Goal: Complete application form: Complete application form

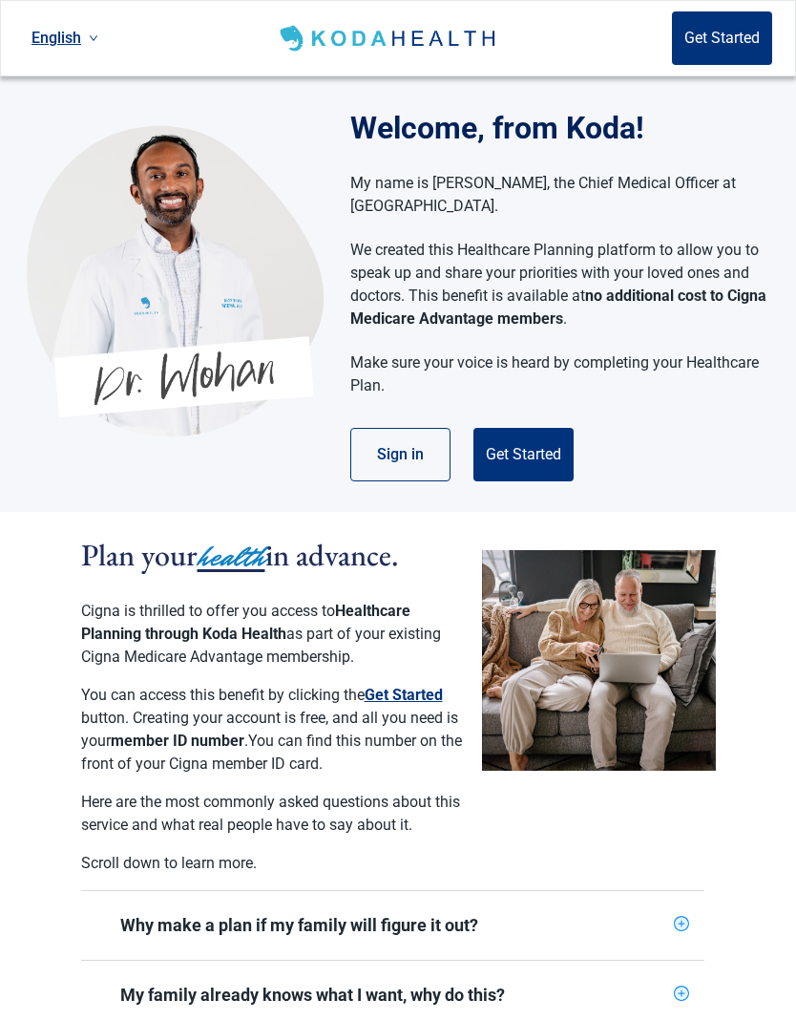
click at [413, 457] on button "Sign in" at bounding box center [400, 454] width 100 height 53
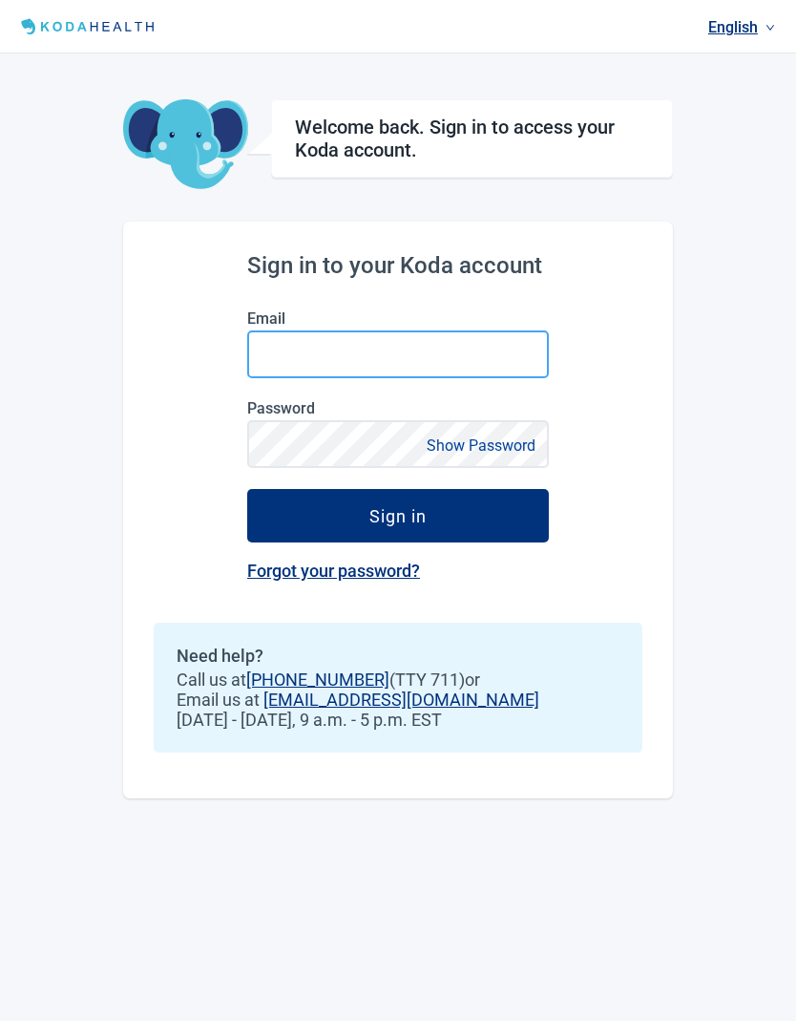
click at [315, 361] on input "Email" at bounding box center [398, 354] width 302 height 48
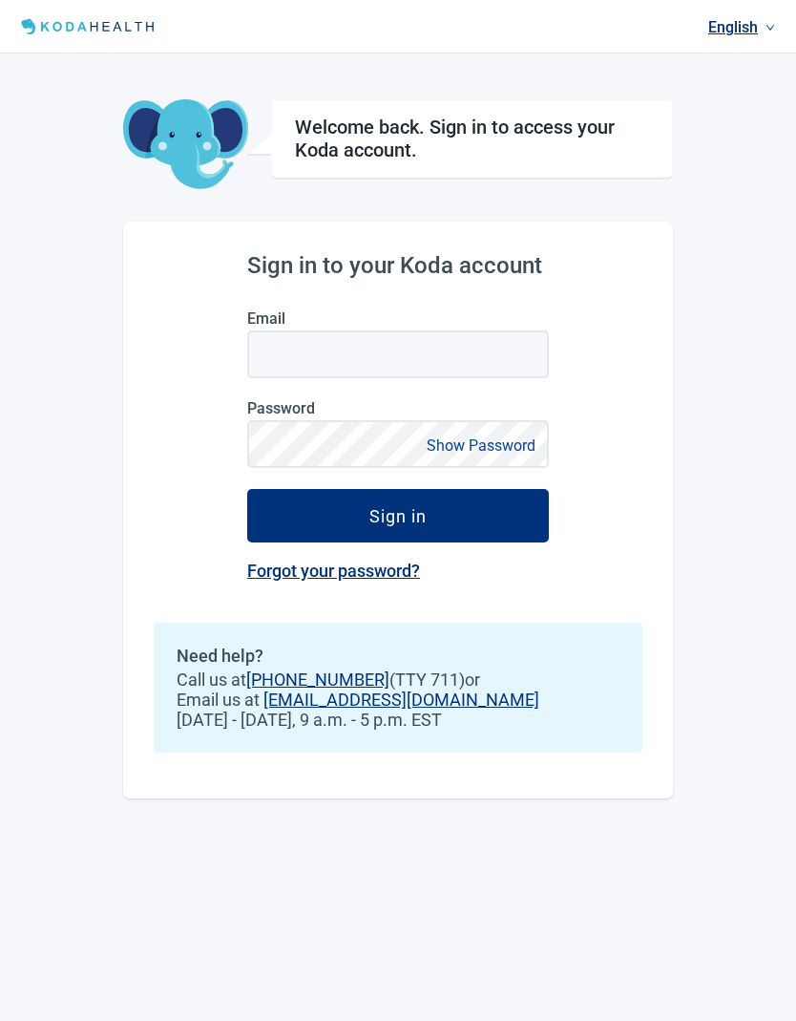
click at [645, 564] on div "Sign in to your Koda account Email Password Show Password Sign in Forgot your p…" at bounding box center [398, 510] width 550 height 577
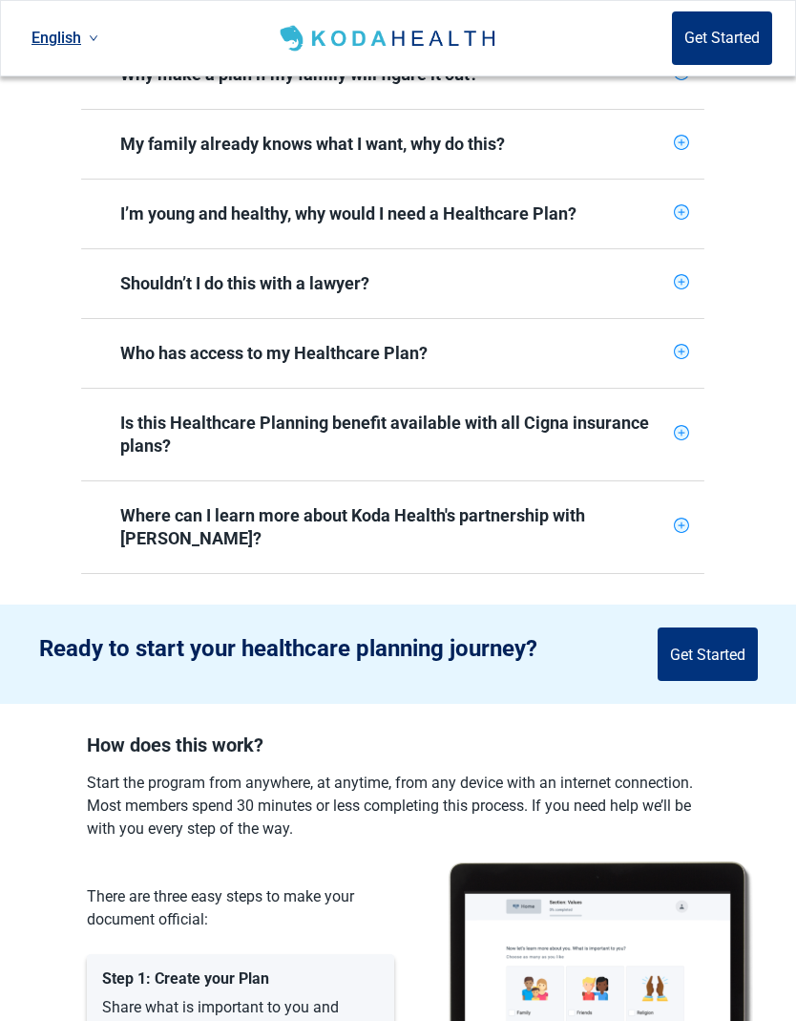
scroll to position [851, 0]
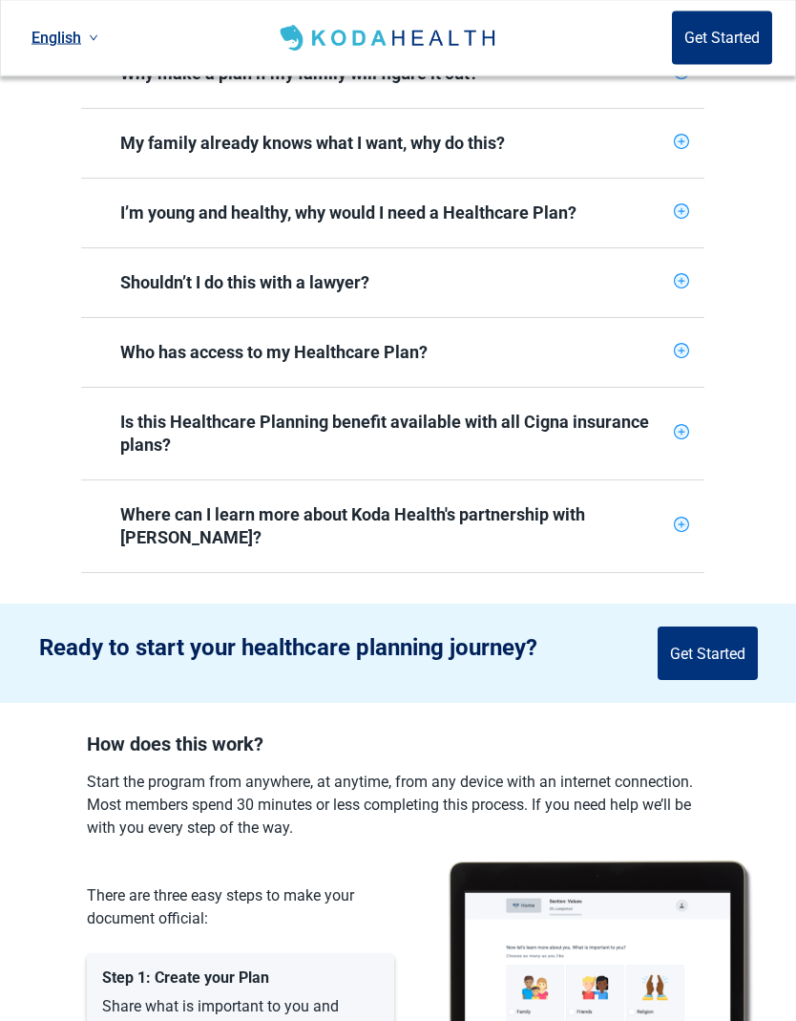
click at [709, 638] on button "Get Started" at bounding box center [708, 653] width 100 height 53
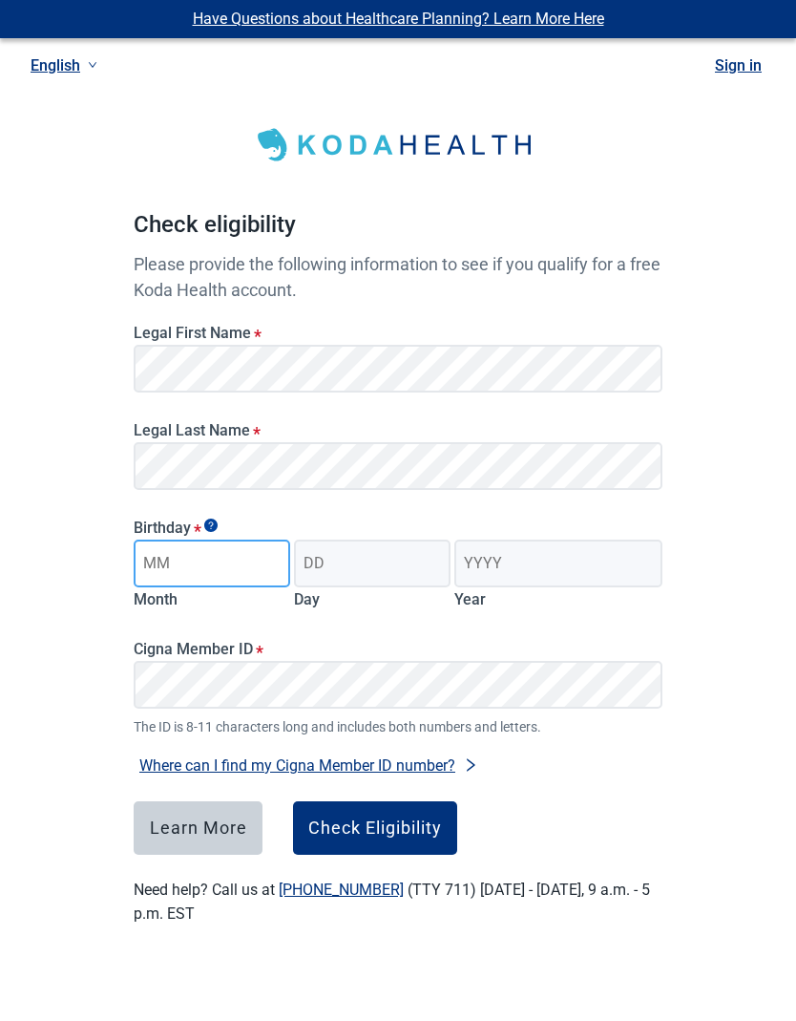
click at [241, 565] on input "Month" at bounding box center [212, 564] width 157 height 48
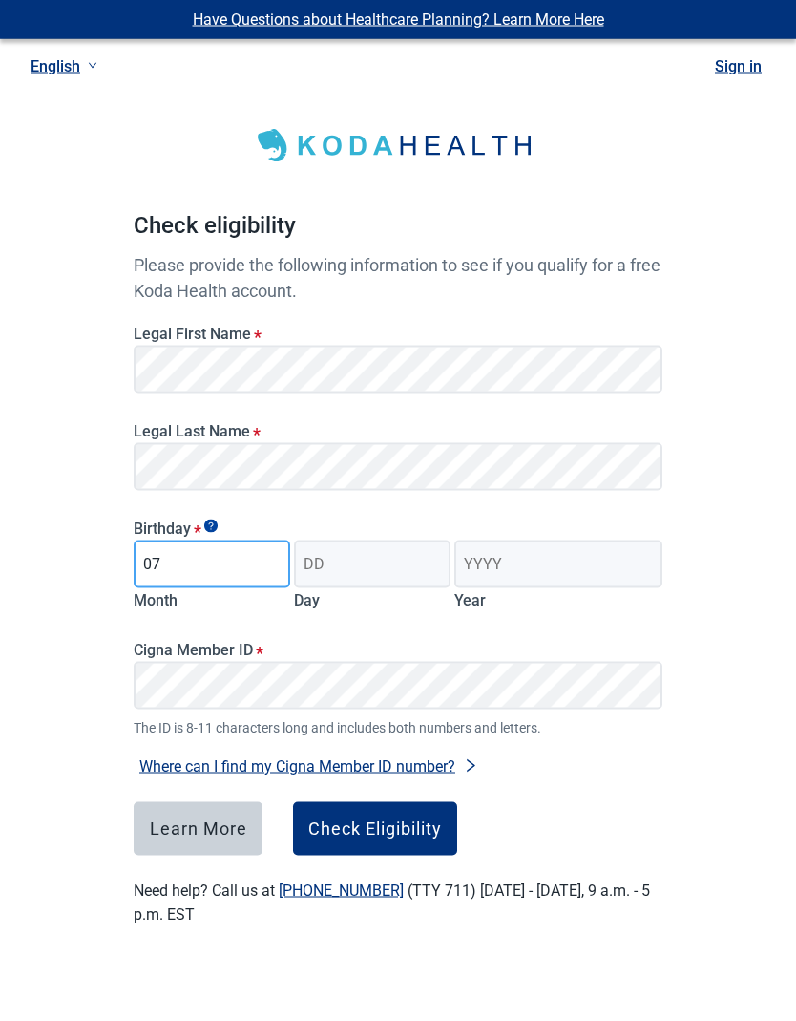
type input "07"
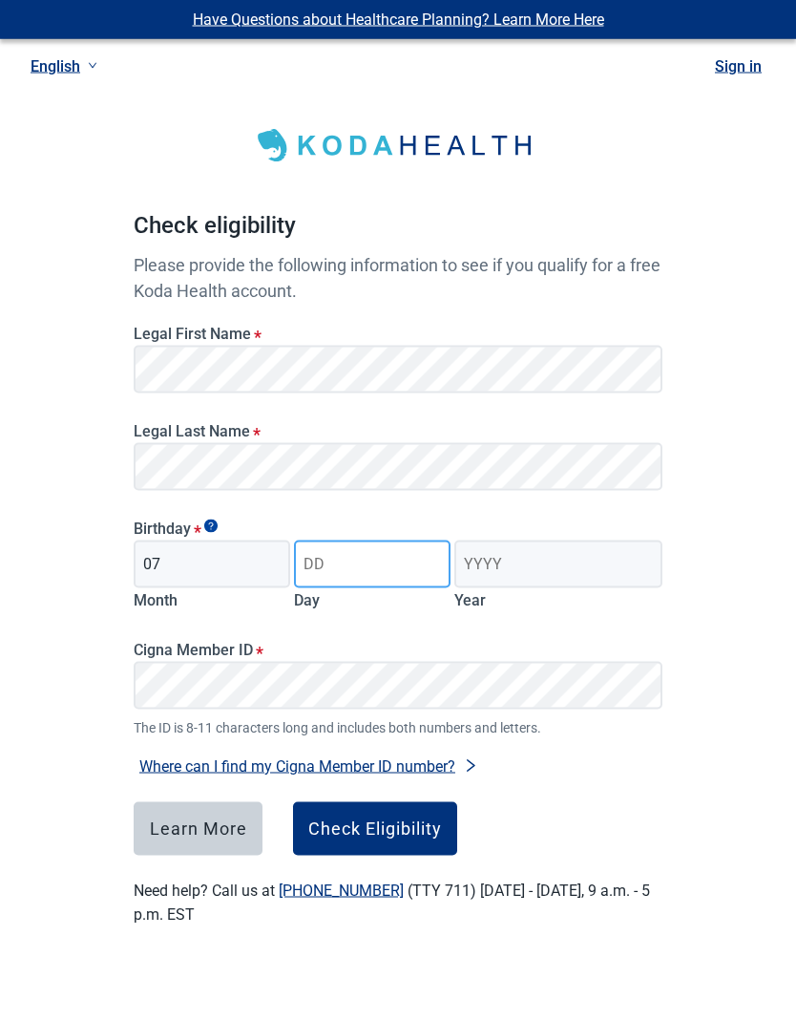
click at [363, 572] on input "Day" at bounding box center [372, 564] width 157 height 48
type input "22"
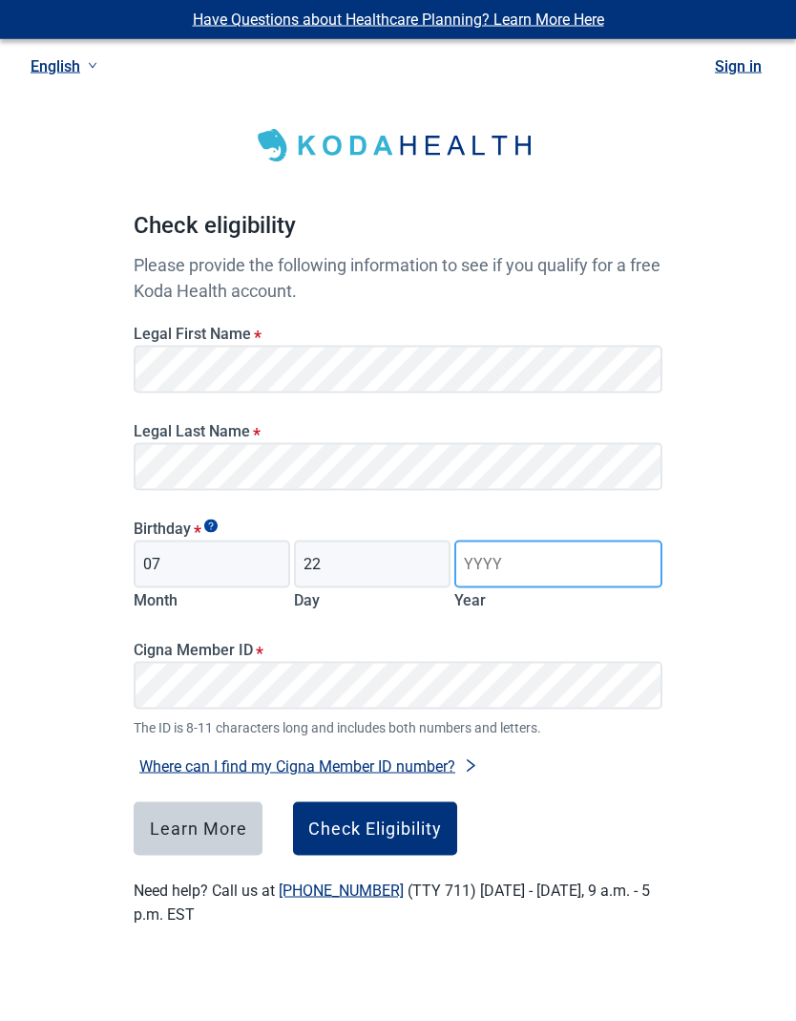
click at [511, 566] on input "Year" at bounding box center [559, 564] width 208 height 48
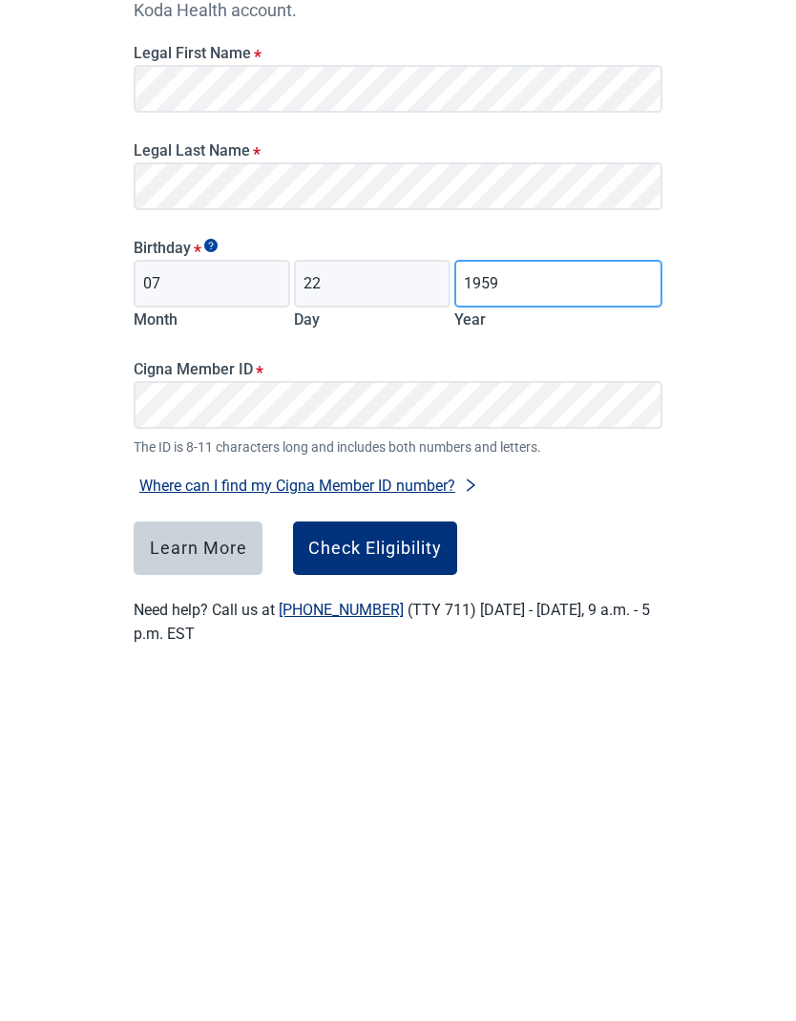
type input "1959"
click at [395, 802] on button "Check Eligibility" at bounding box center [375, 828] width 164 height 53
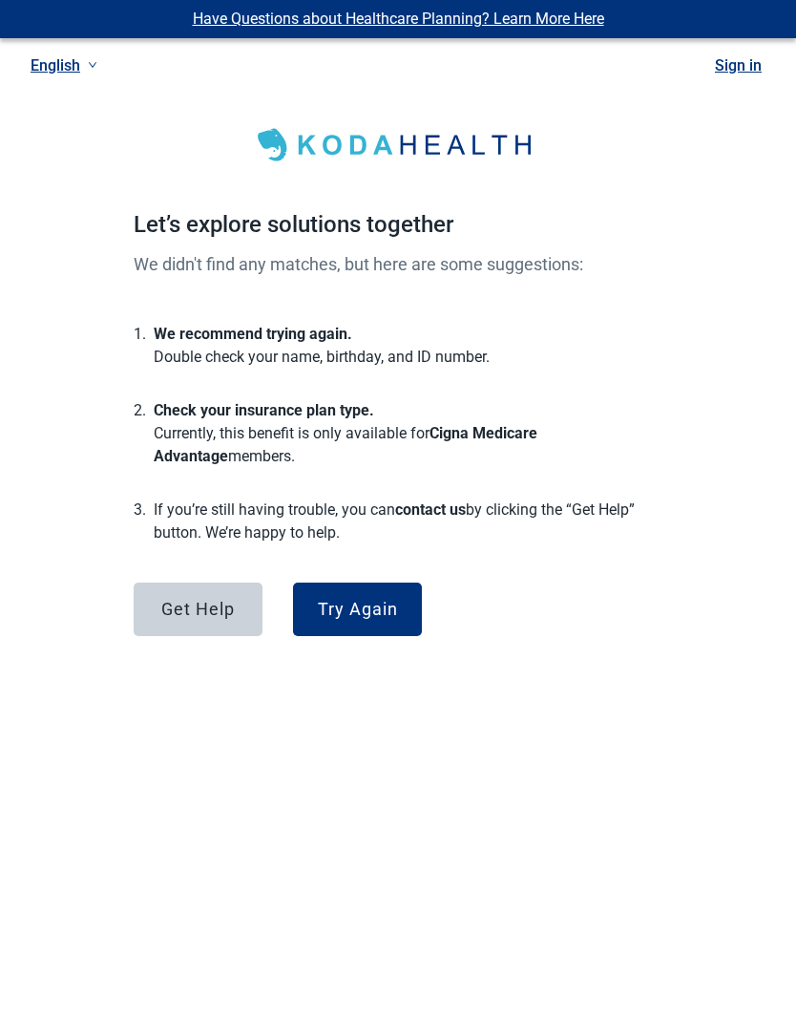
click at [378, 619] on button "Try Again" at bounding box center [357, 609] width 129 height 53
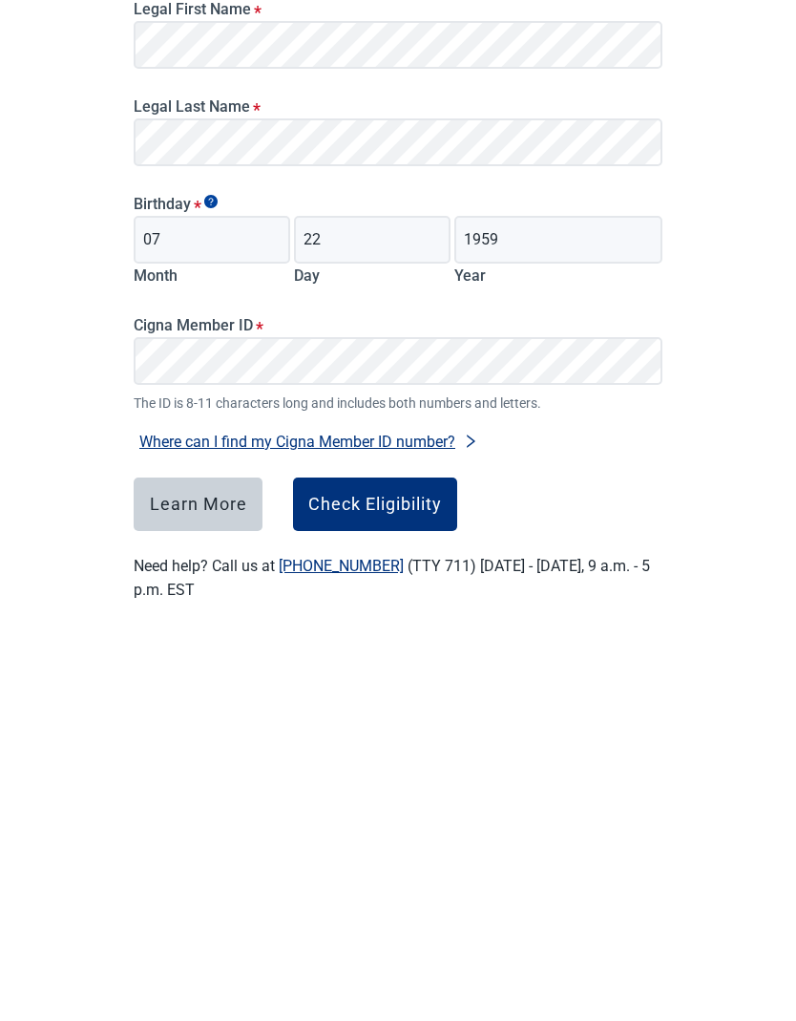
click at [413, 819] on div "Check Eligibility" at bounding box center [375, 828] width 134 height 19
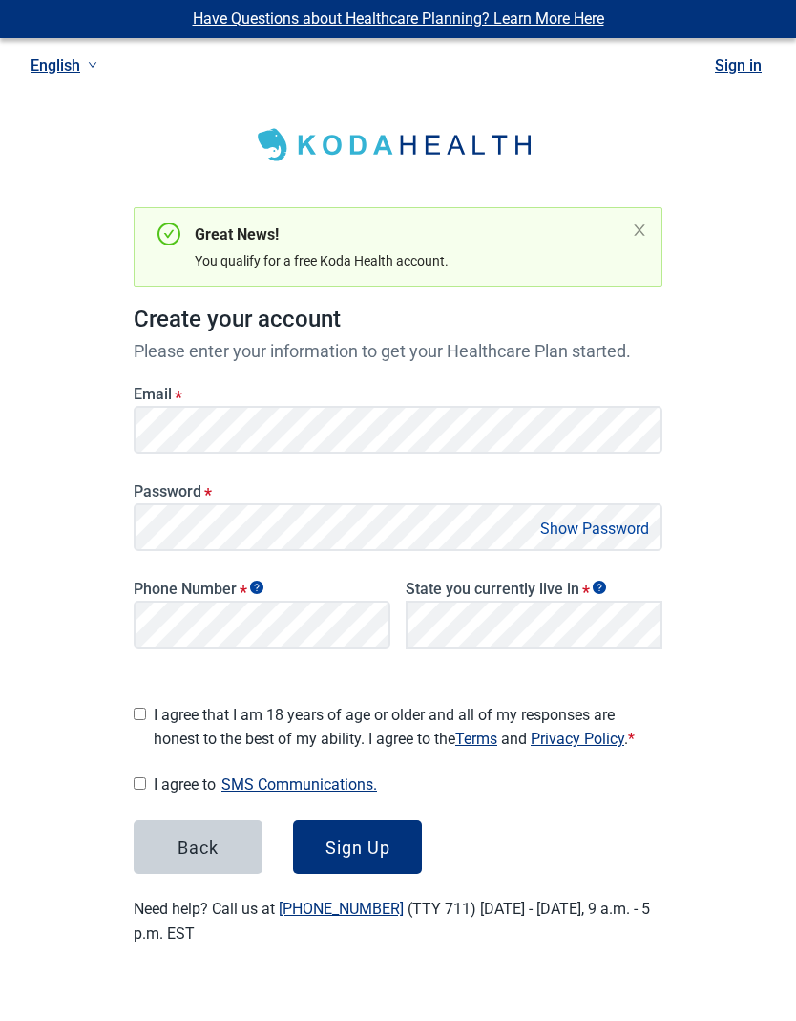
click at [159, 708] on span "I agree that I am 18 years of age or older and all of my responses are honest t…" at bounding box center [408, 728] width 509 height 48
click at [146, 709] on input "I agree that I am 18 years of age or older and all of my responses are honest t…" at bounding box center [140, 715] width 12 height 12
checkbox input "true"
click at [396, 832] on button "Sign Up" at bounding box center [357, 847] width 129 height 53
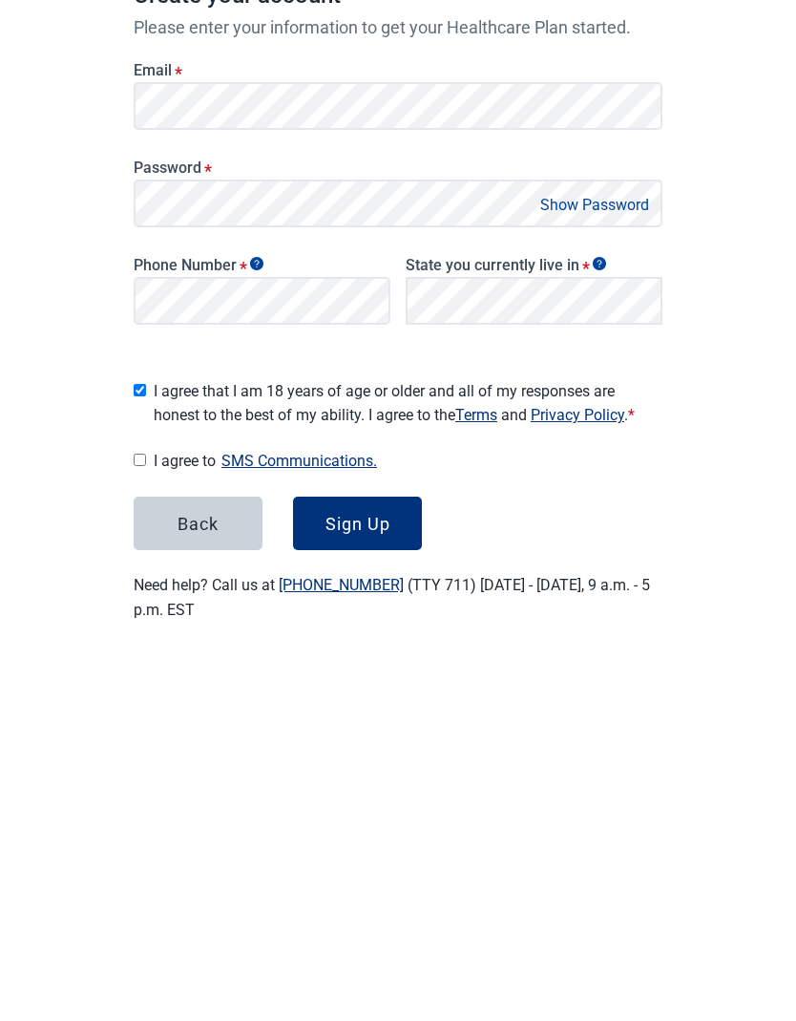
click at [620, 517] on button "Show Password" at bounding box center [595, 530] width 120 height 26
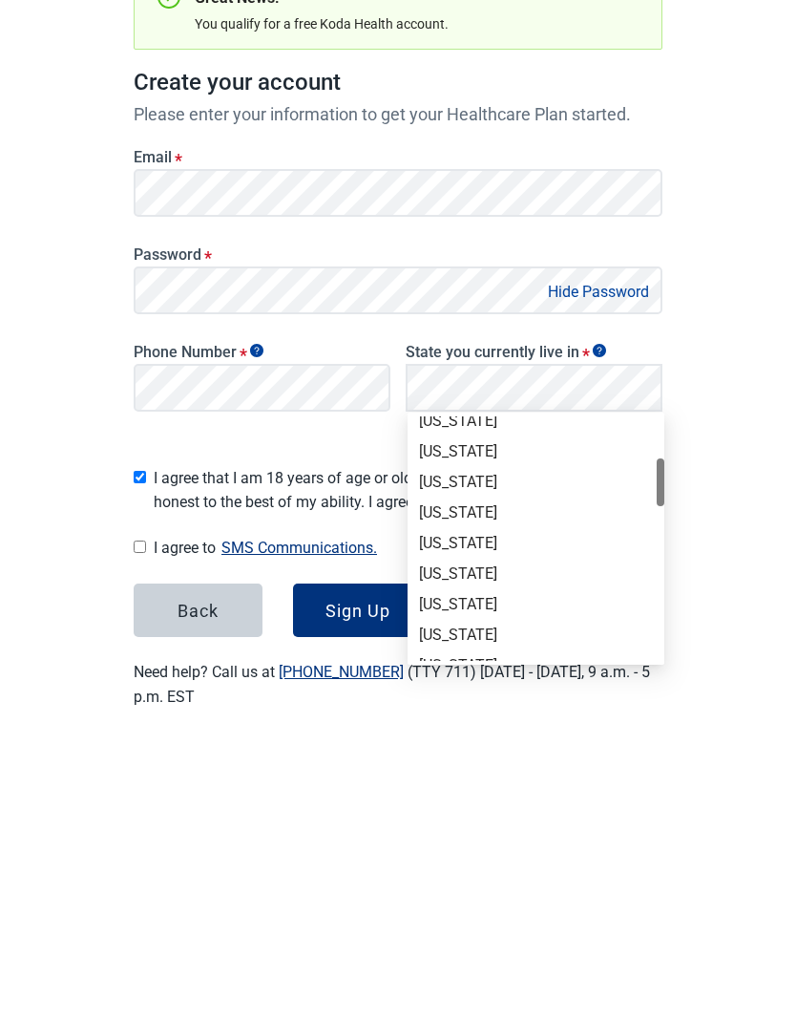
scroll to position [225, 0]
click at [462, 734] on div "[US_STATE]" at bounding box center [536, 749] width 257 height 31
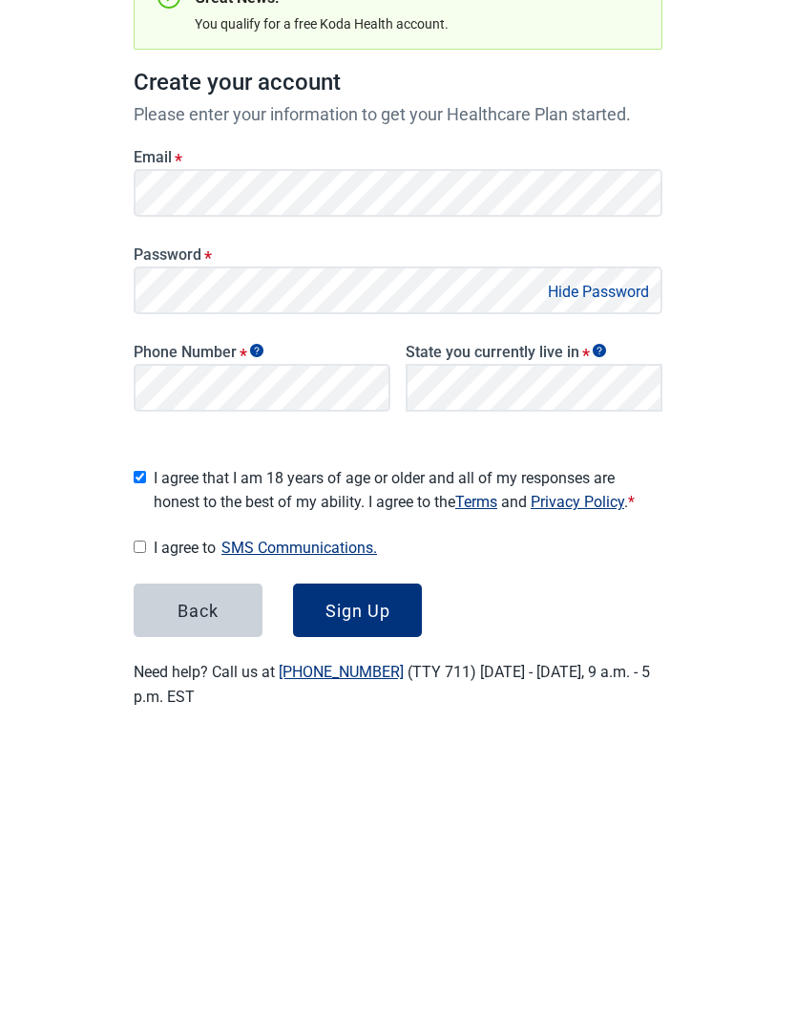
click at [360, 838] on div "Sign Up" at bounding box center [358, 847] width 65 height 19
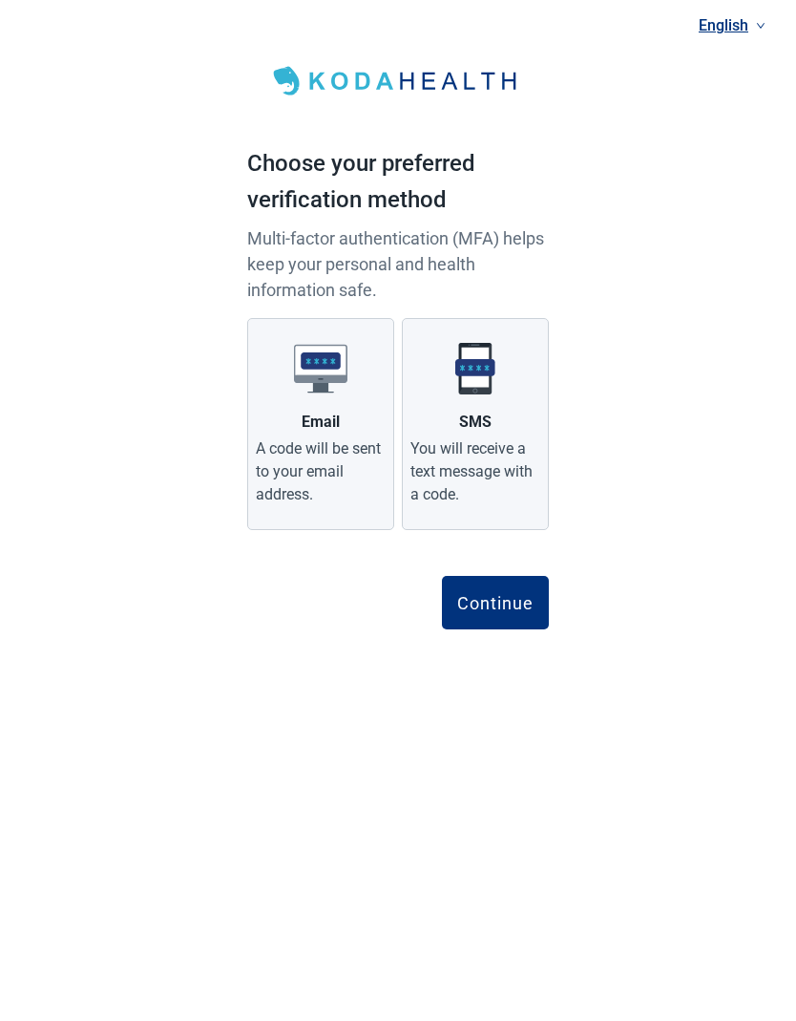
click at [357, 457] on div "A code will be sent to your email address." at bounding box center [321, 472] width 130 height 69
click at [0, 0] on input "Email A code will be sent to your email address." at bounding box center [0, 0] width 0 height 0
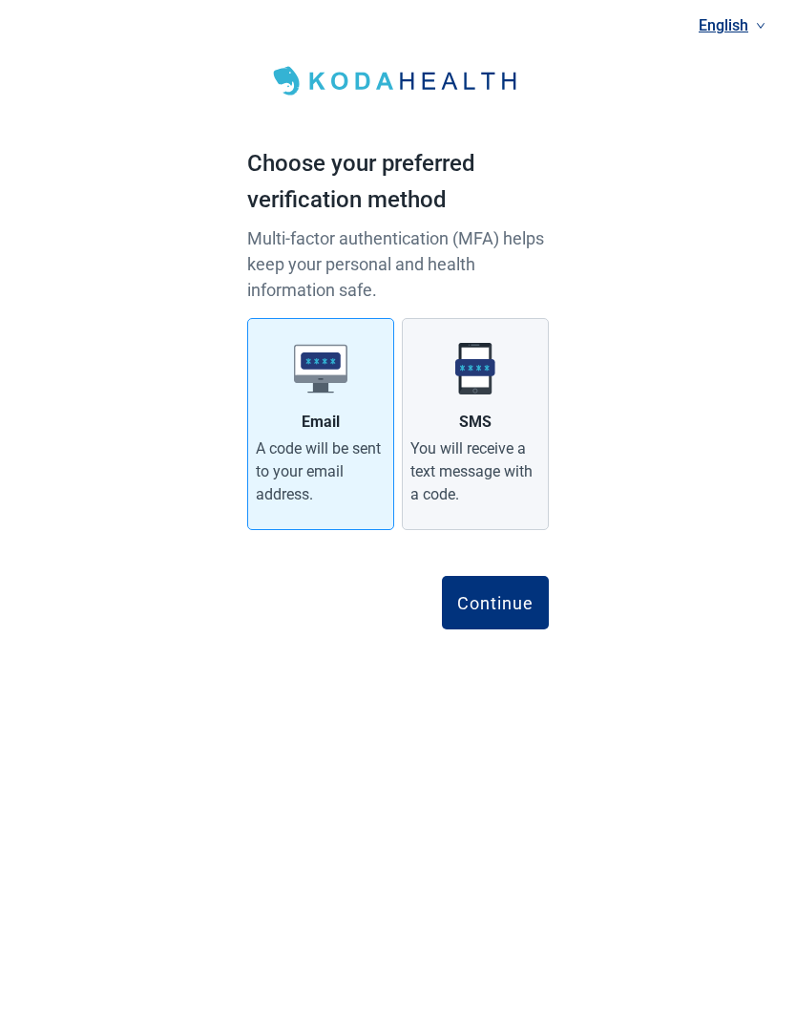
click at [486, 461] on div "You will receive a text message with a code." at bounding box center [476, 472] width 130 height 69
click at [0, 0] on input "SMS You will receive a text message with a code." at bounding box center [0, 0] width 0 height 0
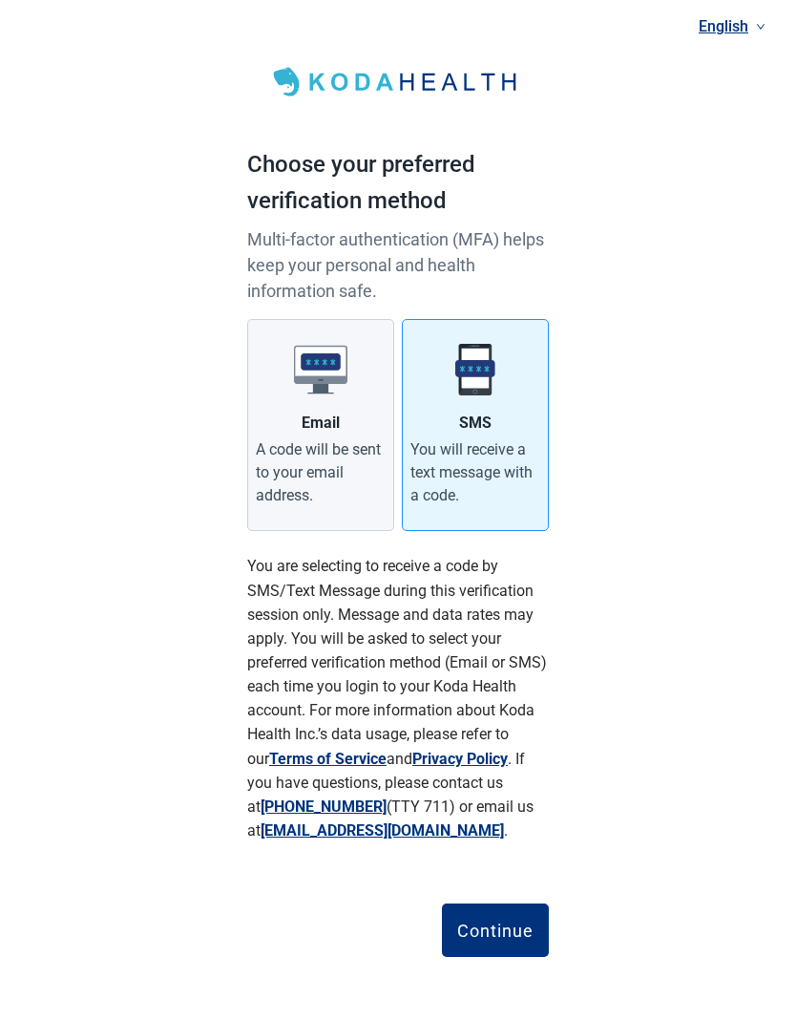
click at [526, 920] on div "Continue" at bounding box center [495, 929] width 76 height 19
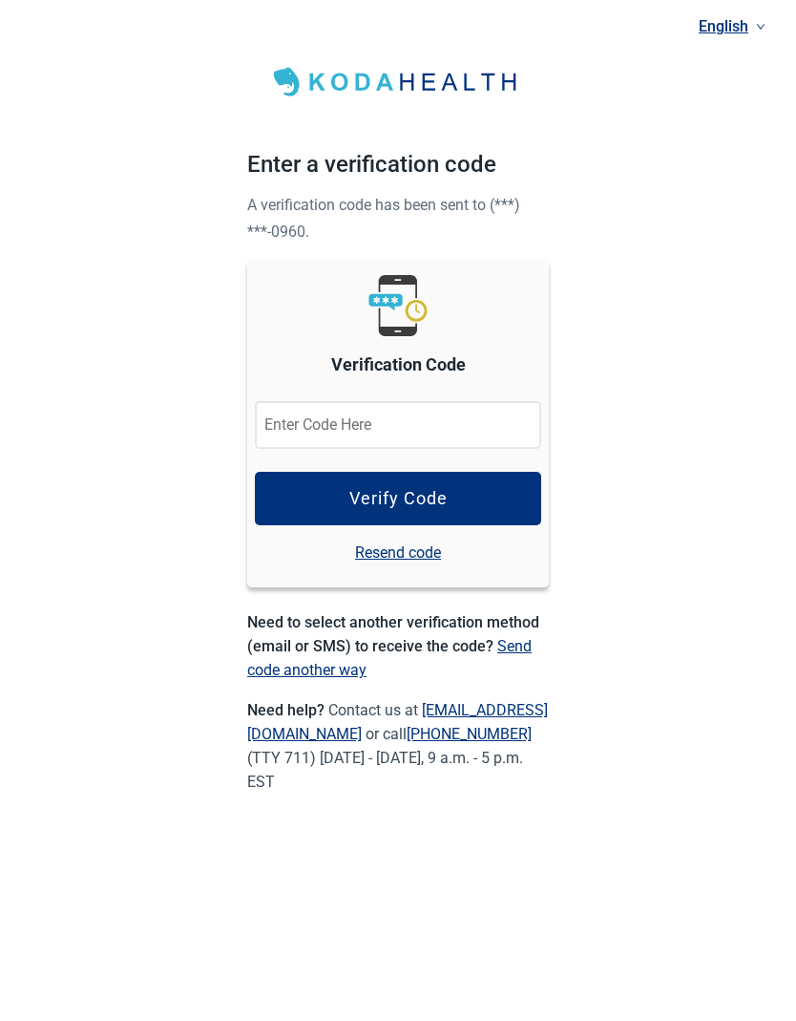
click at [403, 420] on input "Verification Code" at bounding box center [398, 425] width 286 height 48
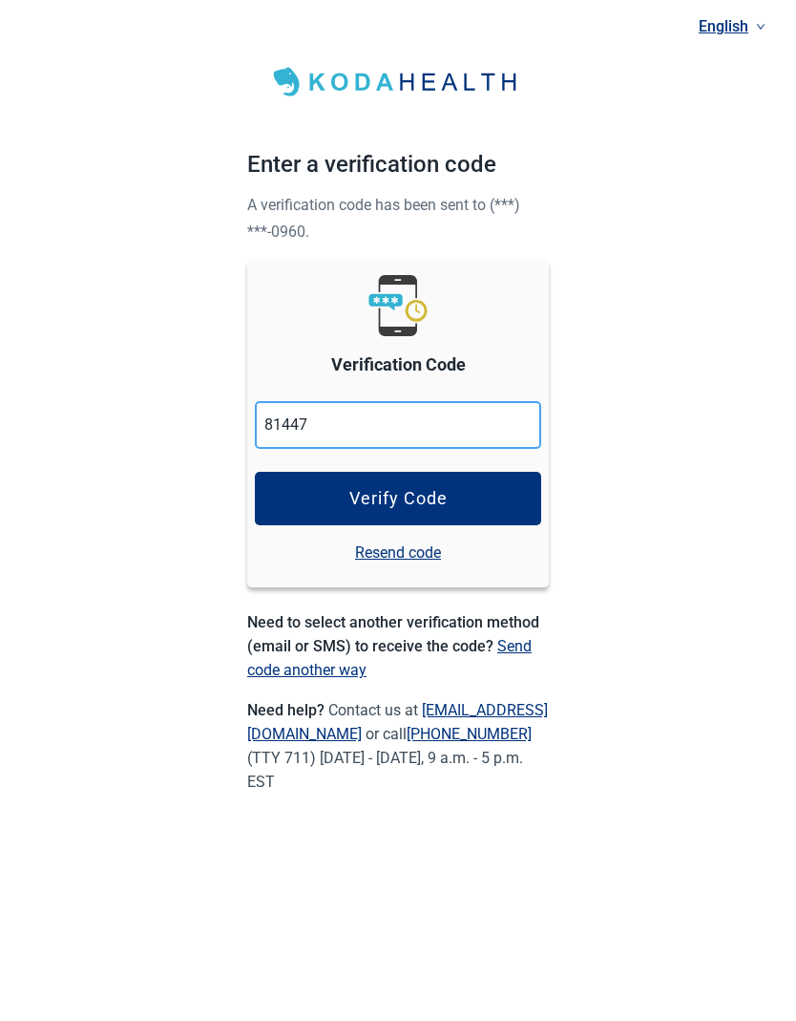
type input "814476"
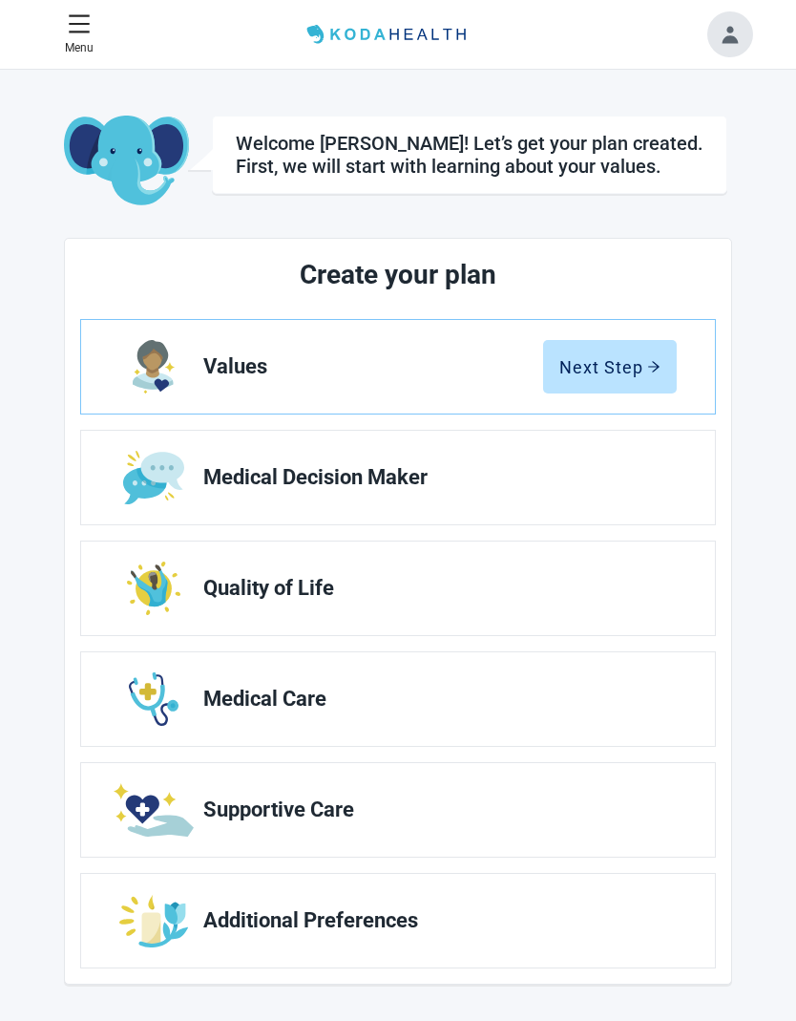
click at [636, 382] on button "Next Step" at bounding box center [610, 366] width 134 height 53
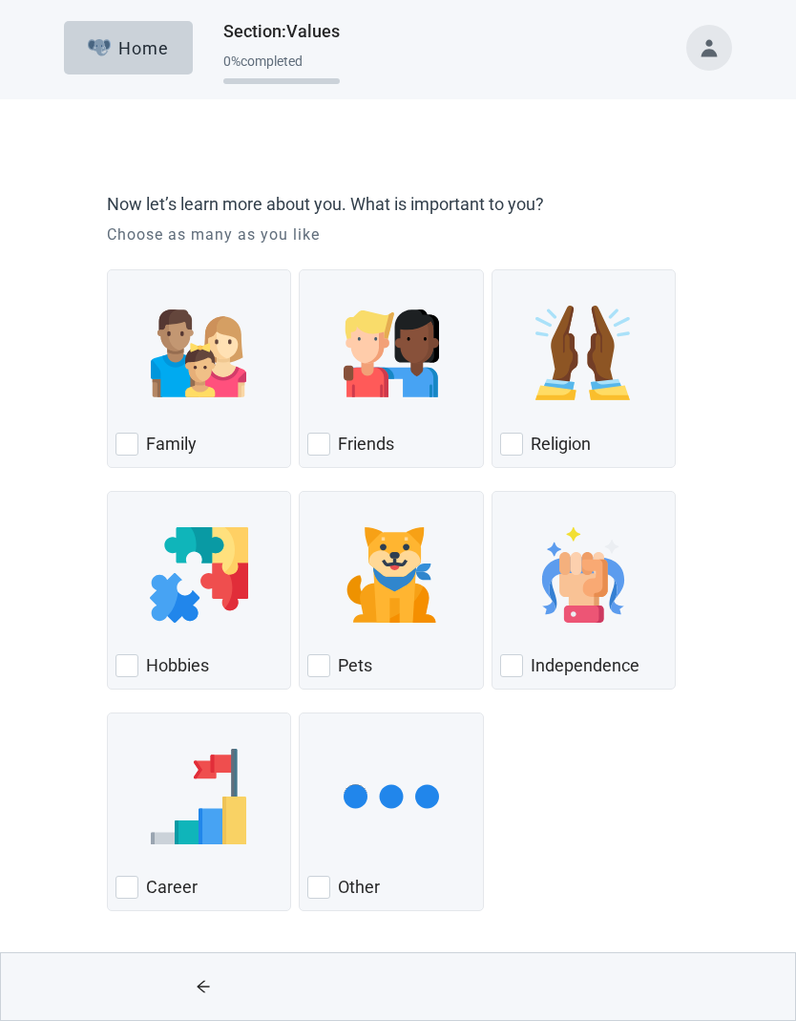
click at [138, 441] on div "Family" at bounding box center [199, 444] width 167 height 31
click at [108, 270] on input "Family" at bounding box center [107, 269] width 1 height 1
checkbox input "true"
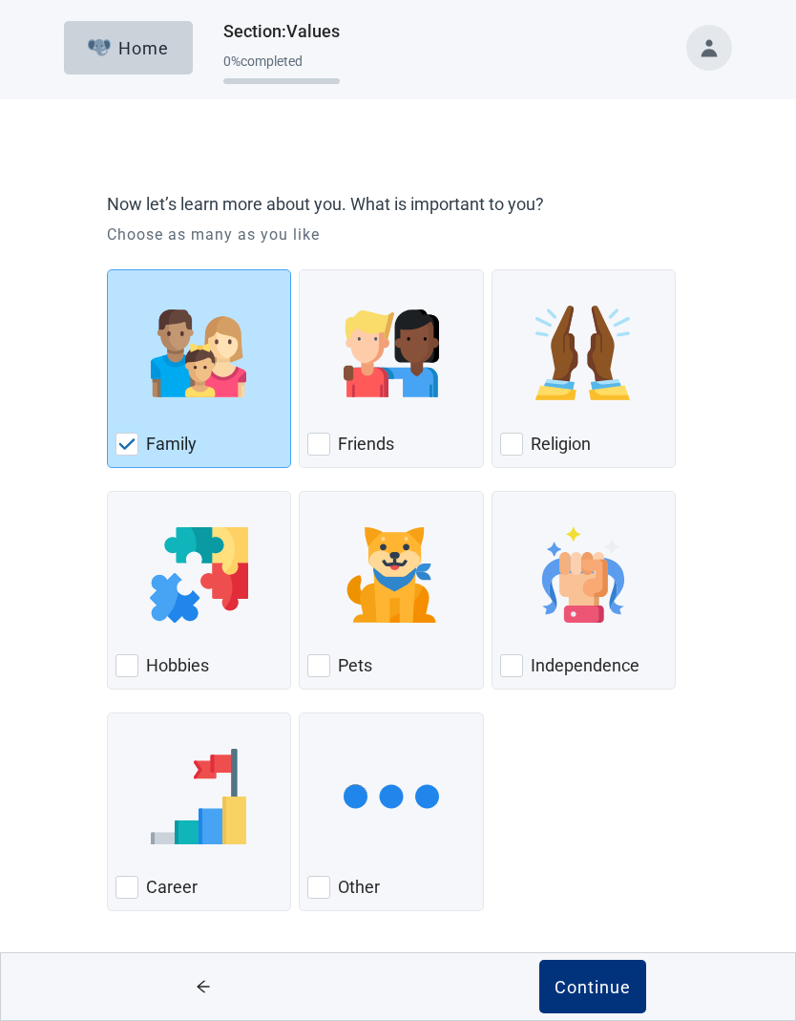
click at [612, 987] on div "Continue" at bounding box center [593, 986] width 76 height 19
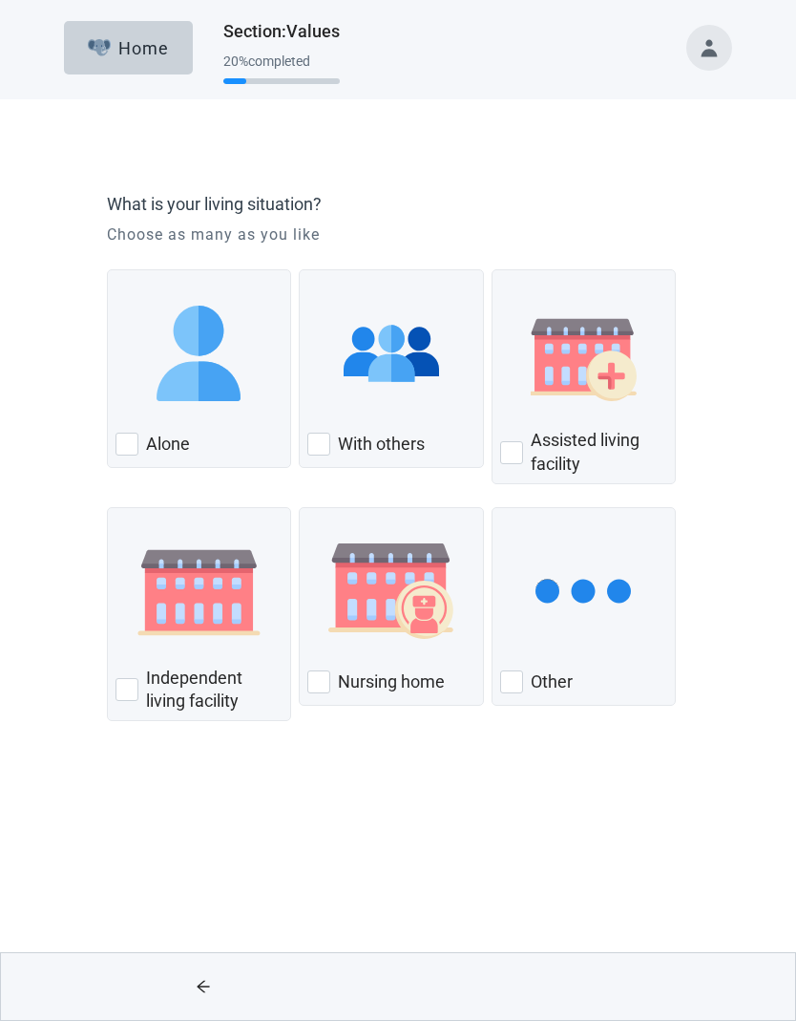
click at [328, 442] on div "With Others, checkbox, not checked" at bounding box center [318, 444] width 23 height 23
click at [300, 270] on input "With others" at bounding box center [299, 269] width 1 height 1
checkbox input "true"
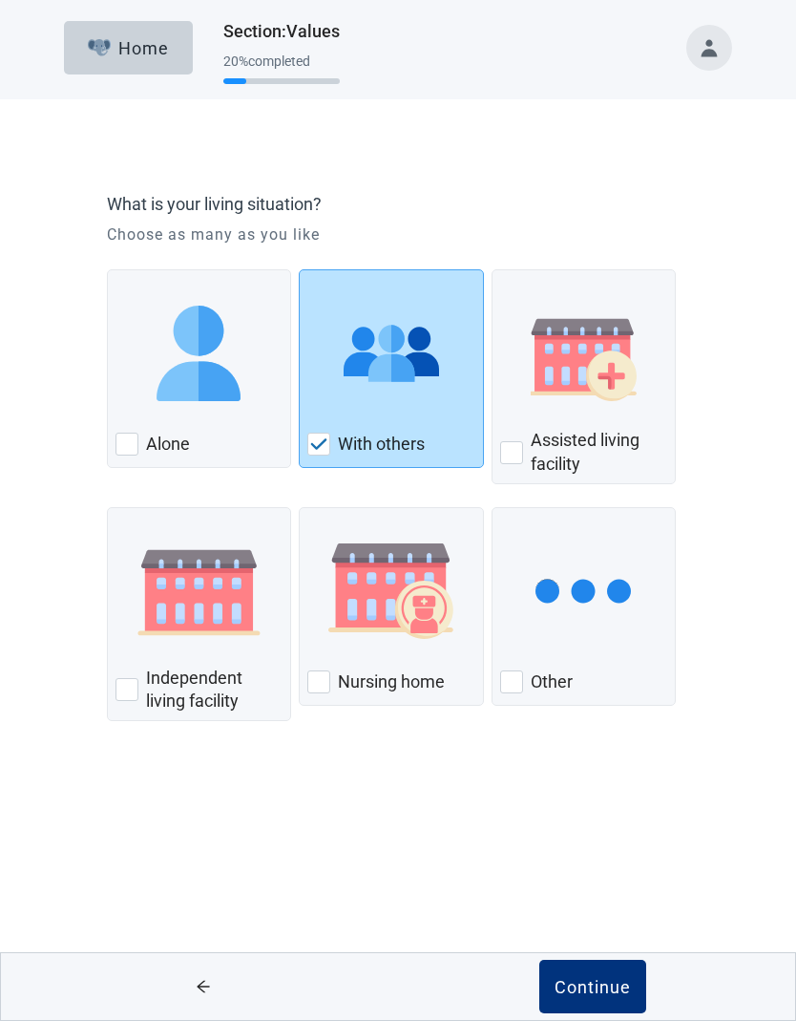
click at [609, 990] on div "Continue" at bounding box center [593, 986] width 76 height 19
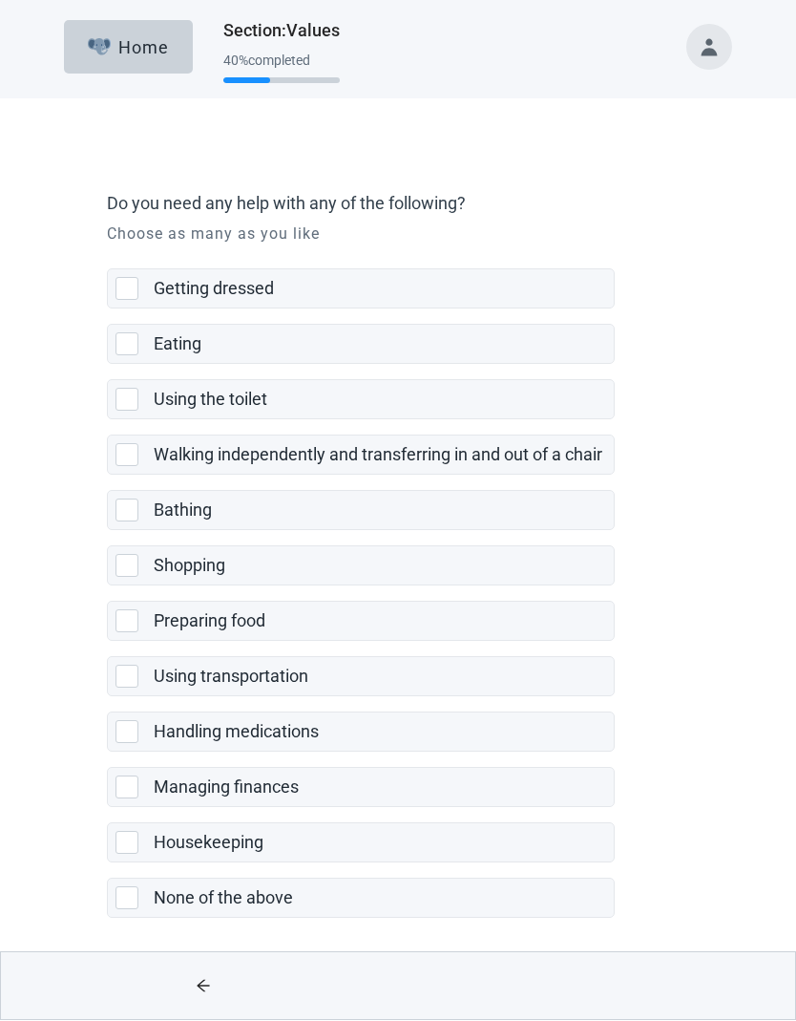
click at [132, 903] on div "None of the above, checkbox, not selected" at bounding box center [127, 898] width 23 height 23
click at [108, 864] on input "None of the above" at bounding box center [107, 863] width 1 height 1
checkbox input "true"
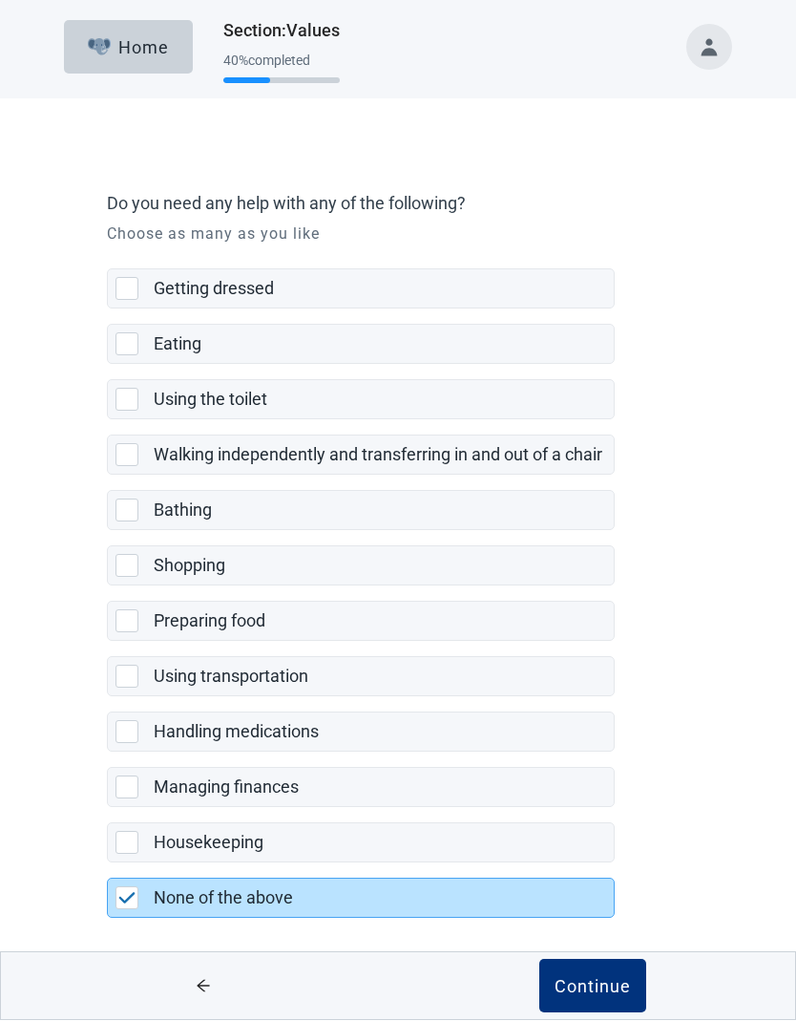
click at [612, 1001] on button "Continue" at bounding box center [593, 986] width 107 height 53
click at [604, 977] on div "Continue" at bounding box center [593, 986] width 76 height 19
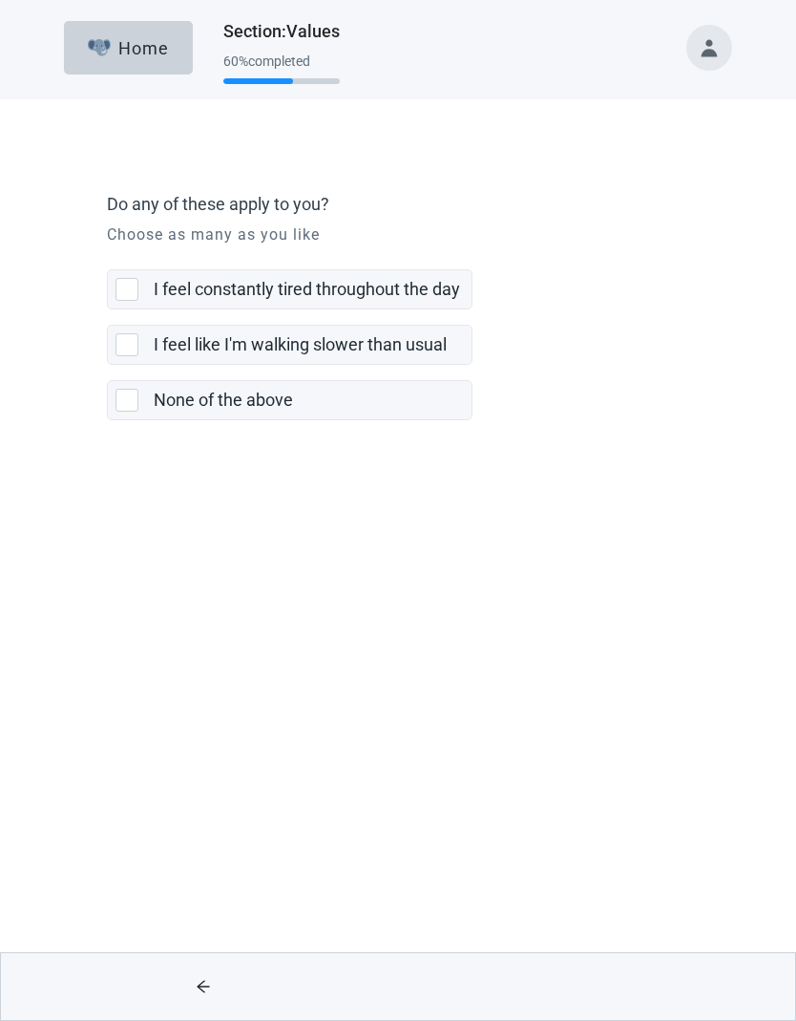
click at [135, 286] on div "I feel constantly tired throughout the day, checkbox, not selected" at bounding box center [127, 289] width 23 height 23
click at [108, 255] on input "I feel constantly tired throughout the day" at bounding box center [107, 254] width 1 height 1
checkbox input "true"
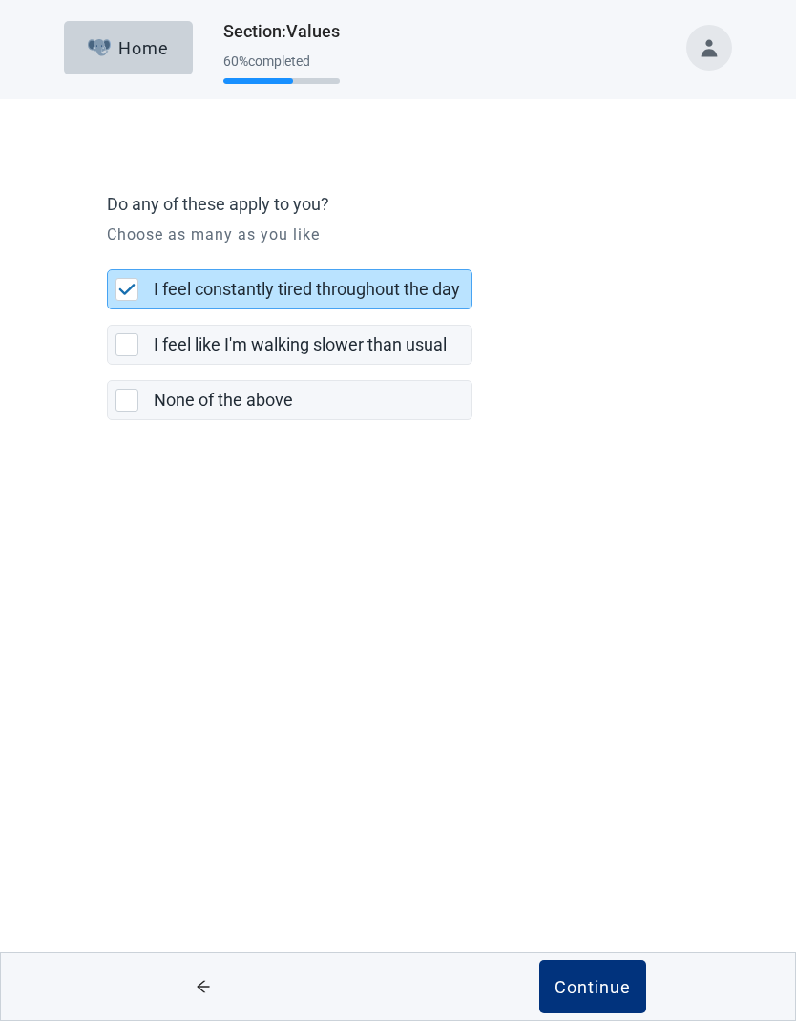
click at [138, 353] on div "I feel like I'm walking slower than usual, checkbox, not selected" at bounding box center [127, 344] width 23 height 23
click at [108, 310] on input "I feel like I'm walking slower than usual" at bounding box center [107, 309] width 1 height 1
checkbox input "true"
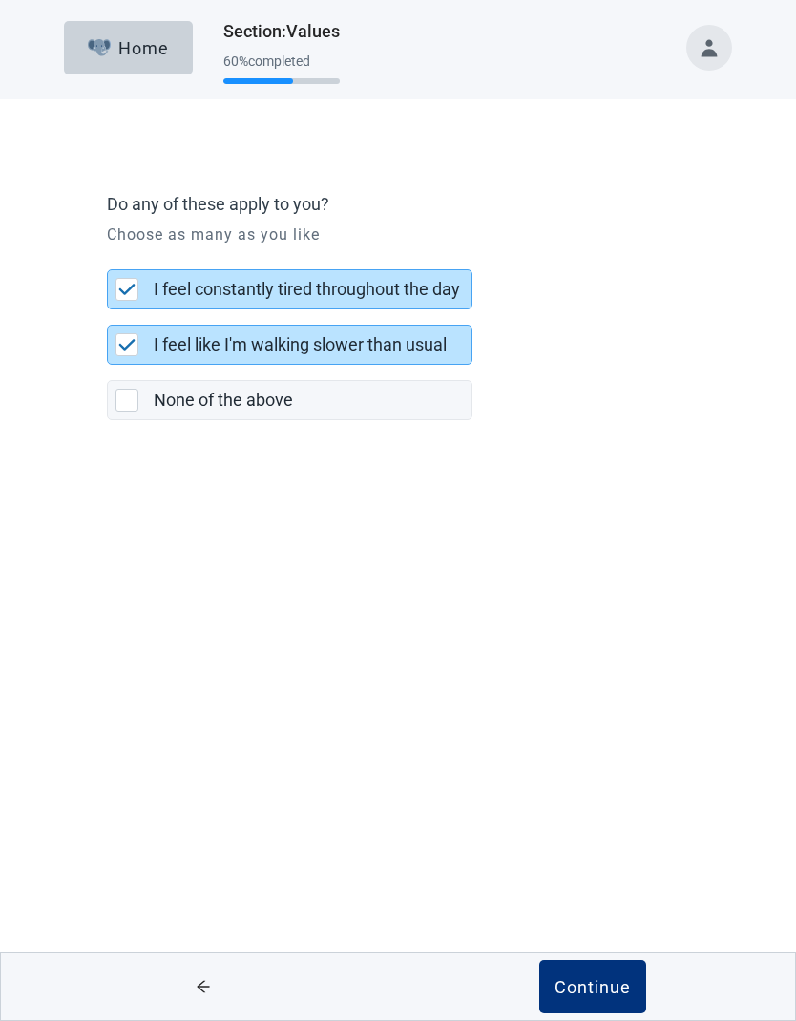
click at [634, 990] on button "Continue" at bounding box center [593, 986] width 107 height 53
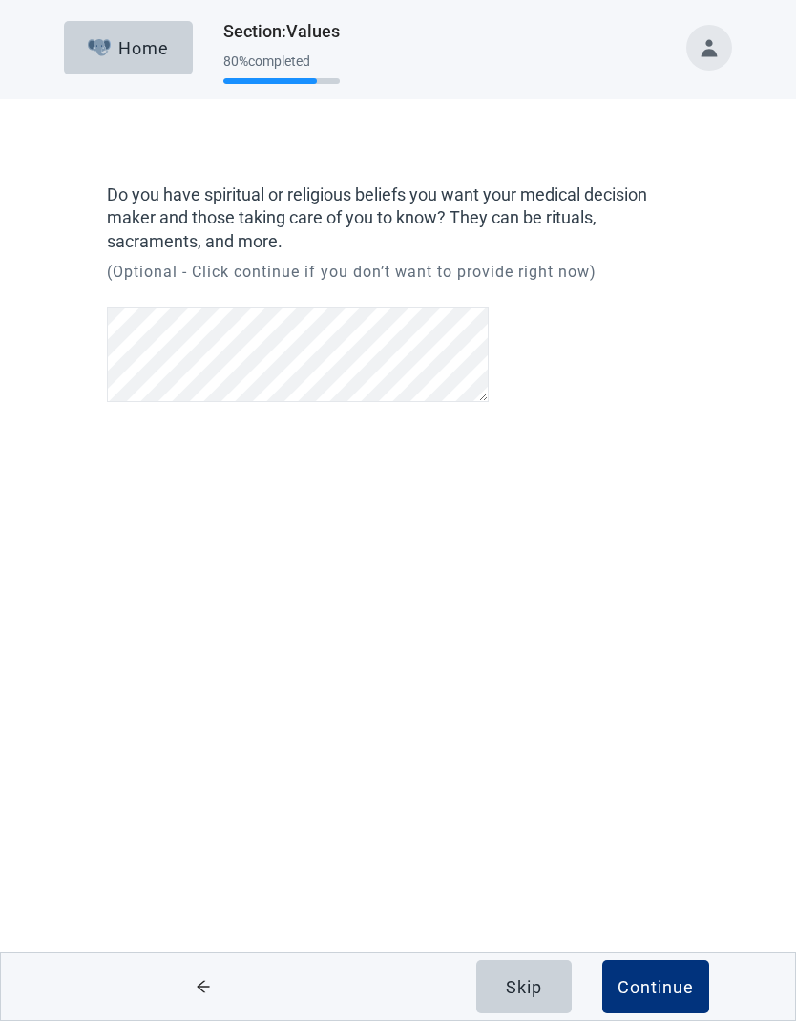
click at [682, 999] on button "Continue" at bounding box center [656, 986] width 107 height 53
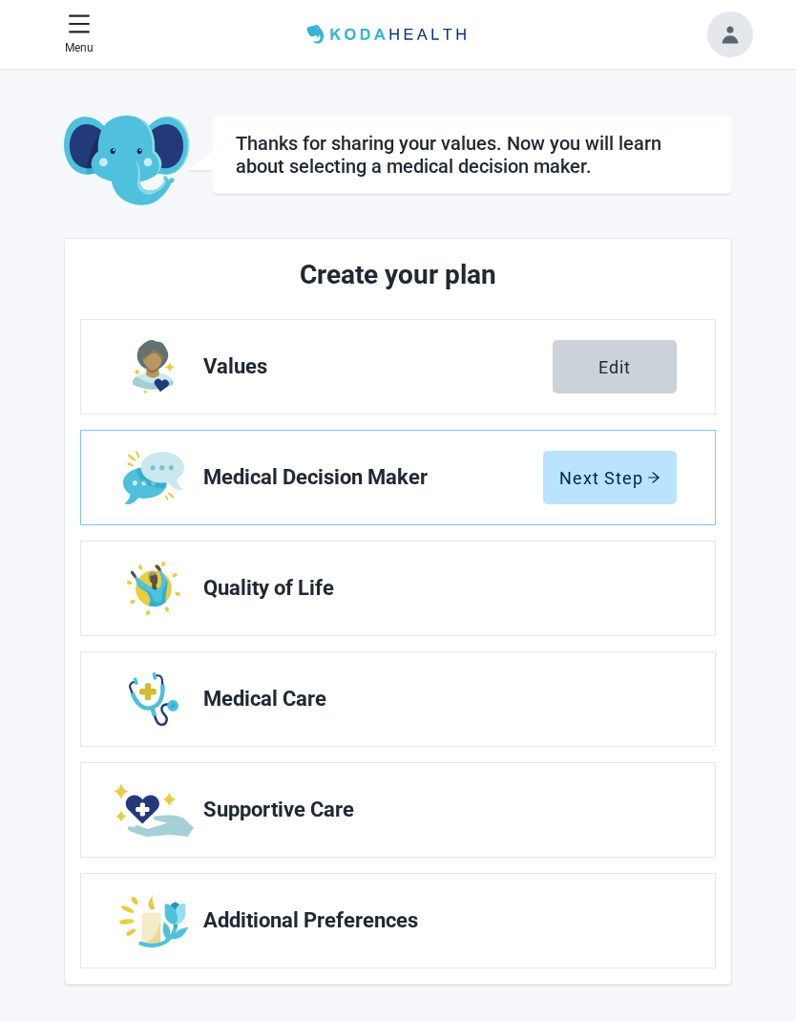
click at [647, 483] on icon "arrow-right" at bounding box center [653, 477] width 13 height 13
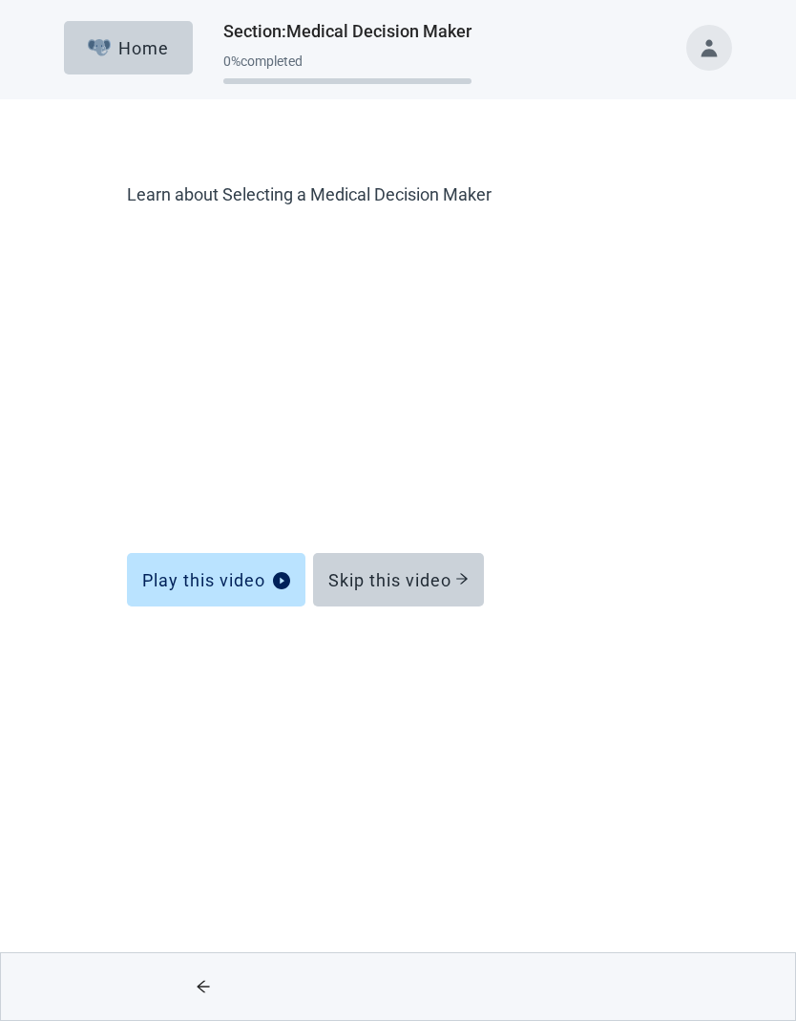
click at [454, 578] on div "Skip this video" at bounding box center [398, 579] width 140 height 19
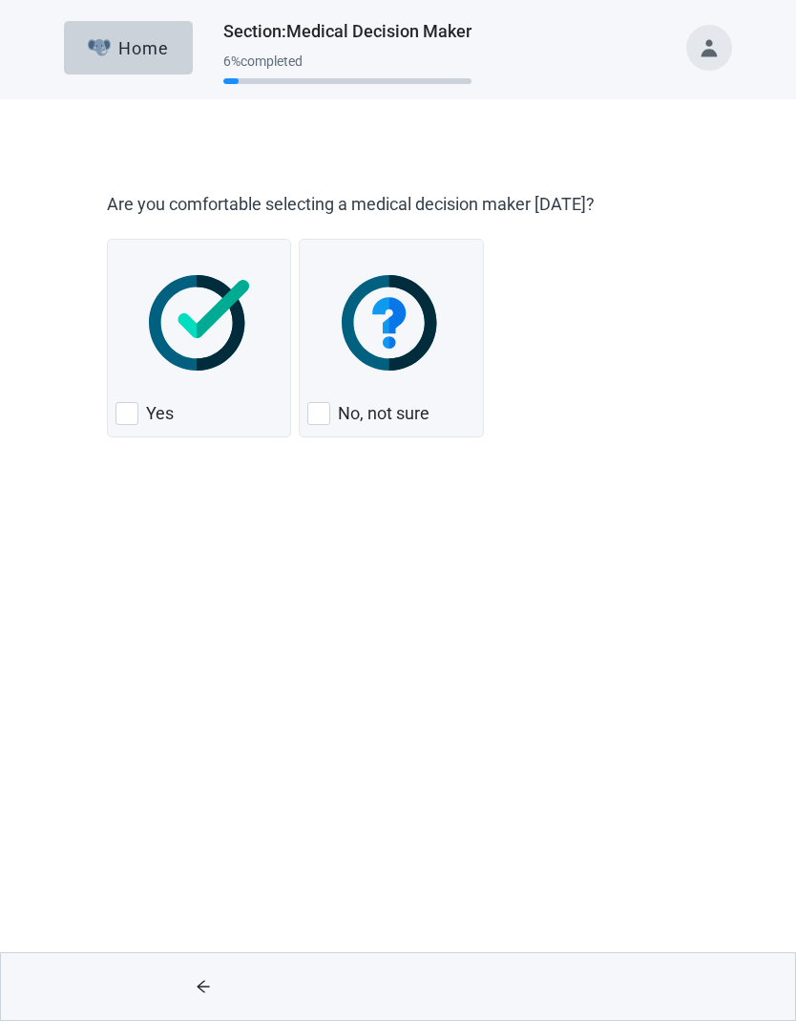
click at [329, 420] on div "No, not sure, checkbox, not checked" at bounding box center [318, 413] width 23 height 23
click at [300, 240] on input "No, not sure" at bounding box center [299, 239] width 1 height 1
checkbox input "true"
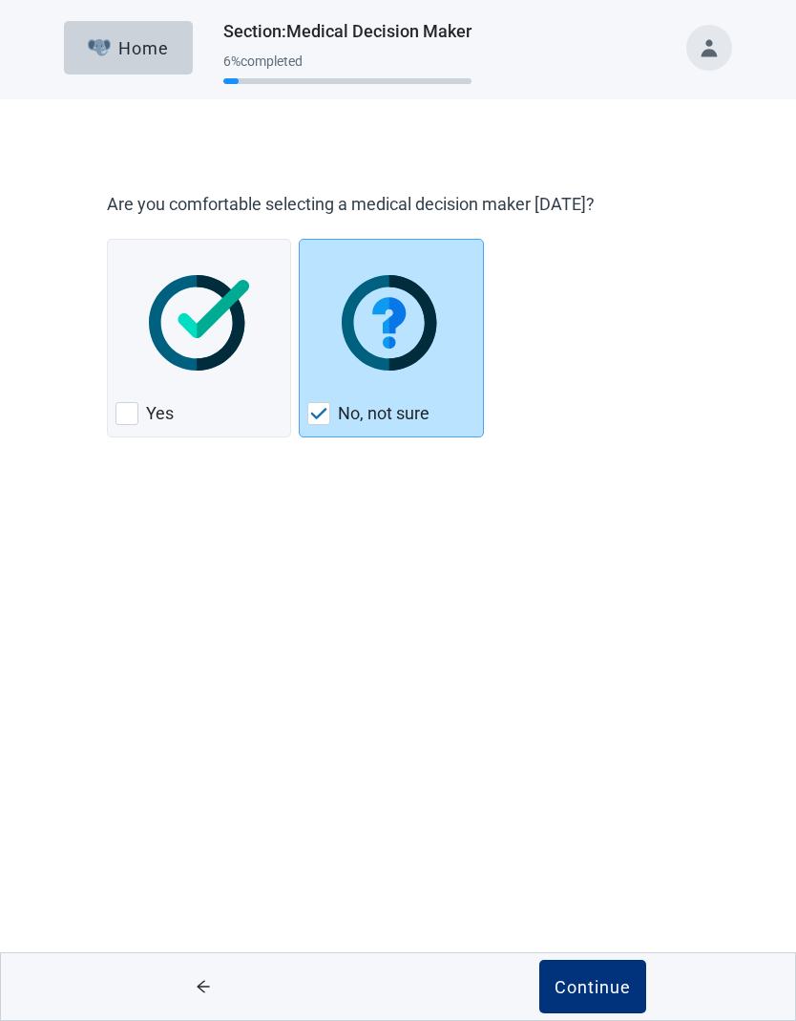
click at [599, 981] on div "Continue" at bounding box center [593, 986] width 76 height 19
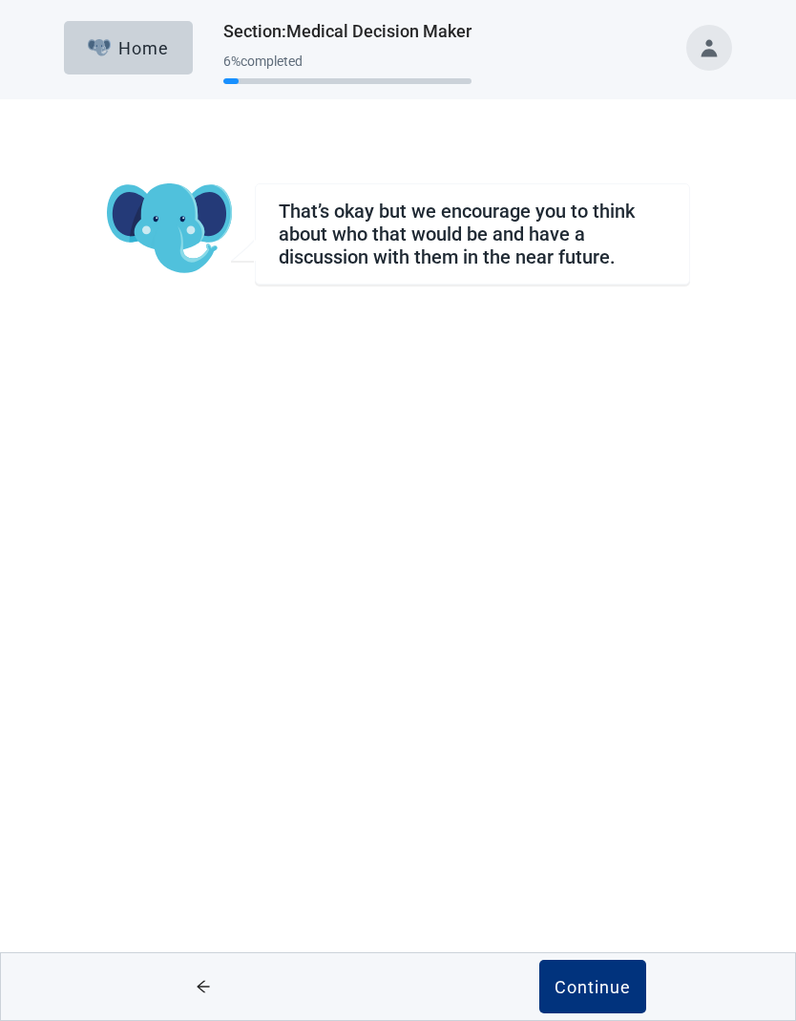
click at [596, 982] on div "Continue" at bounding box center [593, 986] width 76 height 19
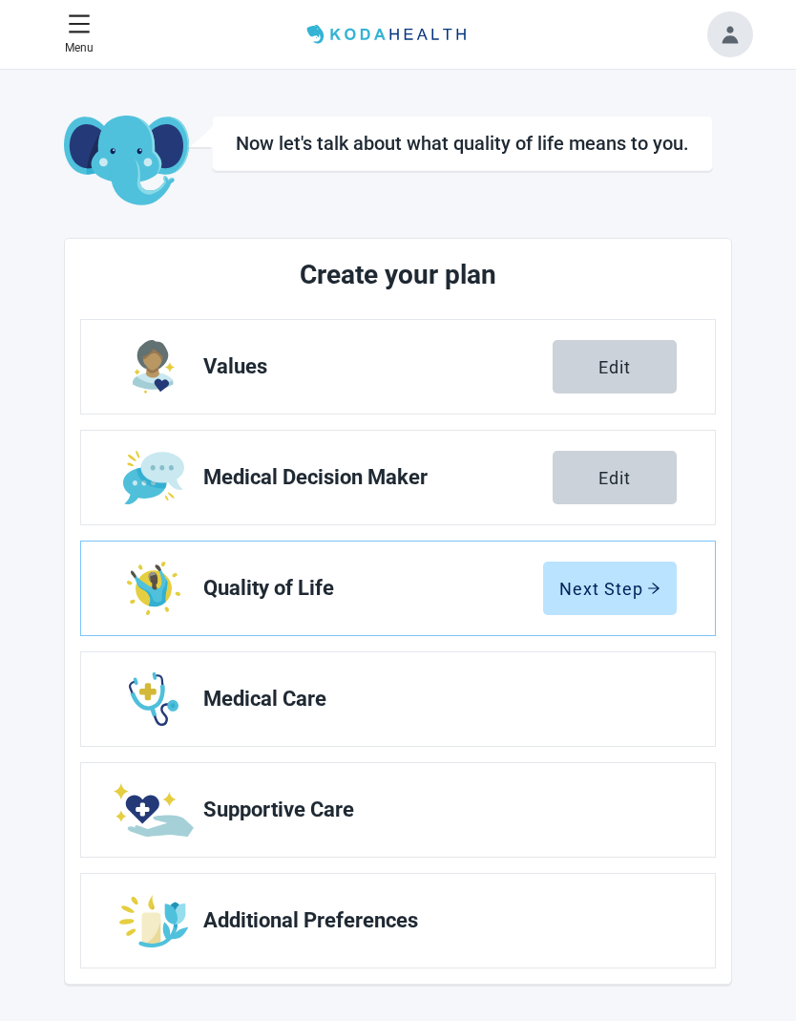
click at [618, 611] on button "Next Step" at bounding box center [610, 587] width 134 height 53
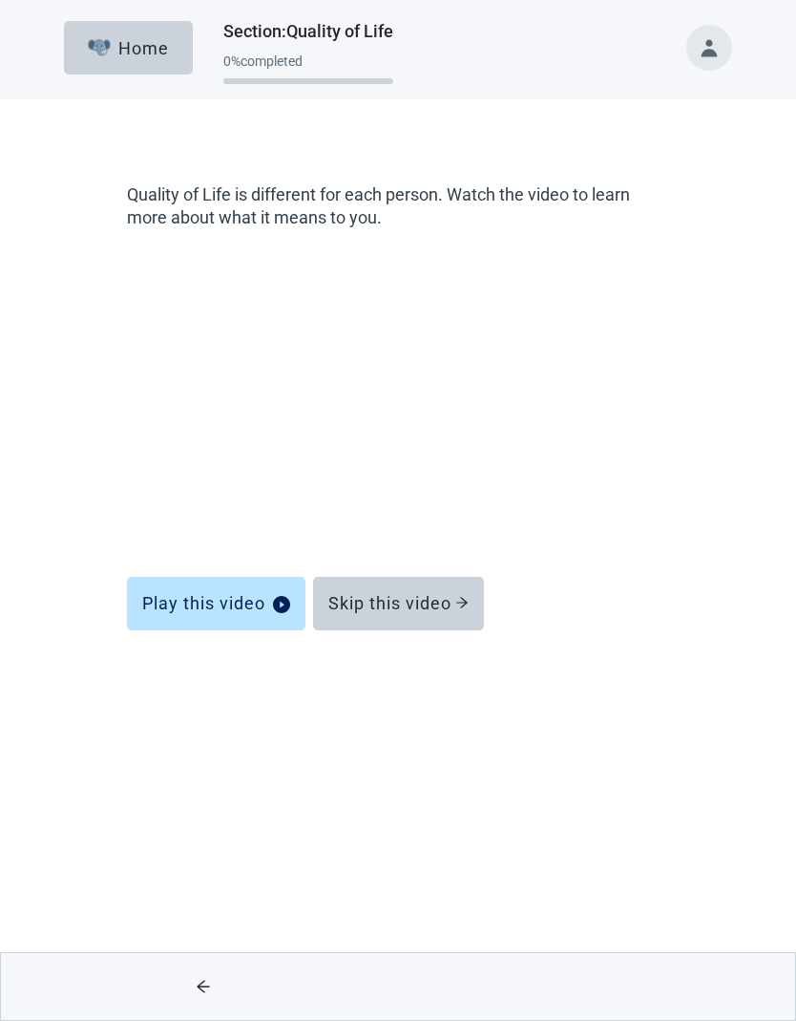
click at [447, 610] on div "Skip this video" at bounding box center [398, 603] width 140 height 19
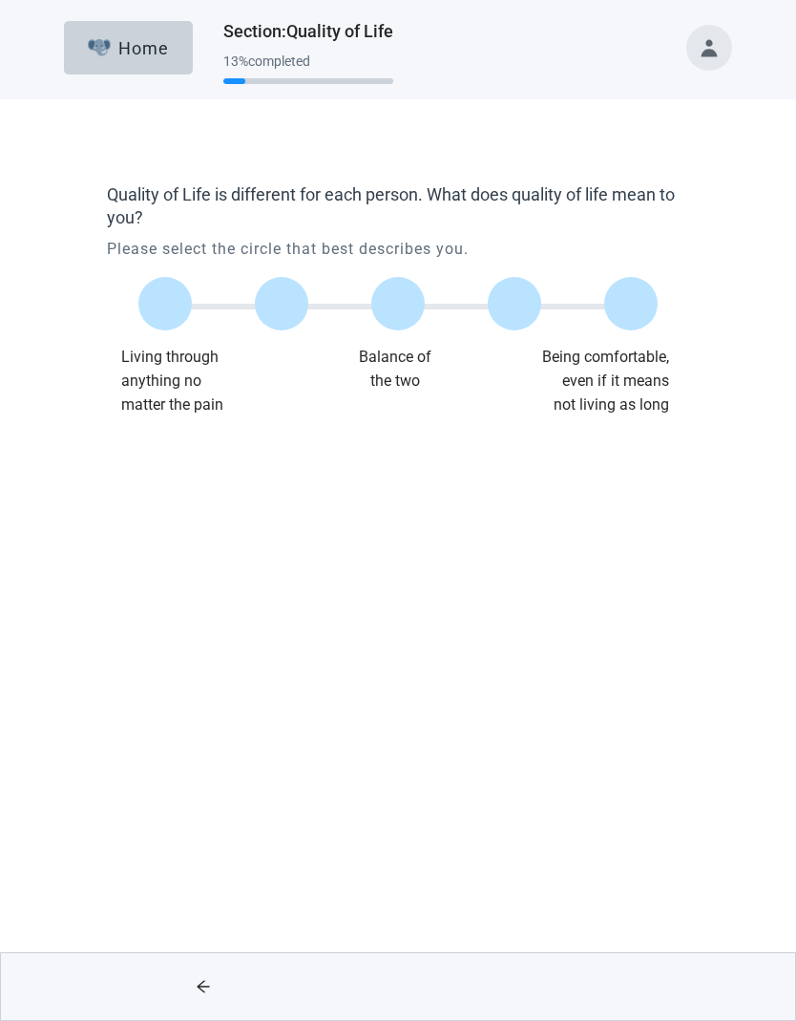
click at [651, 309] on label "Main content" at bounding box center [630, 303] width 53 height 53
click at [631, 304] on input "Quality of life scale: 100 out of 100. Being comfortable, even if it means not …" at bounding box center [631, 304] width 0 height 0
click at [603, 977] on div "Continue" at bounding box center [593, 986] width 76 height 19
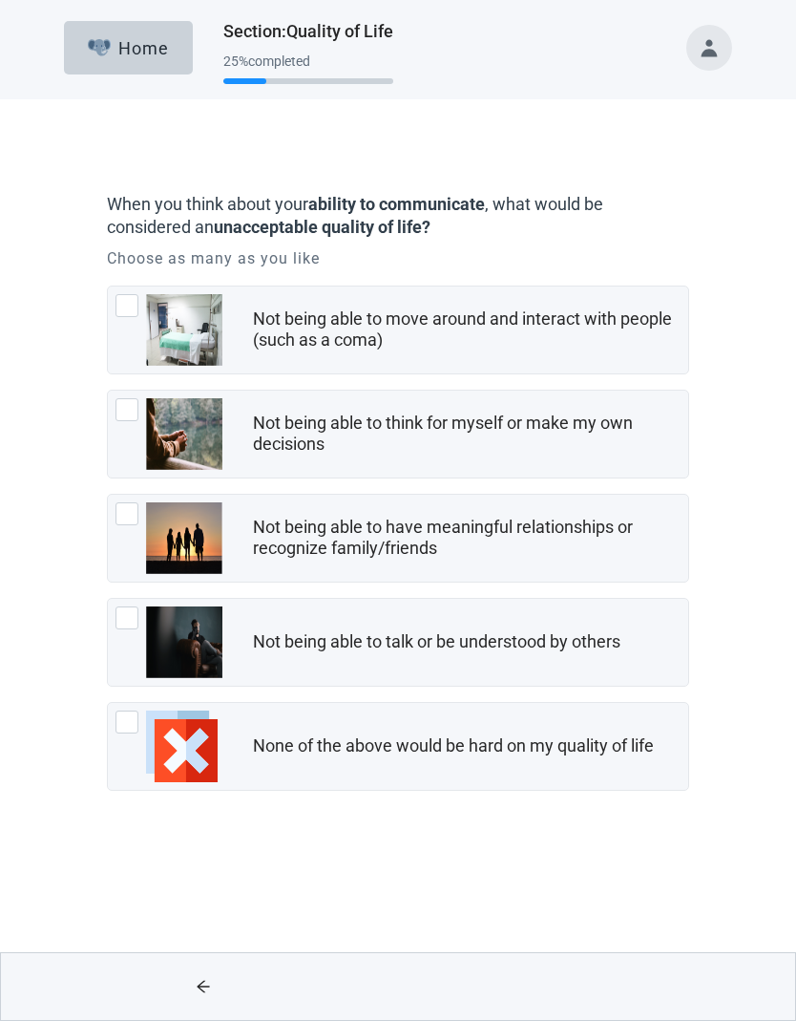
click at [140, 312] on div "Not being able to move around and interact with people (such as a coma), checkb…" at bounding box center [169, 330] width 107 height 72
click at [108, 286] on input "Not being able to move around and interact with people (such as a coma)" at bounding box center [107, 286] width 1 height 1
checkbox input "true"
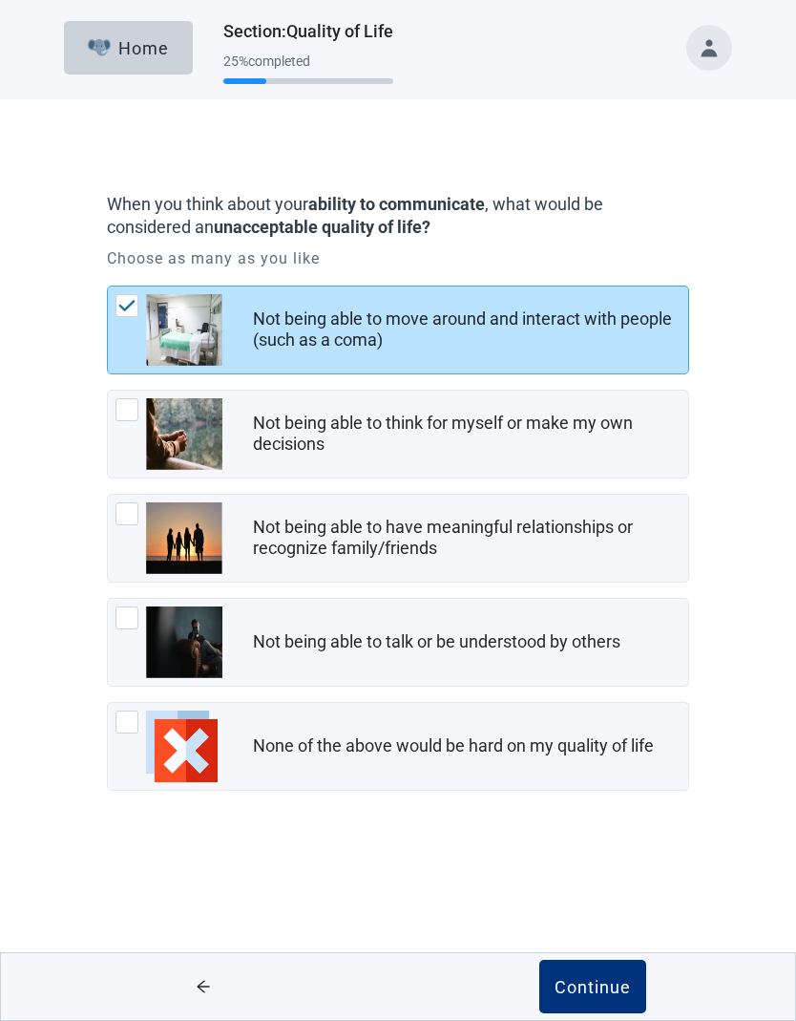
click at [147, 445] on img "Not being able to think for myself or make my own decisions, checkbox, not chec…" at bounding box center [184, 434] width 76 height 72
click at [108, 391] on input "Not being able to think for myself or make my own decisions" at bounding box center [107, 390] width 1 height 1
checkbox input "true"
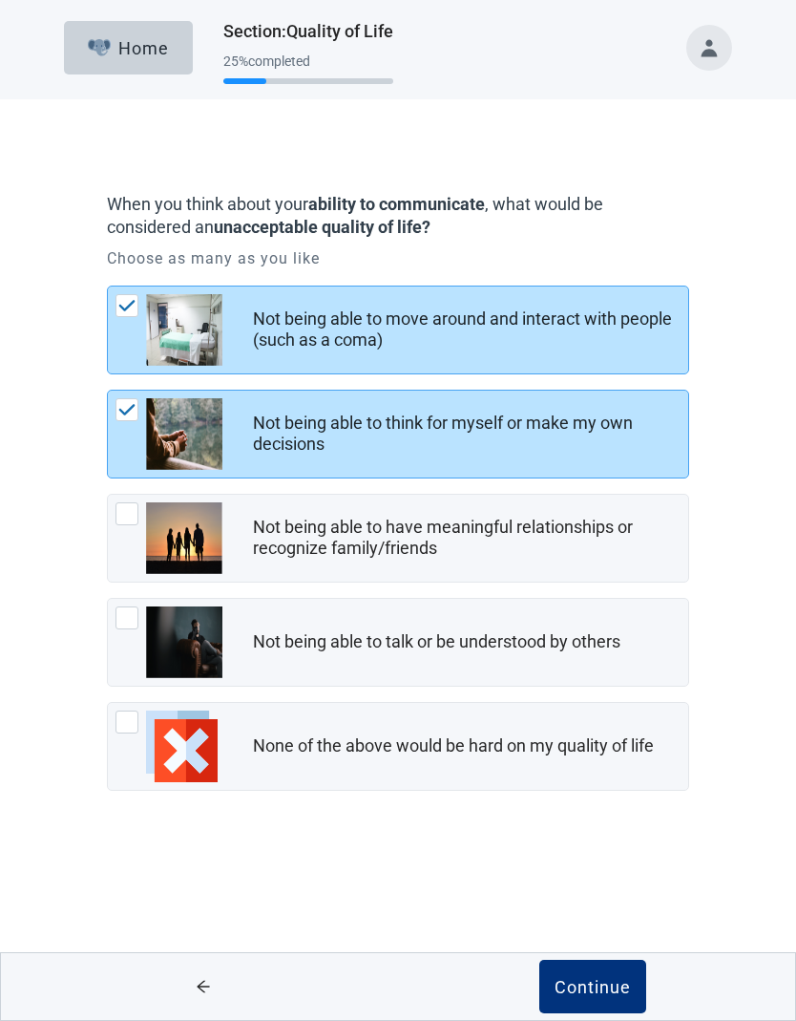
click at [136, 637] on div "Not being able to talk or be understood by others, checkbox, not checked" at bounding box center [169, 642] width 107 height 72
click at [108, 599] on input "Not being able to talk or be understood by others" at bounding box center [107, 598] width 1 height 1
checkbox input "true"
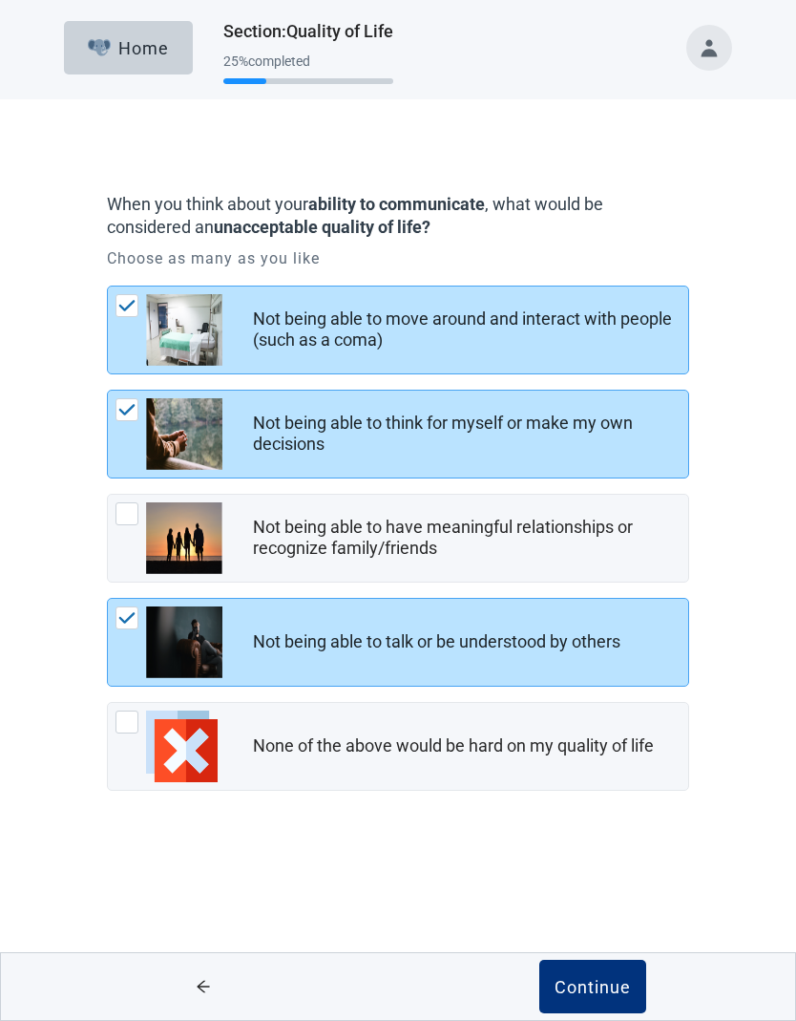
click at [627, 990] on div "Continue" at bounding box center [593, 986] width 76 height 19
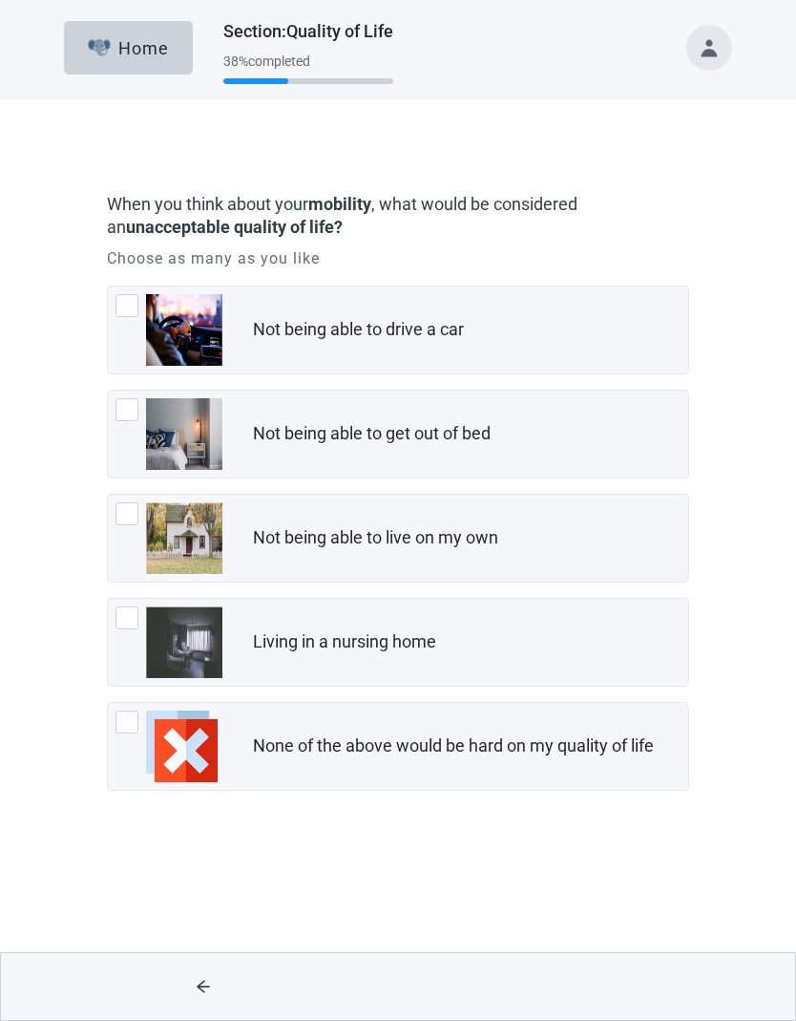
click at [140, 638] on div "Living in a nursing home, checkbox, not checked" at bounding box center [169, 642] width 107 height 72
click at [108, 599] on input "Living in a nursing home" at bounding box center [107, 598] width 1 height 1
checkbox input "true"
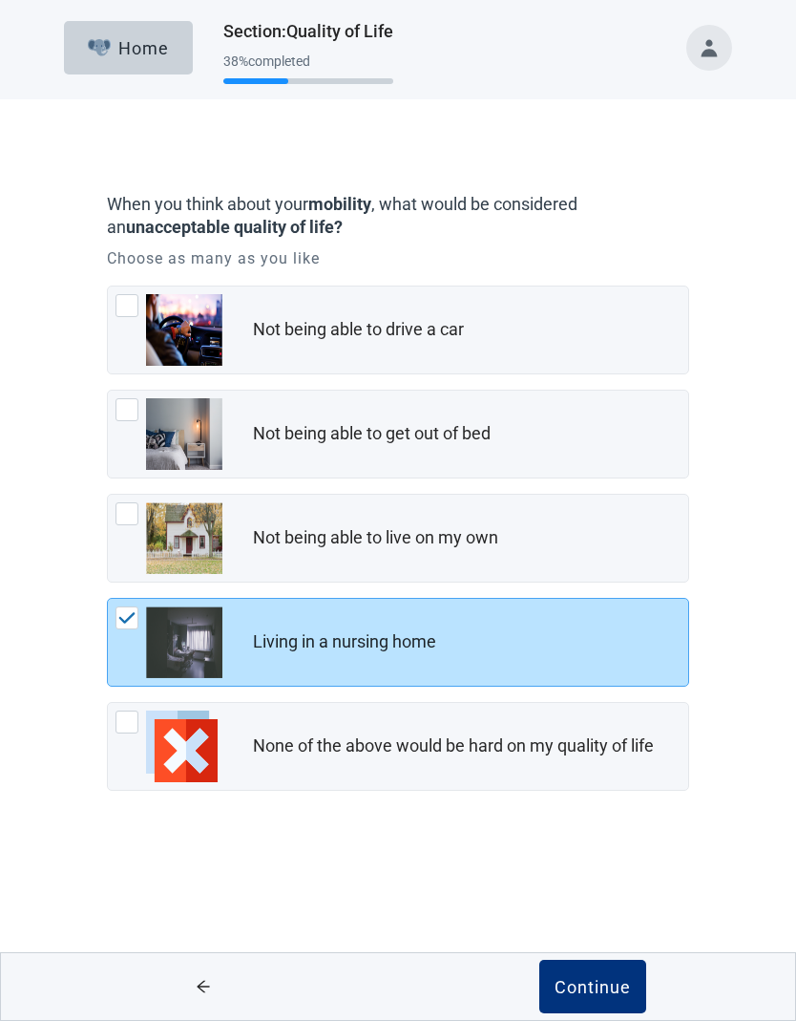
click at [139, 434] on div "Not being able to get out of bed, checkbox, not checked" at bounding box center [169, 434] width 107 height 72
click at [108, 391] on input "Not being able to get out of bed" at bounding box center [107, 390] width 1 height 1
checkbox input "true"
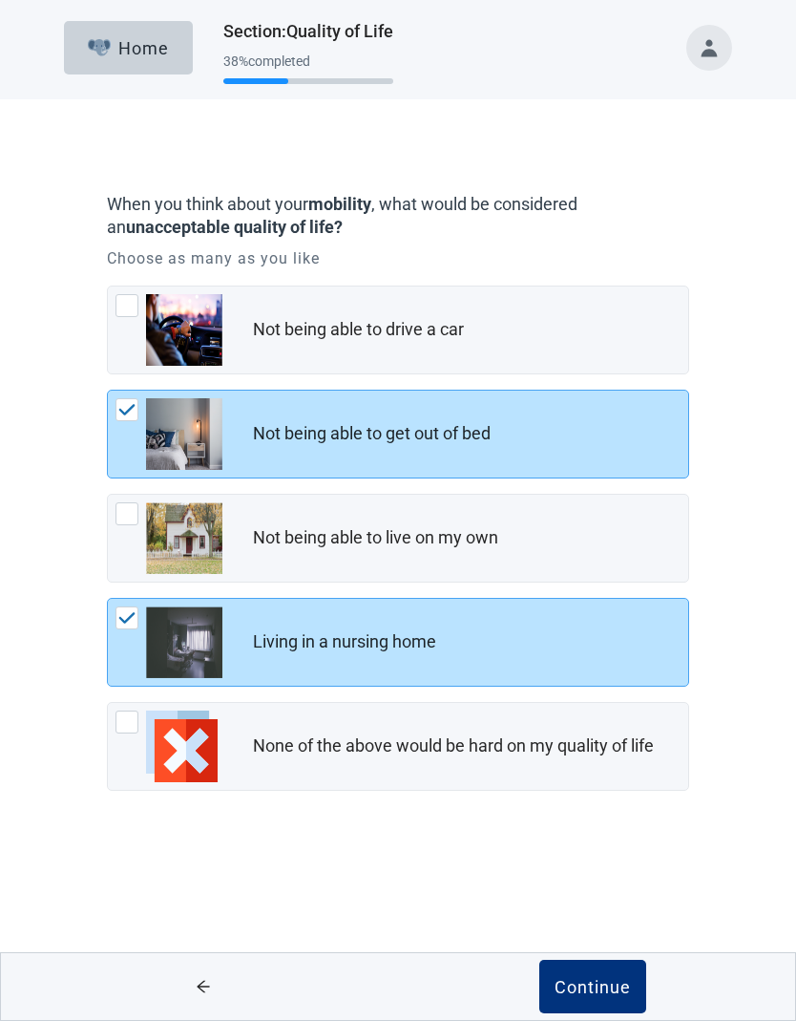
click at [604, 997] on button "Continue" at bounding box center [593, 986] width 107 height 53
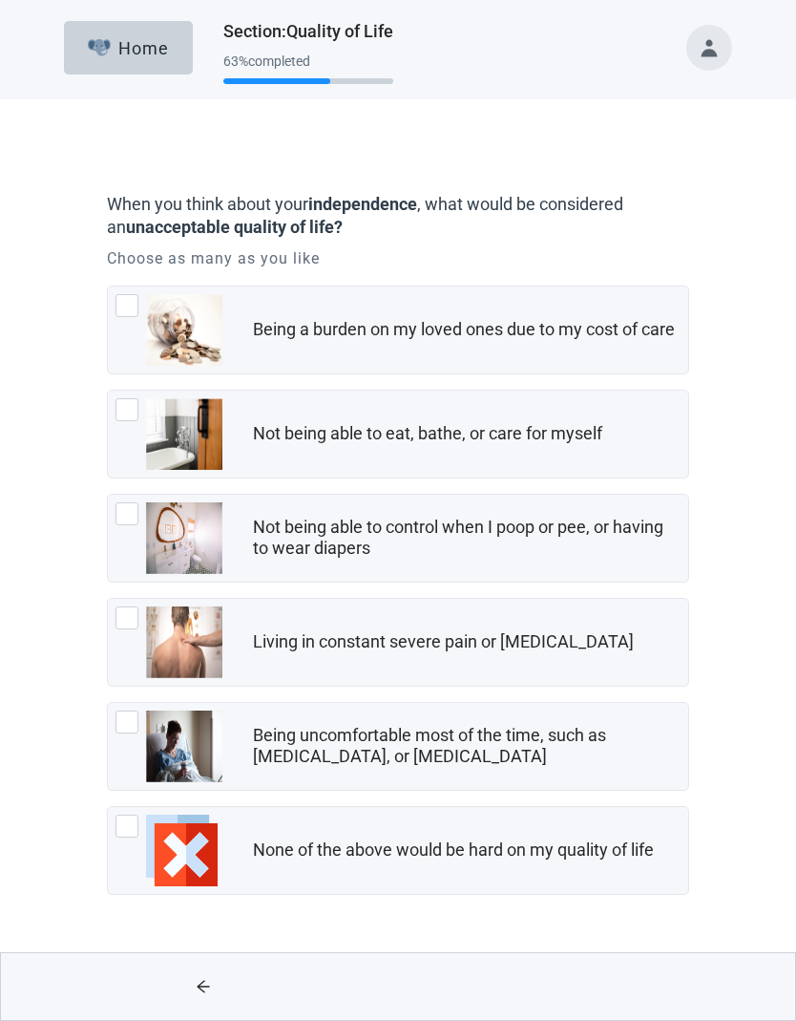
click at [146, 432] on img "Not being able to eat, bathe, or care for myself, checkbox, not checked" at bounding box center [184, 434] width 76 height 72
click at [108, 391] on input "Not being able to eat, bathe, or care for myself" at bounding box center [107, 390] width 1 height 1
checkbox input "true"
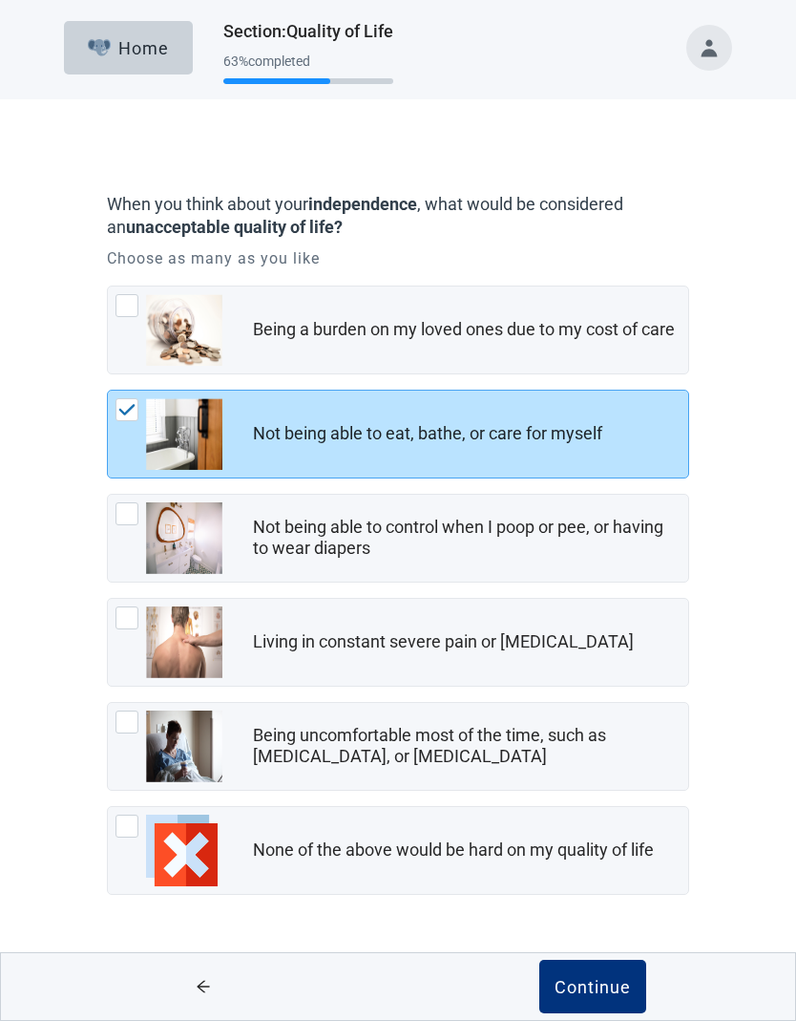
click at [602, 1005] on button "Continue" at bounding box center [593, 986] width 107 height 53
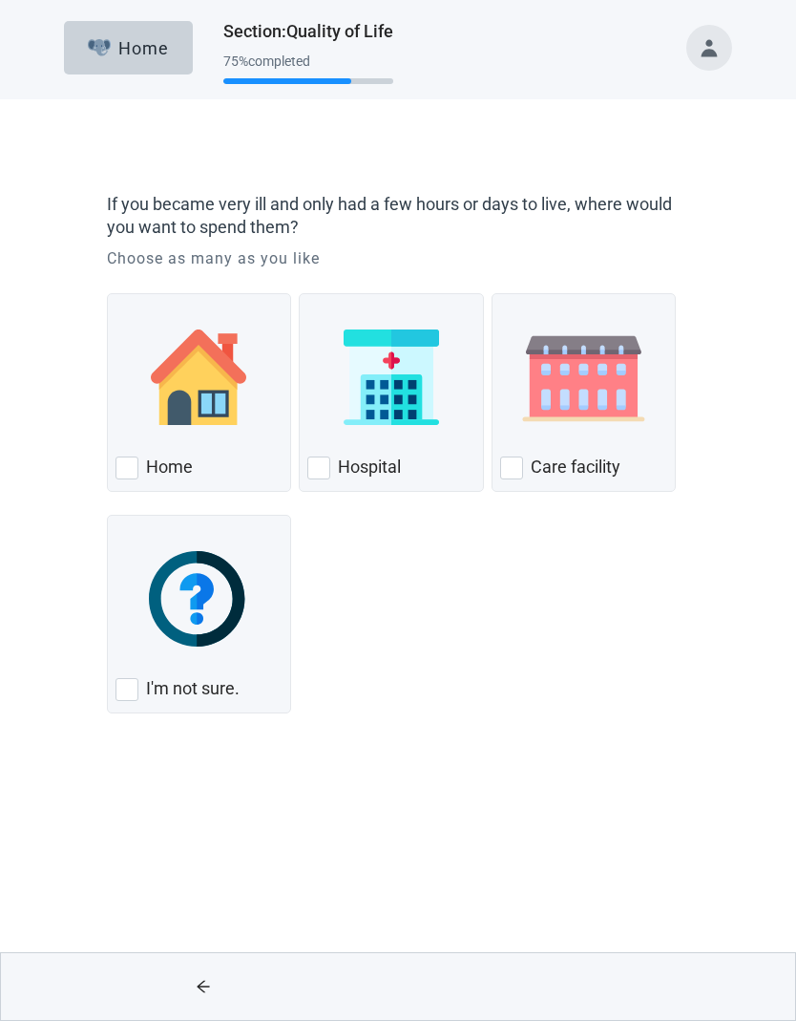
click at [136, 484] on div "Home" at bounding box center [199, 392] width 184 height 199
click at [108, 294] on input "Home" at bounding box center [107, 293] width 1 height 1
checkbox input "true"
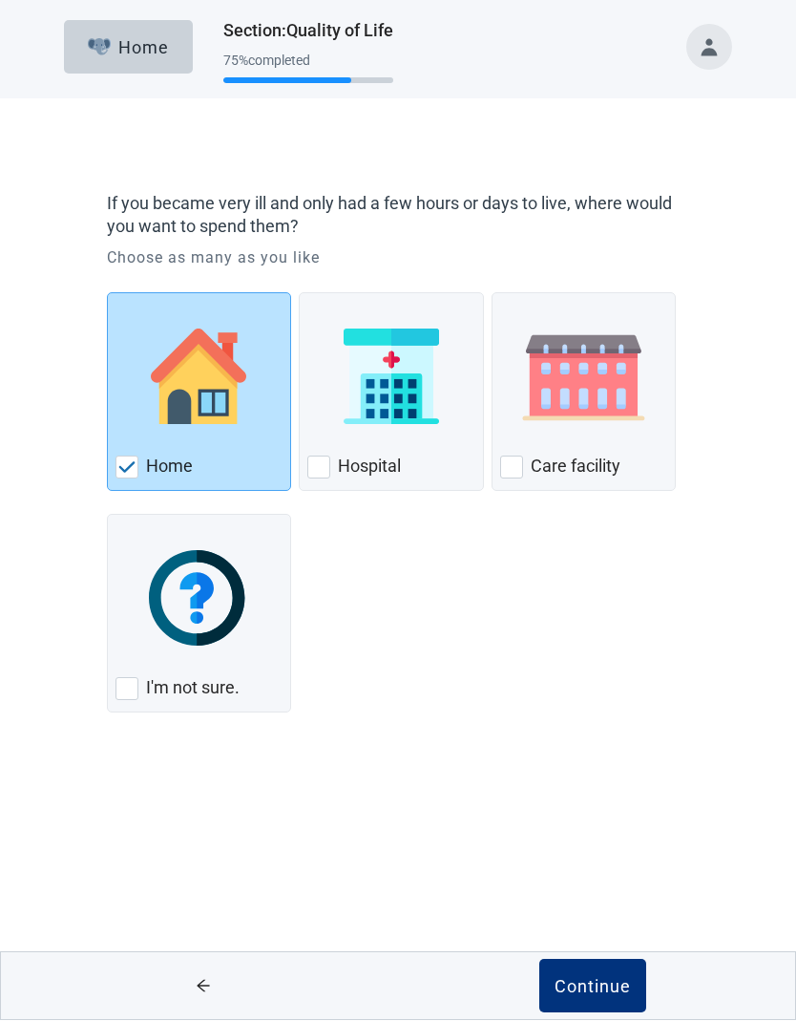
click at [582, 1001] on button "Continue" at bounding box center [593, 986] width 107 height 53
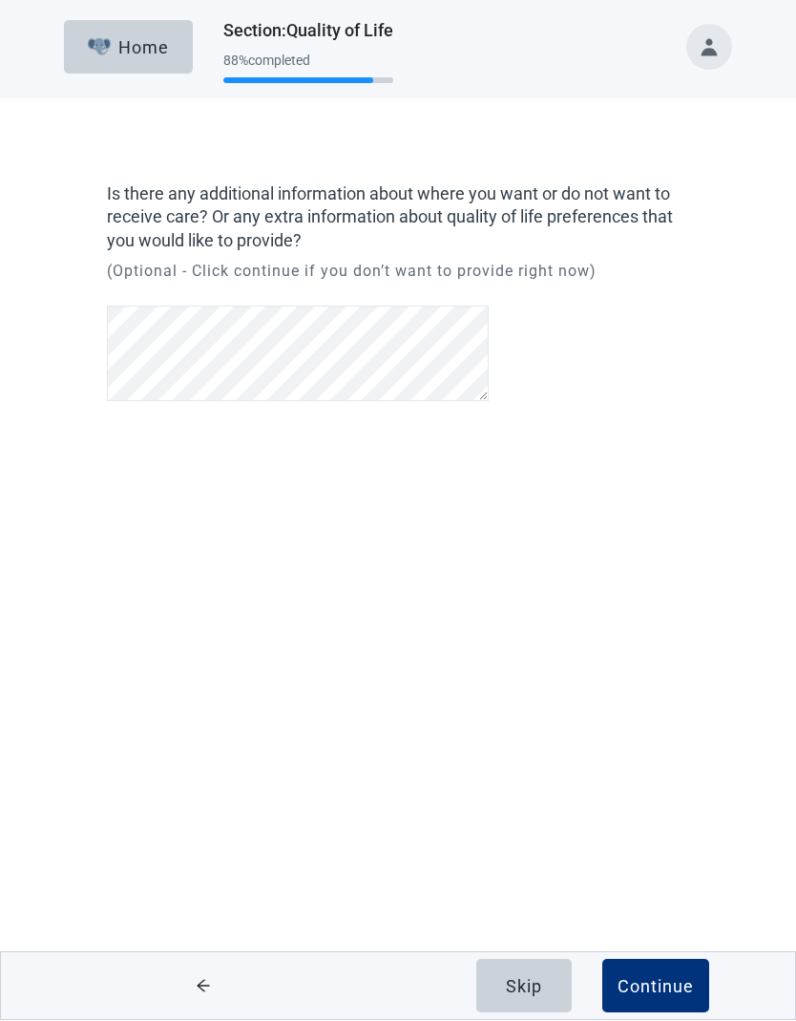
click at [533, 1007] on button "Skip" at bounding box center [523, 986] width 95 height 53
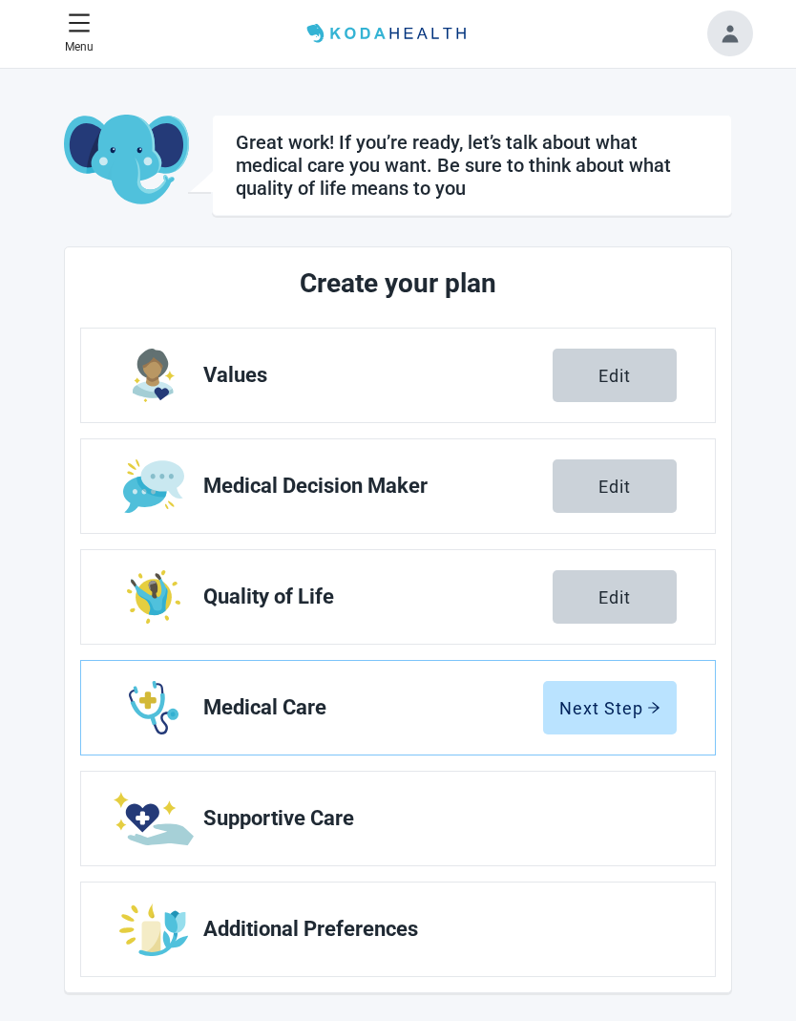
click at [655, 733] on button "Next Step" at bounding box center [610, 707] width 134 height 53
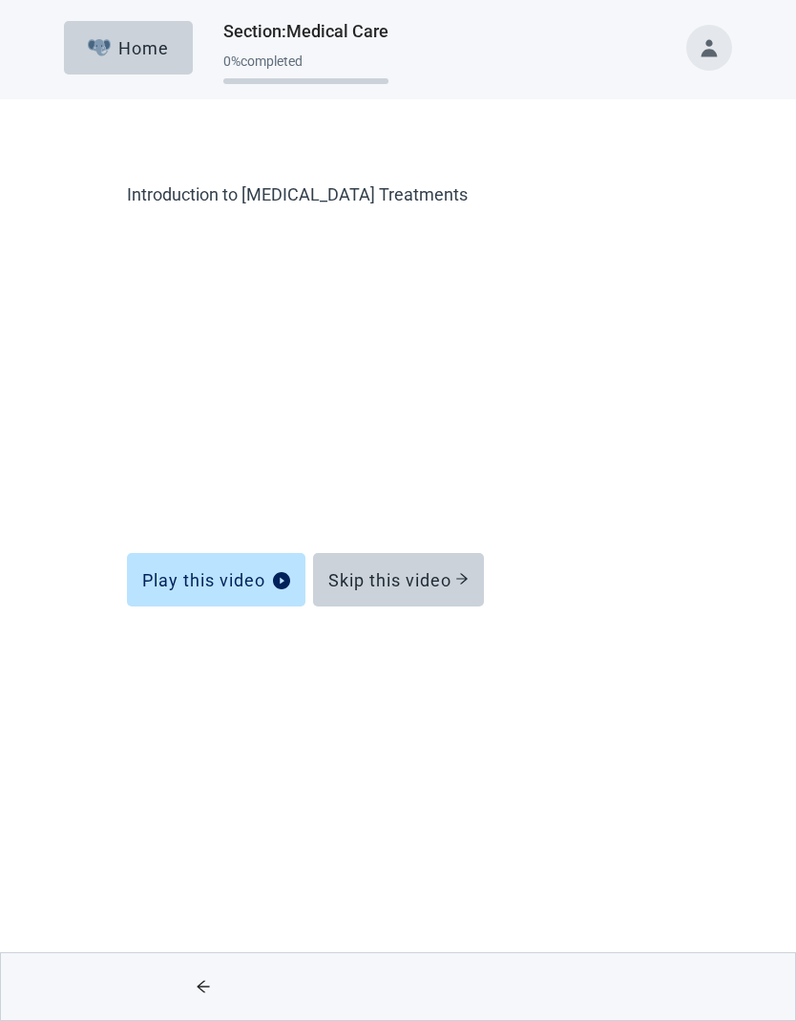
click at [417, 587] on div "Skip this video" at bounding box center [398, 579] width 140 height 19
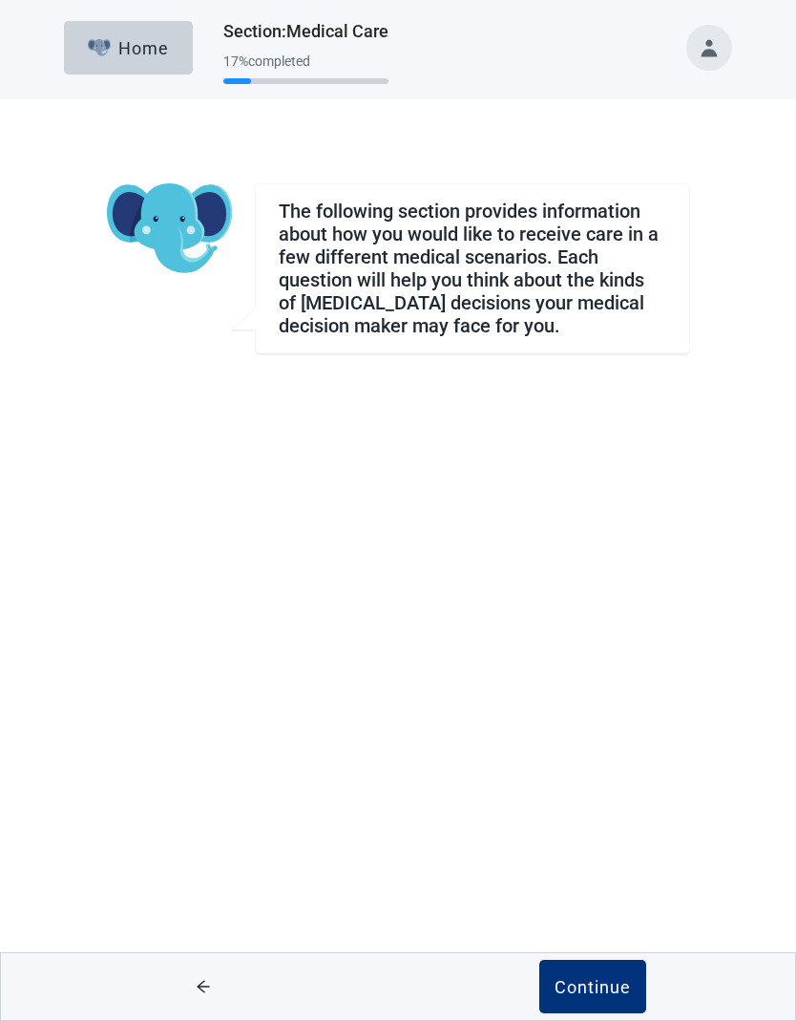
click at [593, 978] on div "Continue" at bounding box center [593, 986] width 76 height 19
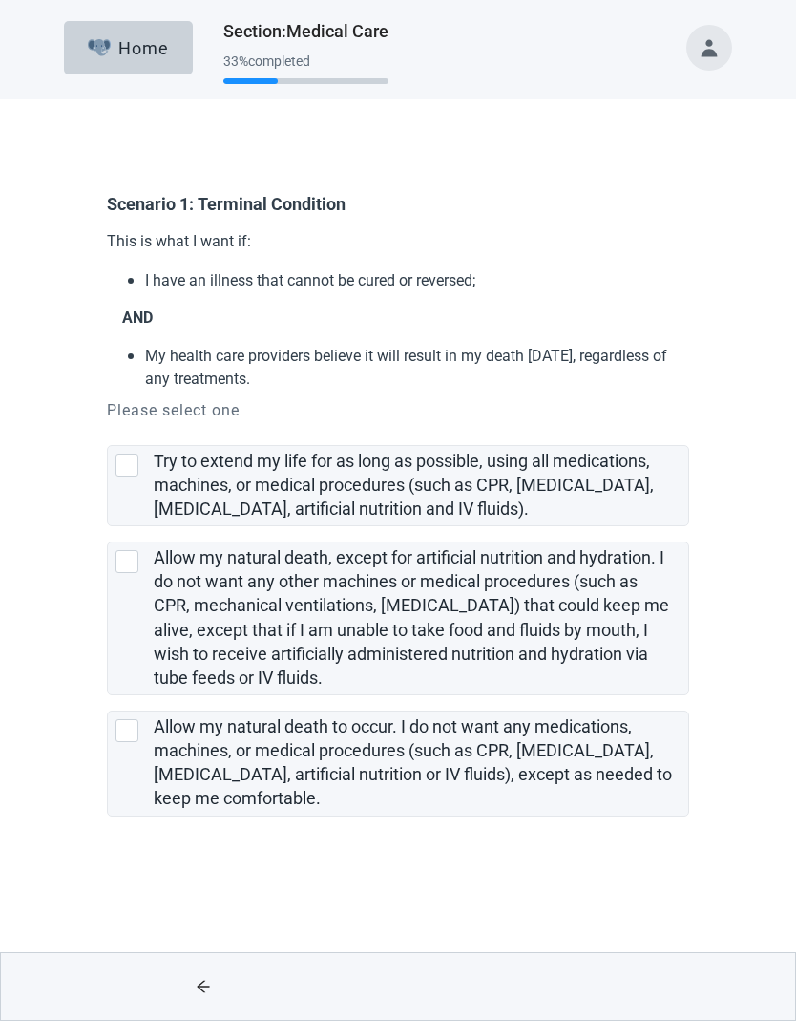
click at [155, 739] on label "Allow my natural death to occur. I do not want any medications, machines, or me…" at bounding box center [413, 762] width 518 height 92
checkbox input "true"
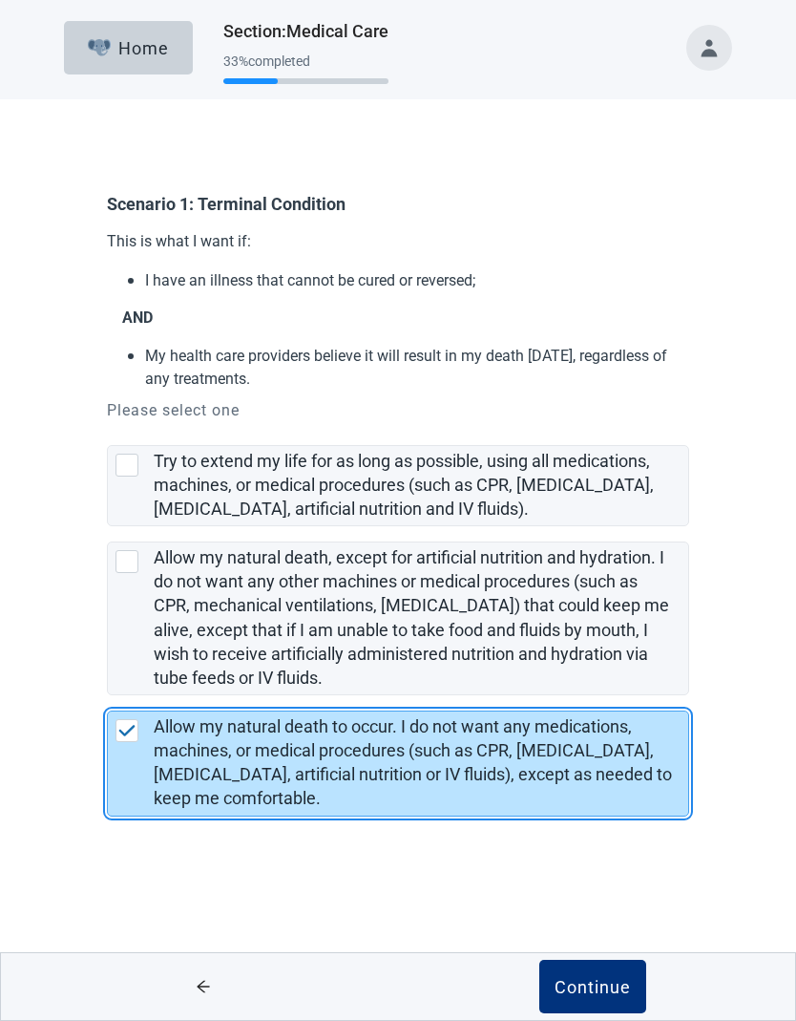
click at [604, 979] on div "Continue" at bounding box center [593, 986] width 76 height 19
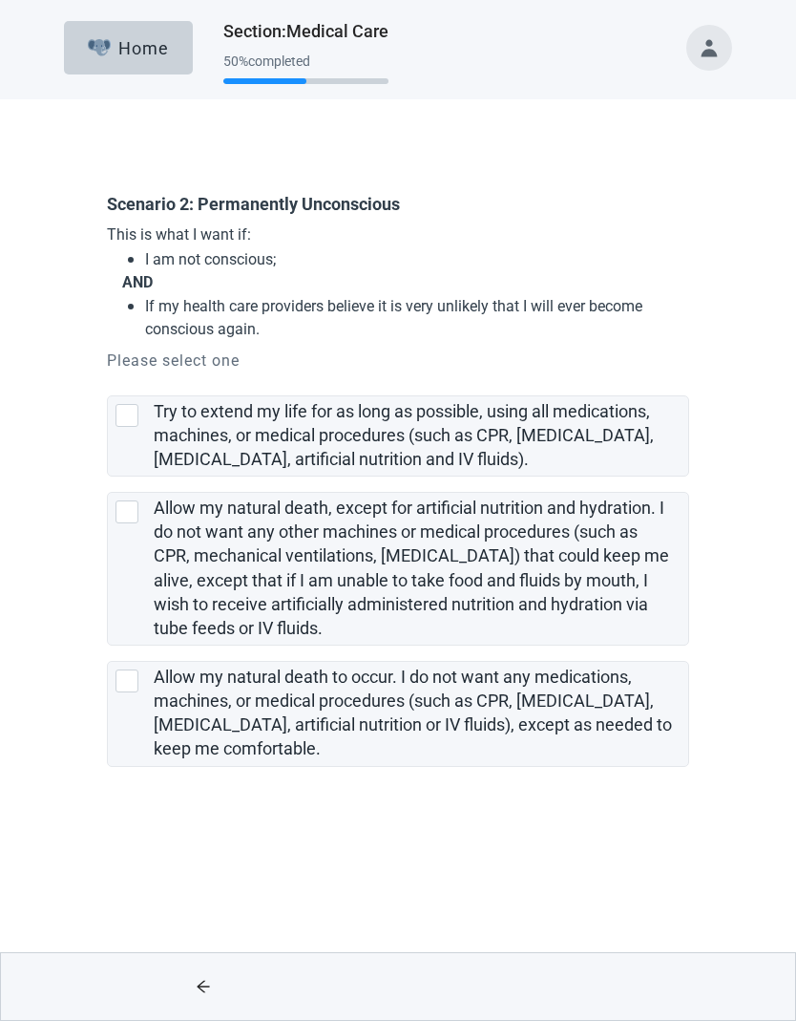
click at [165, 687] on div "Allow my natural death to occur. I do not want any medications, machines, or me…" at bounding box center [416, 714] width 524 height 96
click at [108, 646] on input "Allow my natural death to occur. I do not want any medications, machines, or me…" at bounding box center [107, 645] width 1 height 1
checkbox input "true"
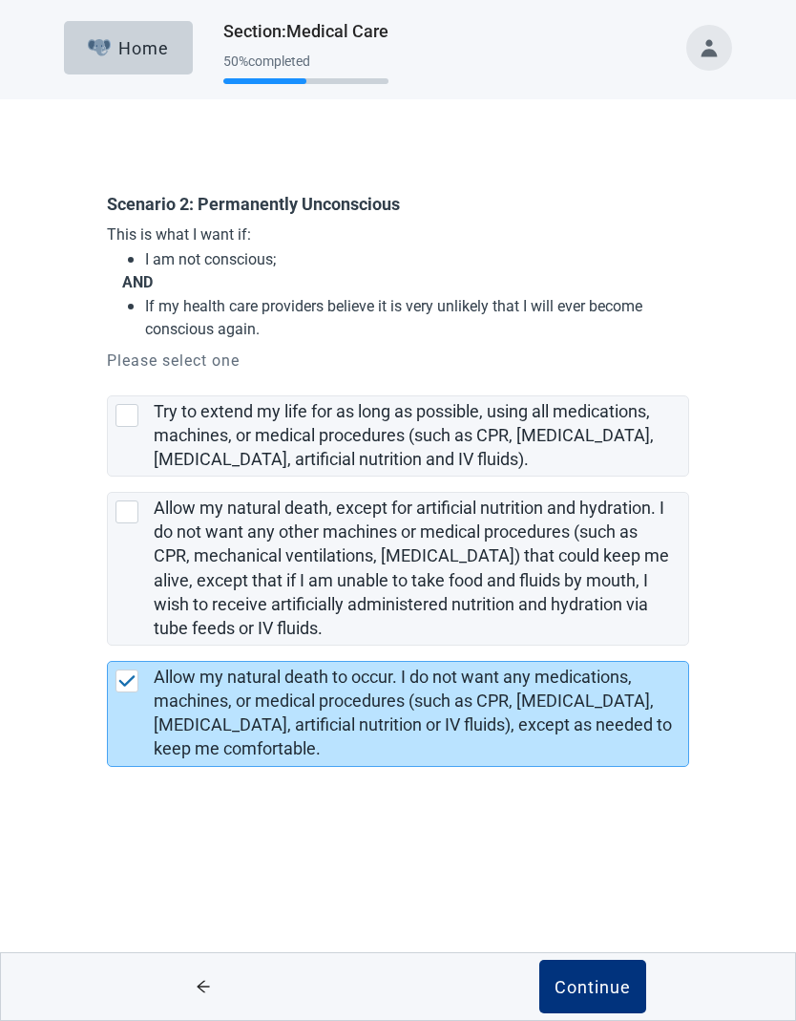
click at [633, 984] on button "Continue" at bounding box center [593, 986] width 107 height 53
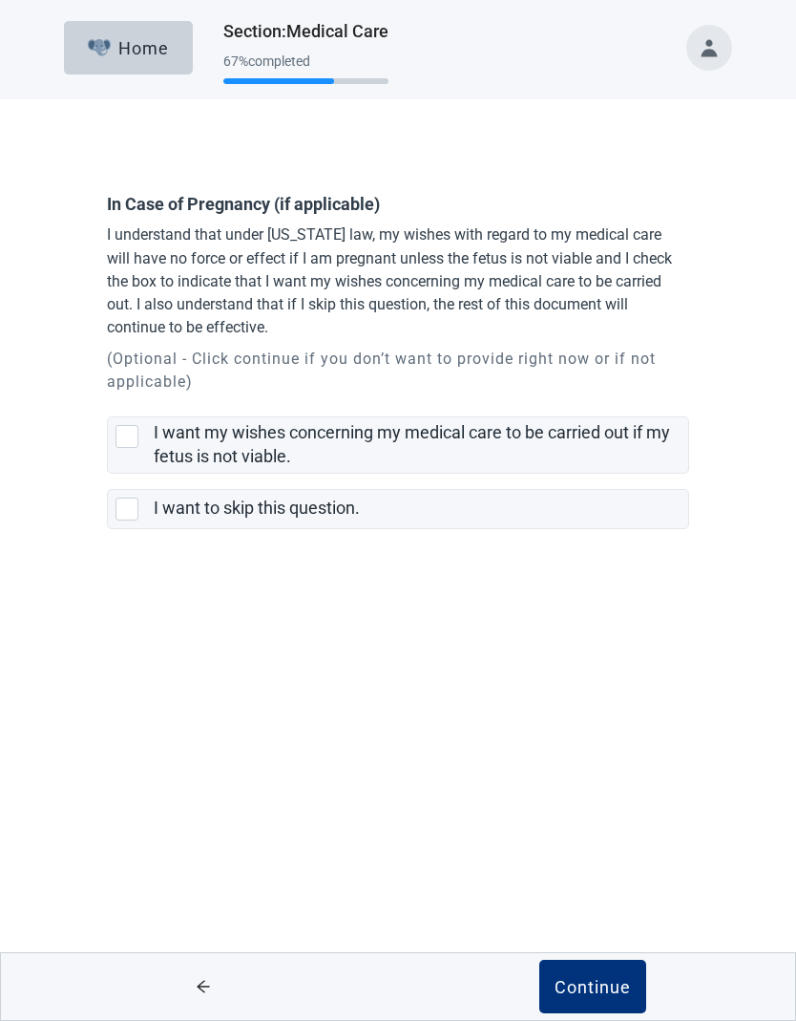
click at [135, 525] on div "I want to skip this question." at bounding box center [399, 509] width 582 height 38
click at [108, 475] on input "I want to skip this question." at bounding box center [107, 474] width 1 height 1
checkbox input "true"
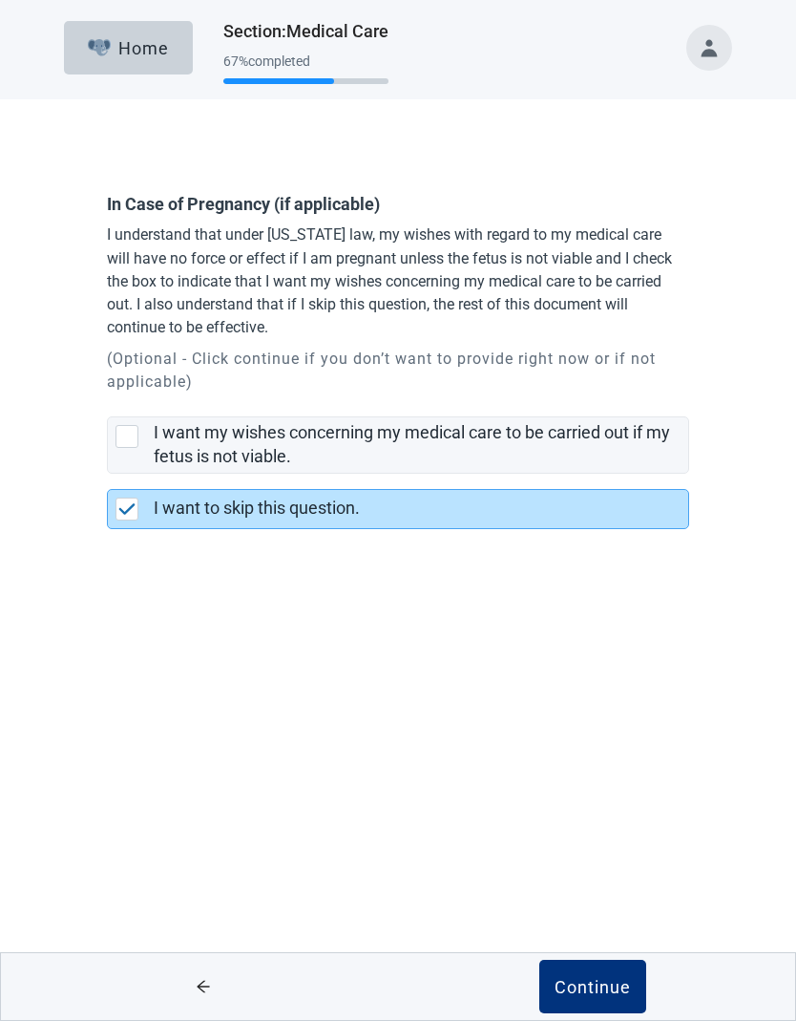
click at [642, 984] on button "Continue" at bounding box center [593, 986] width 107 height 53
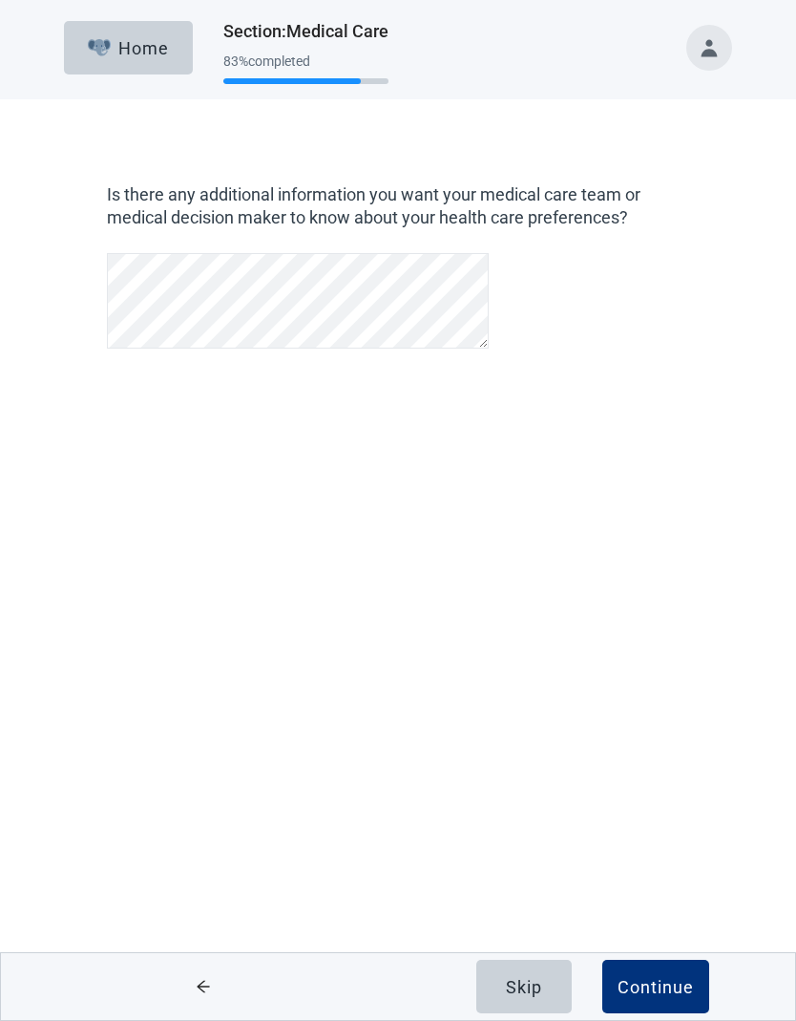
click at [672, 990] on div "Continue" at bounding box center [656, 986] width 76 height 19
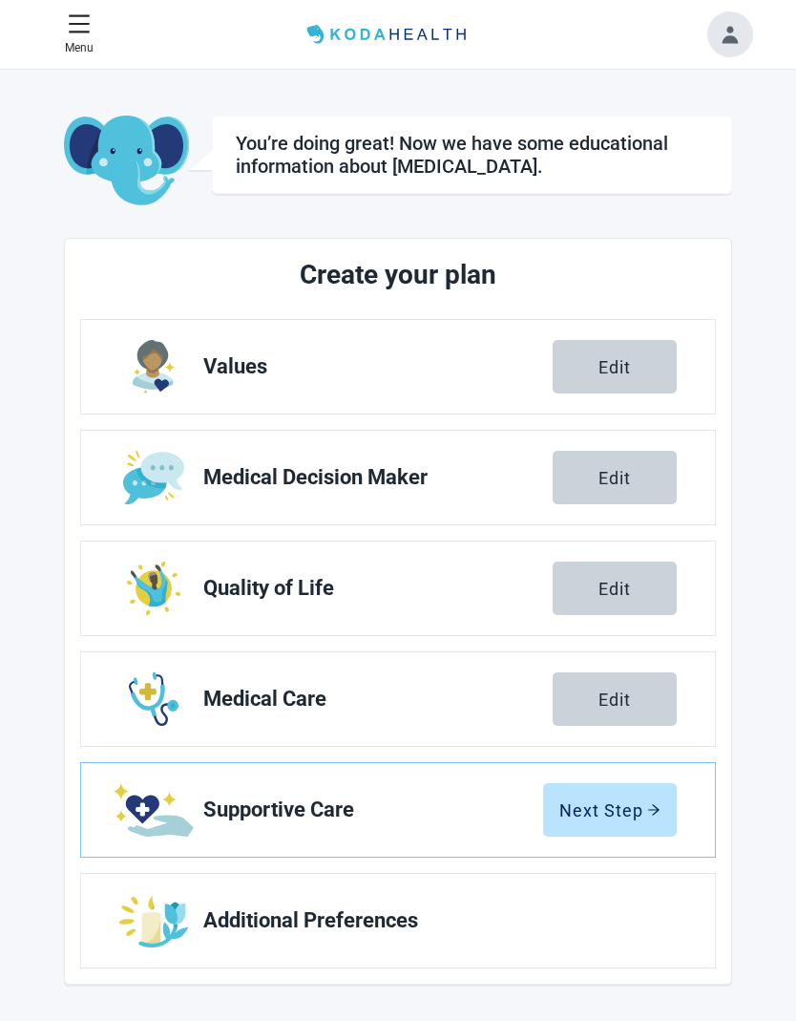
click at [639, 835] on button "Next Step" at bounding box center [610, 809] width 134 height 53
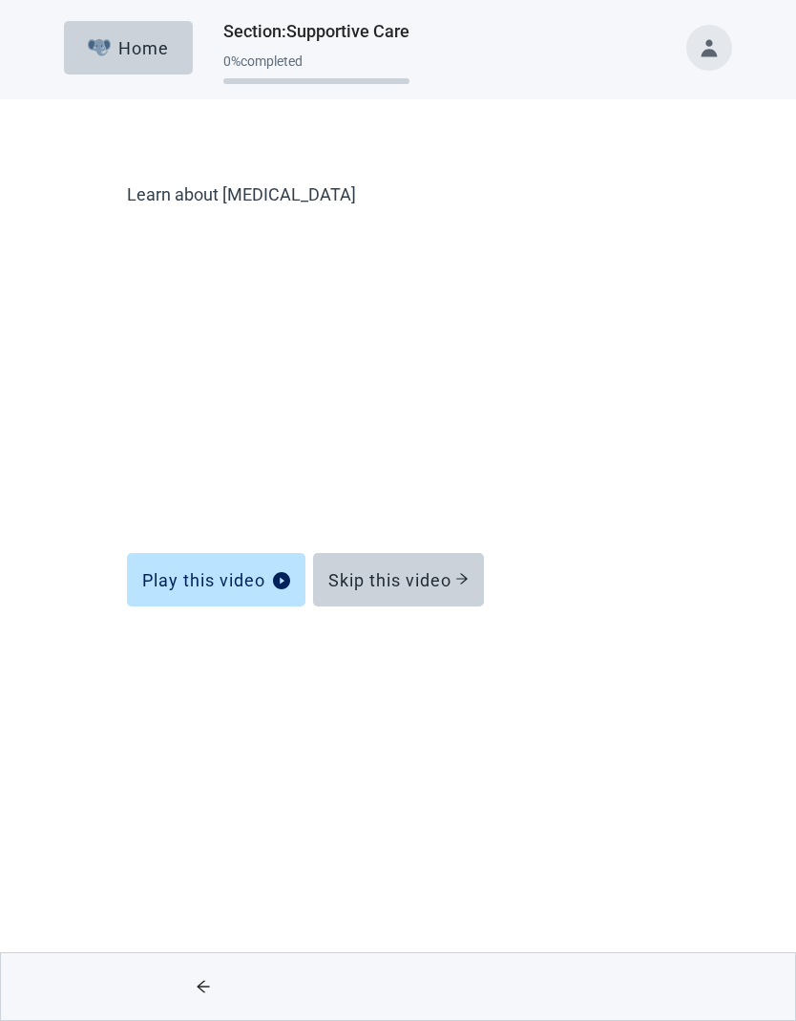
click at [440, 593] on button "Skip this video" at bounding box center [398, 579] width 171 height 53
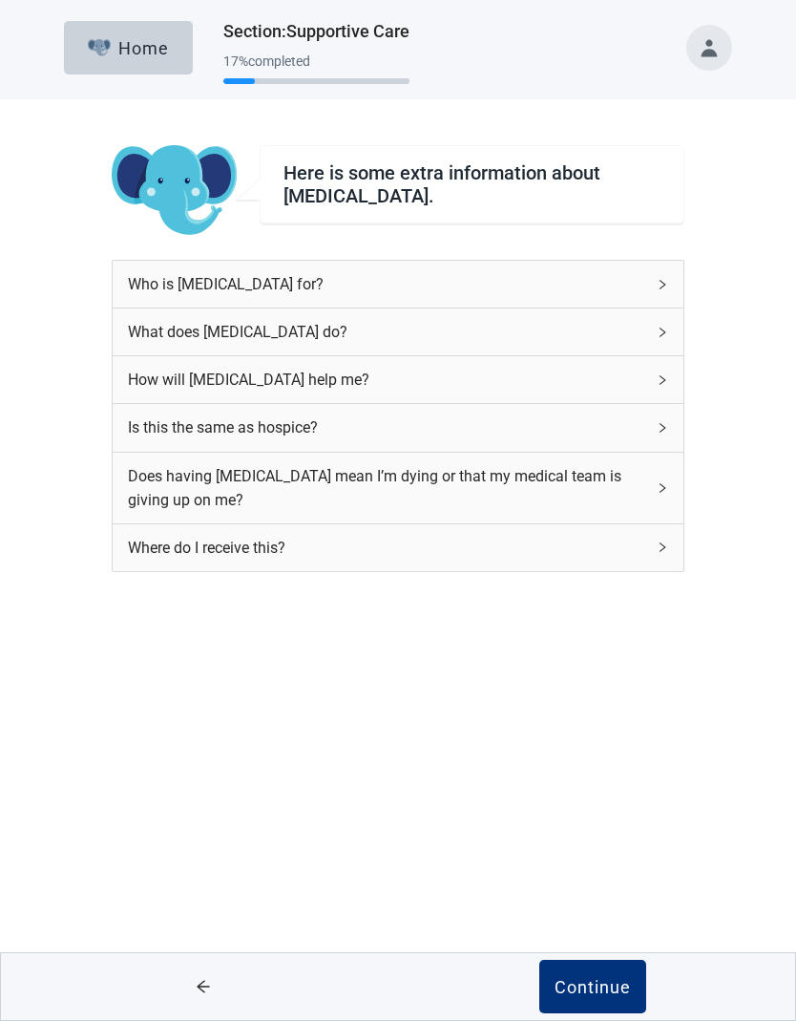
click at [664, 354] on div "What does [MEDICAL_DATA] do?" at bounding box center [398, 331] width 571 height 47
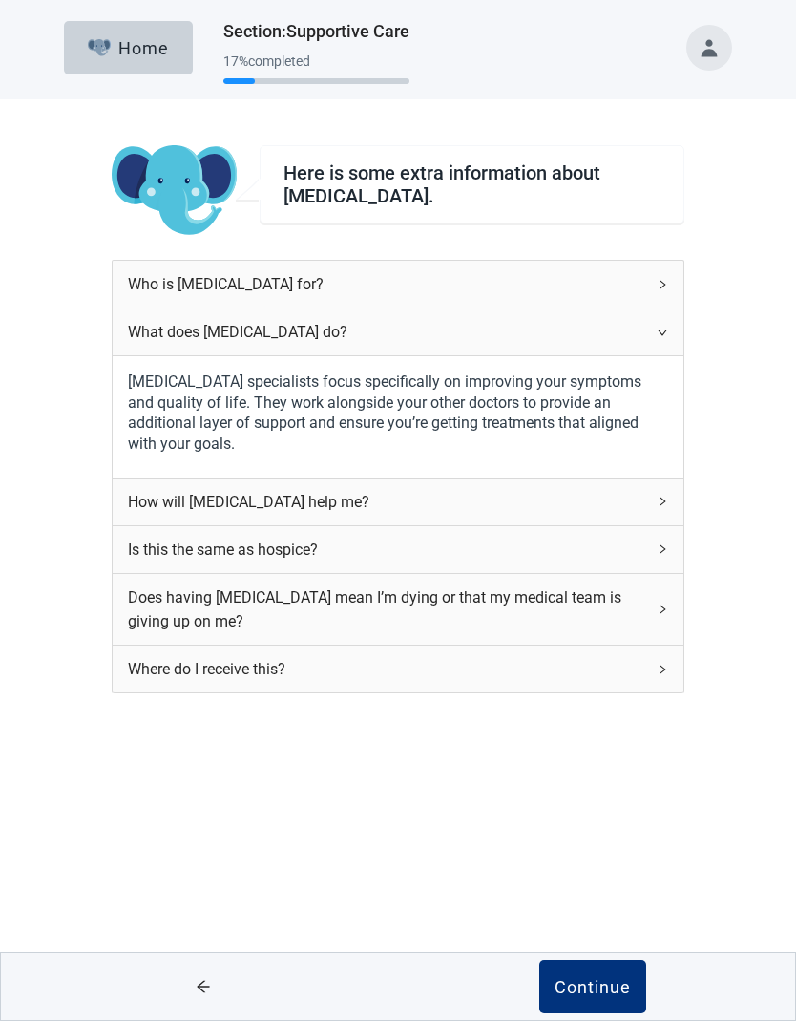
click at [660, 521] on div "How will [MEDICAL_DATA] help me?" at bounding box center [398, 501] width 571 height 47
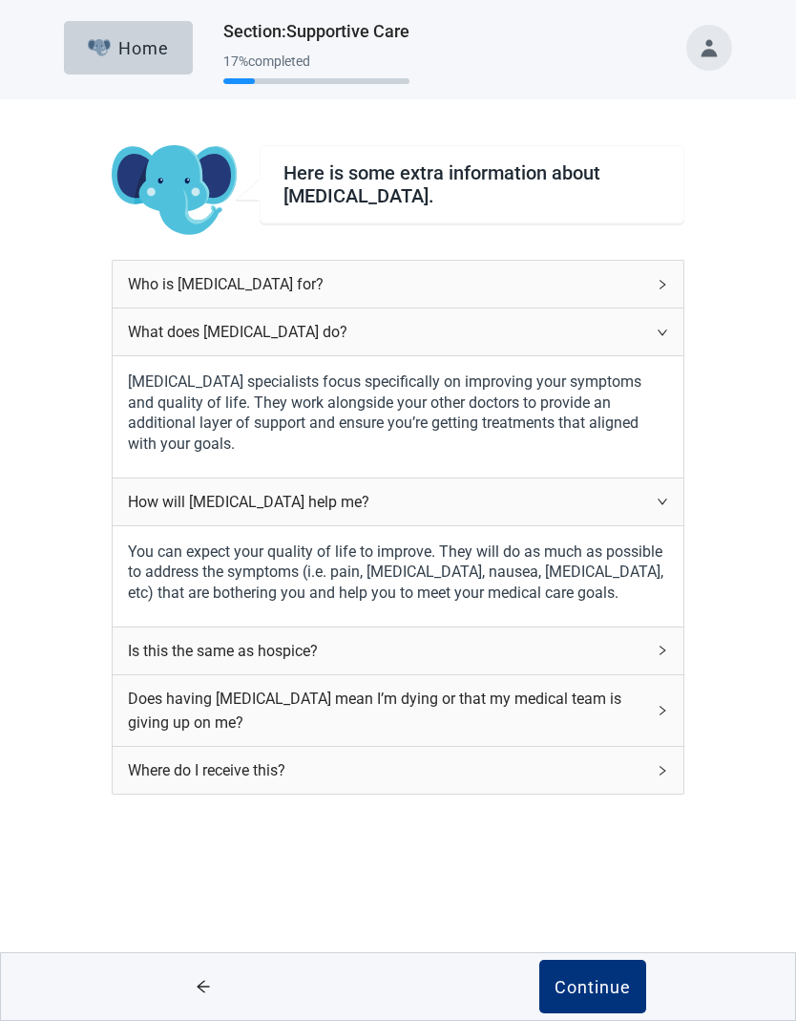
click at [657, 654] on div "Is this the same as hospice?" at bounding box center [398, 650] width 571 height 47
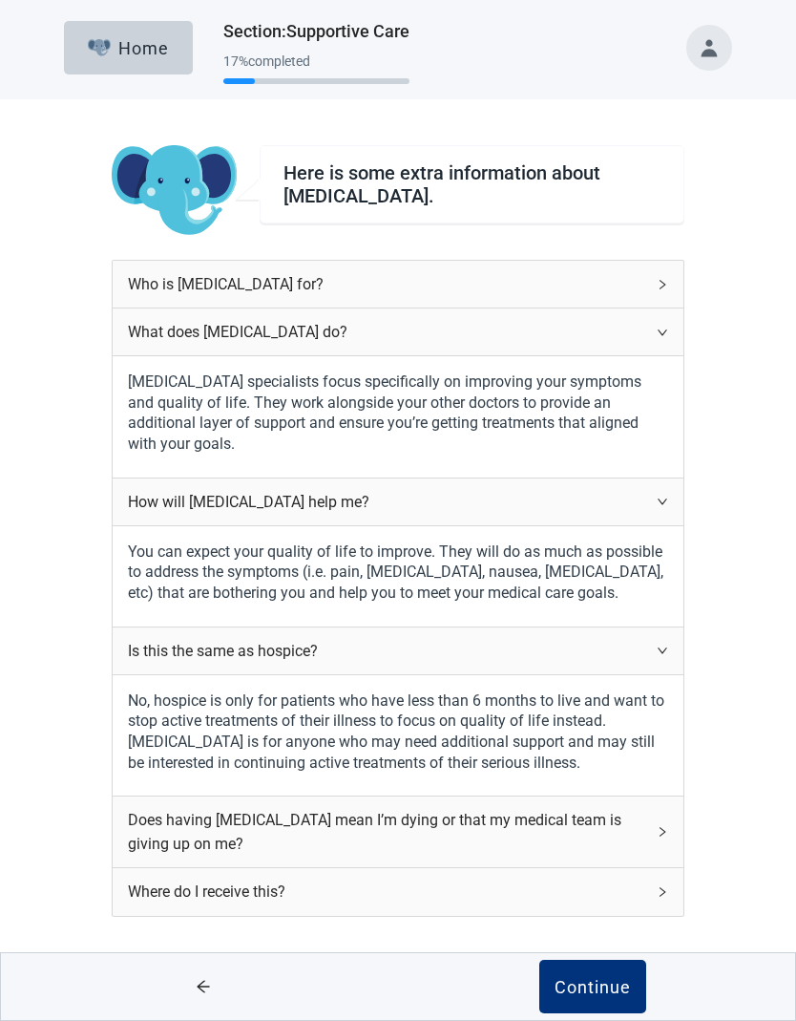
click at [674, 834] on div "Does having [MEDICAL_DATA] mean I’m dying or that my medical team is giving up …" at bounding box center [398, 831] width 571 height 71
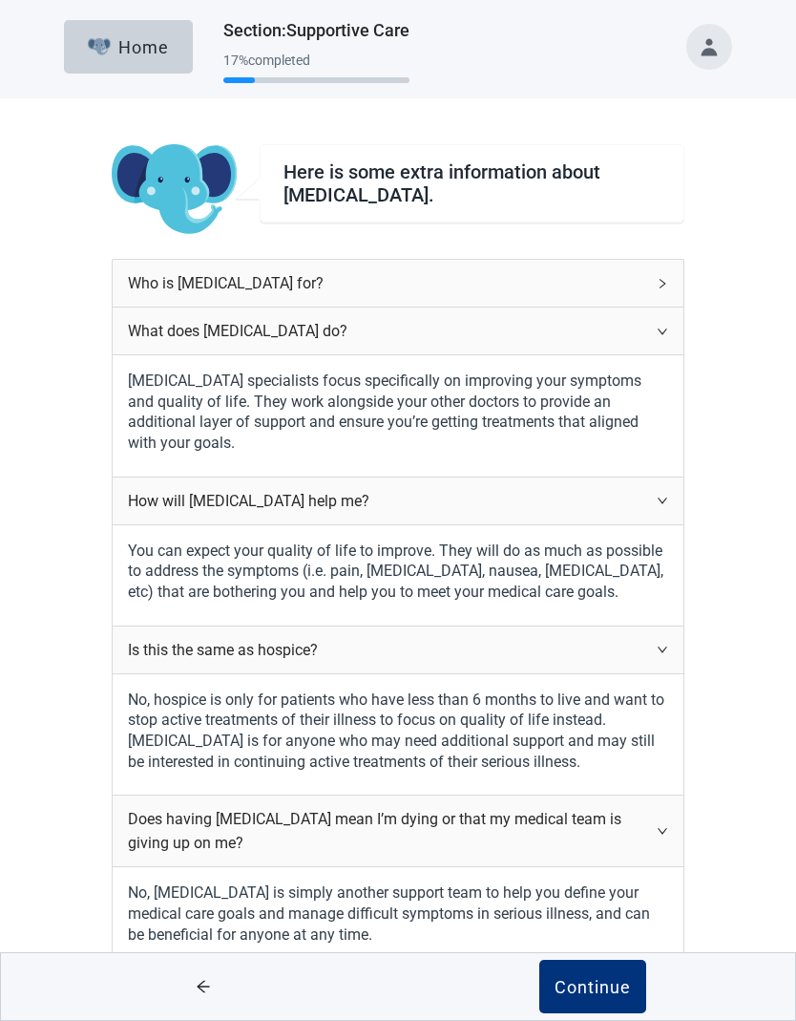
scroll to position [56, 0]
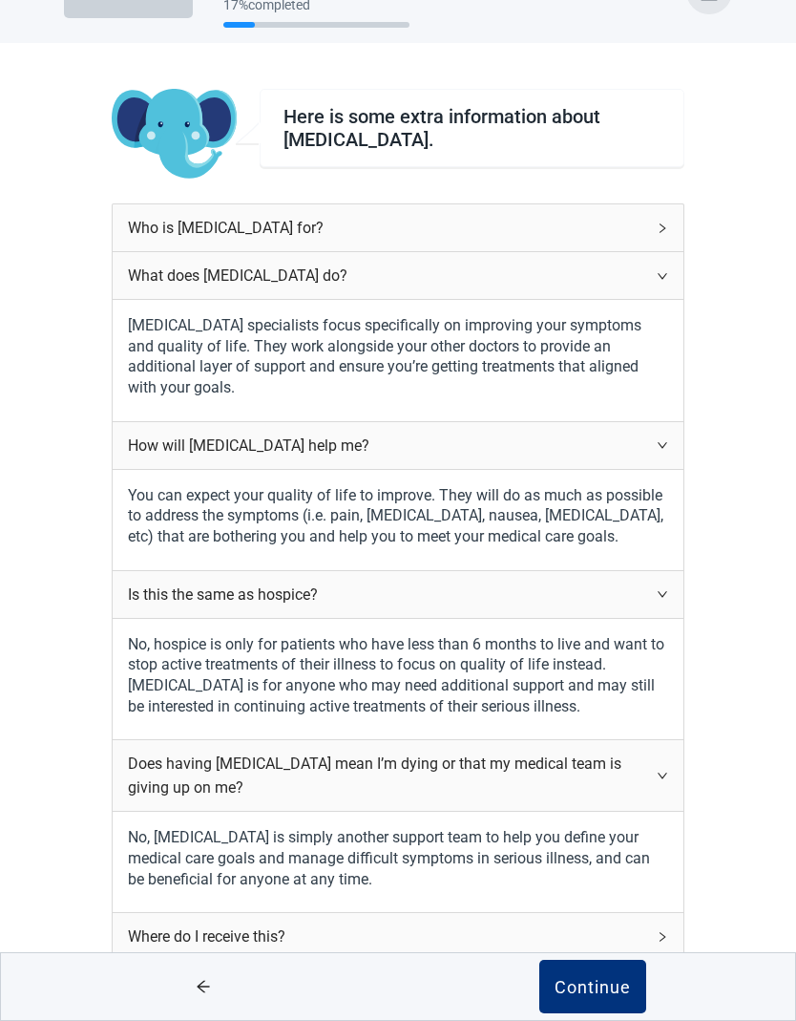
click at [675, 943] on div "Where do I receive this?" at bounding box center [398, 936] width 571 height 47
click at [635, 1013] on button "Continue" at bounding box center [593, 986] width 107 height 53
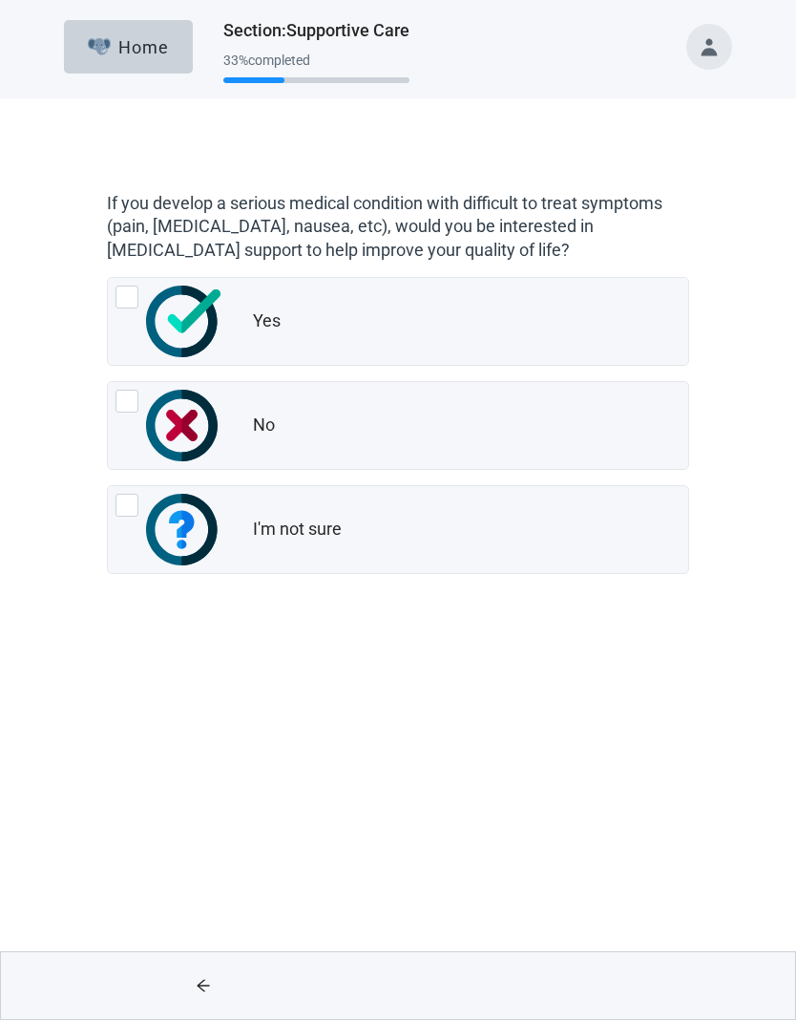
click at [141, 308] on div "Yes, radio button, not checked" at bounding box center [169, 322] width 107 height 72
click at [108, 279] on input "Yes" at bounding box center [107, 278] width 1 height 1
radio input "true"
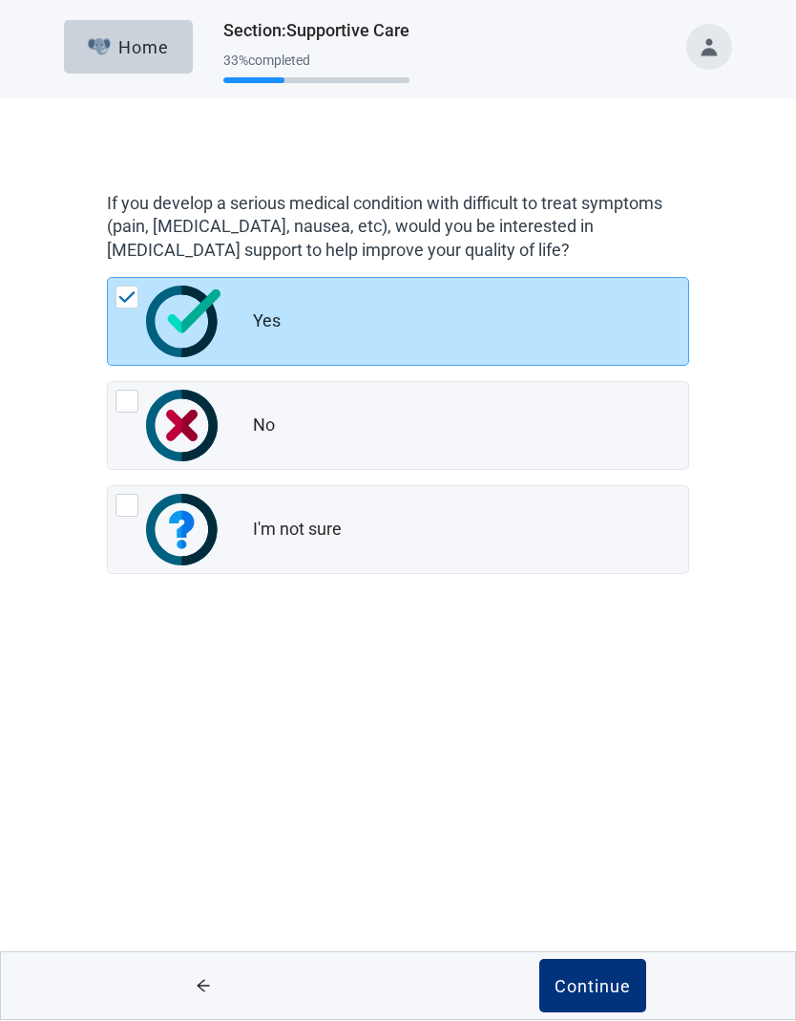
click at [635, 990] on button "Continue" at bounding box center [593, 986] width 107 height 53
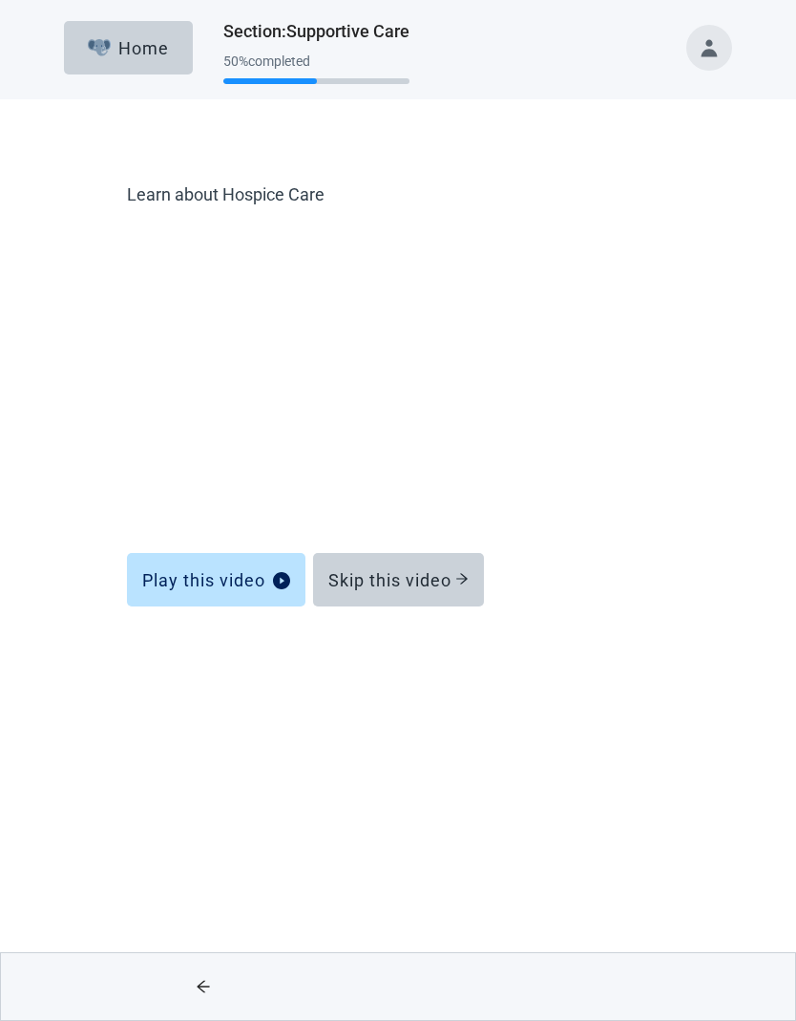
click at [437, 601] on button "Skip this video" at bounding box center [398, 579] width 171 height 53
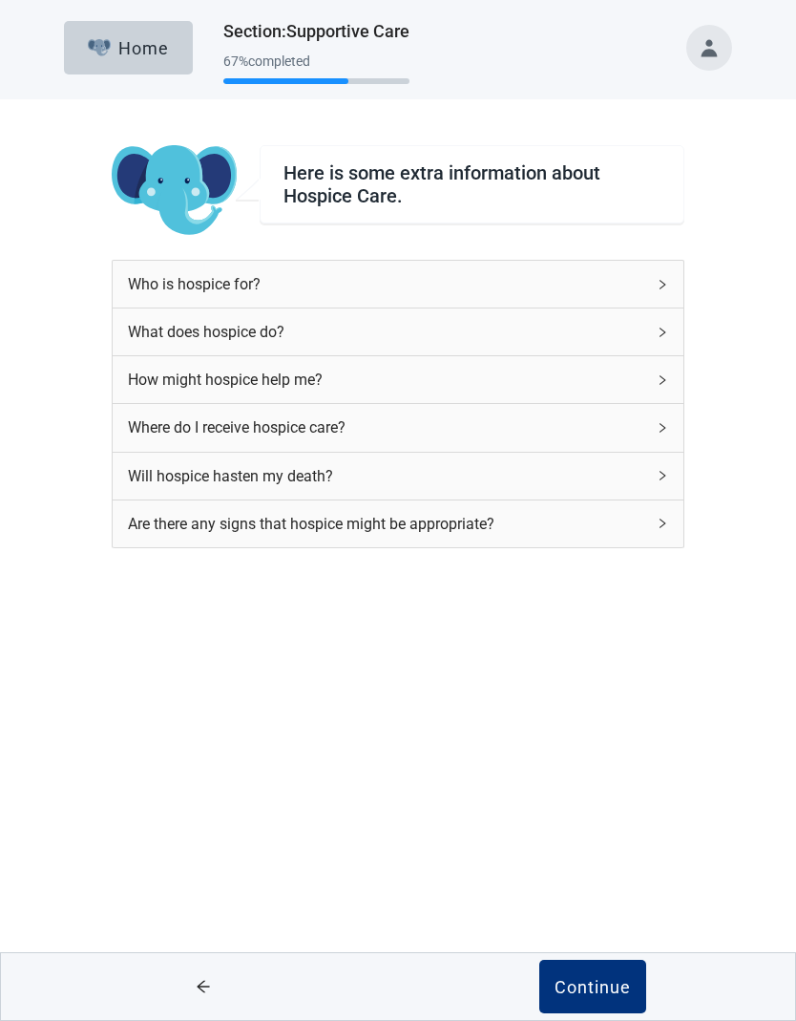
click at [679, 493] on div "Will hospice hasten my death?" at bounding box center [398, 476] width 571 height 47
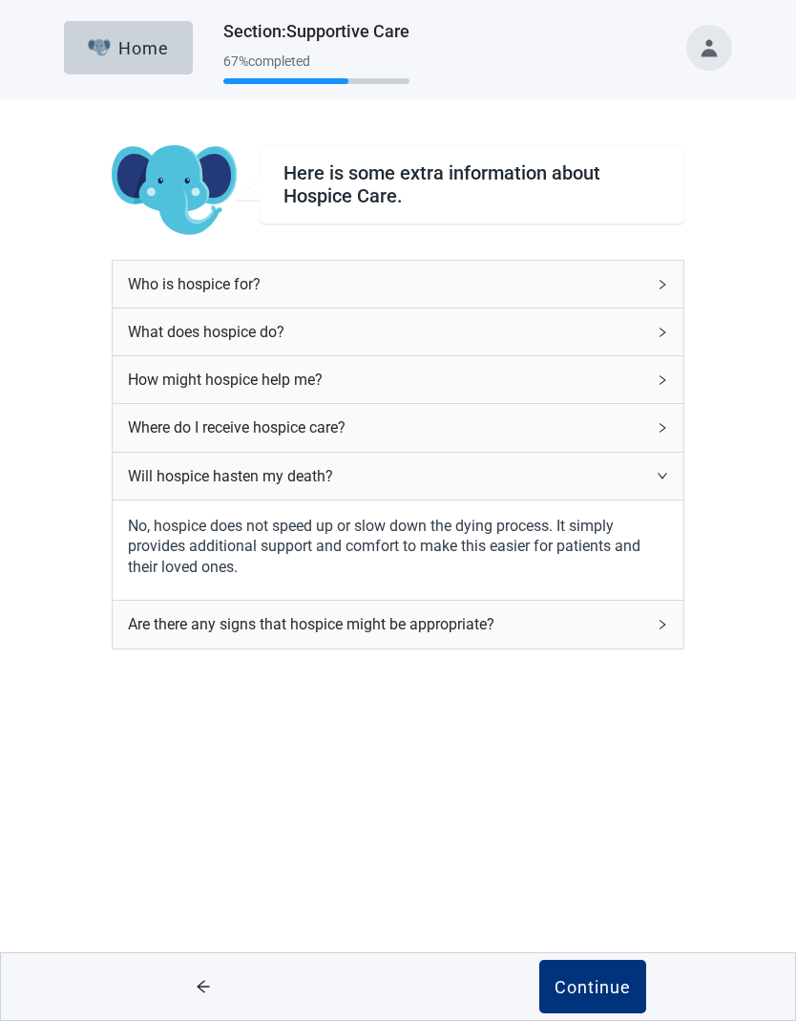
click at [616, 1000] on button "Continue" at bounding box center [593, 986] width 107 height 53
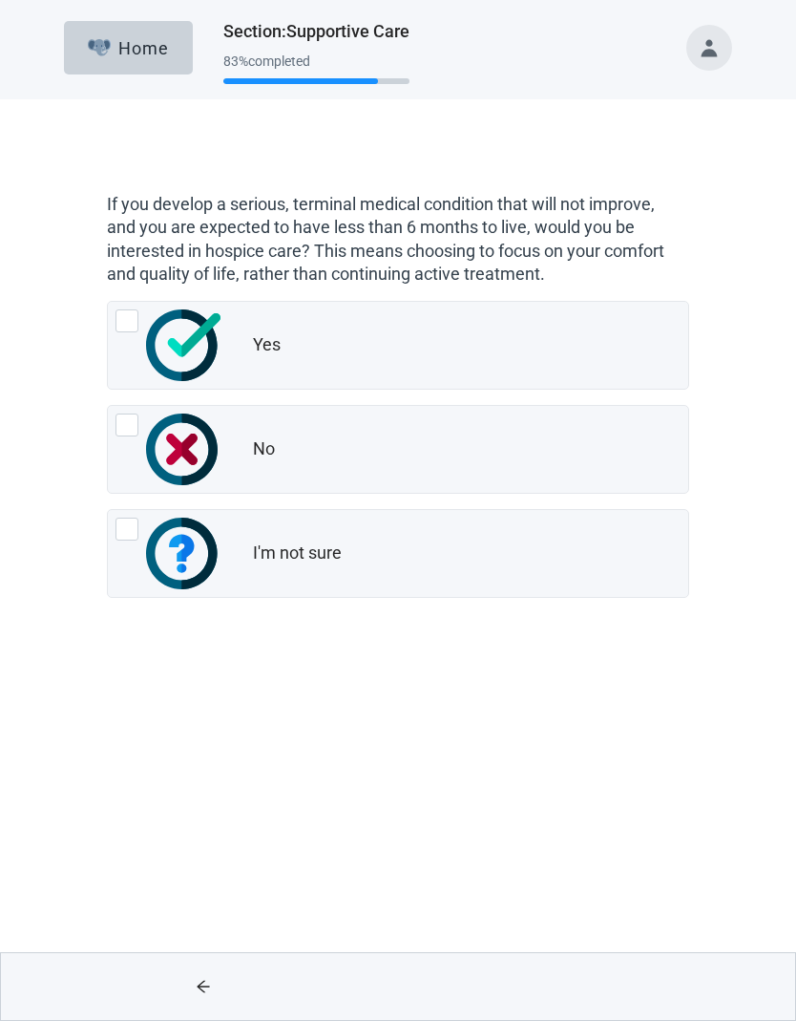
click at [136, 344] on div "Yes, radio button, not checked" at bounding box center [169, 345] width 107 height 72
click at [108, 302] on input "Yes" at bounding box center [107, 301] width 1 height 1
radio input "true"
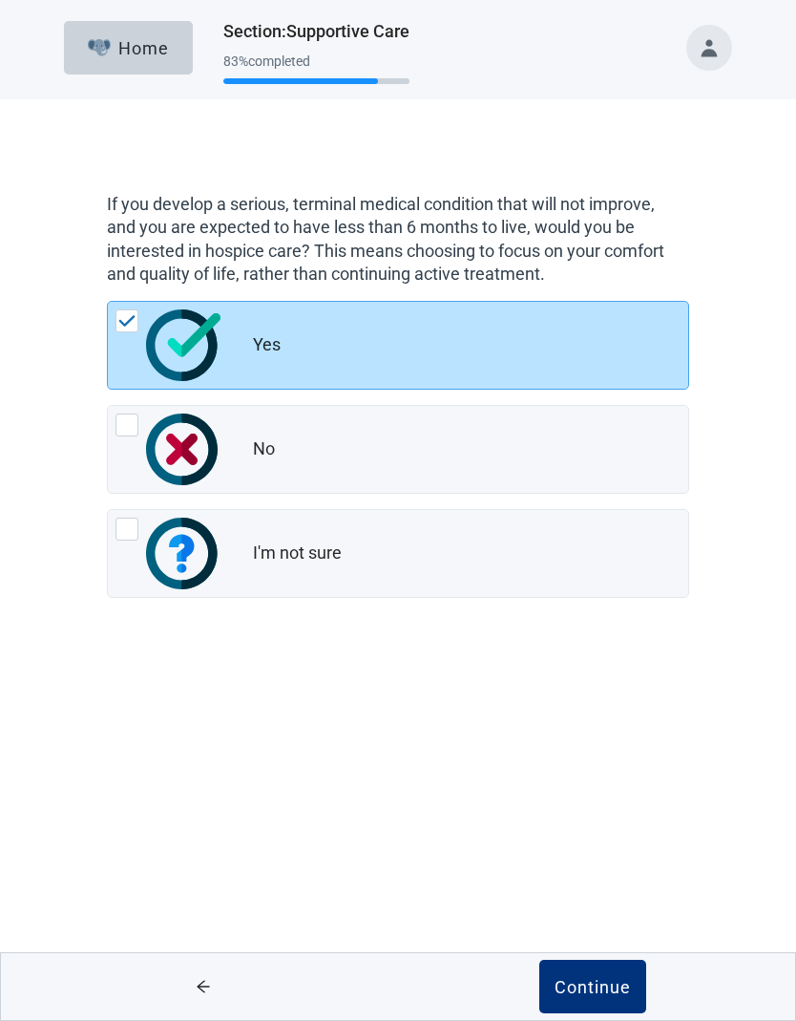
click at [624, 1007] on button "Continue" at bounding box center [593, 986] width 107 height 53
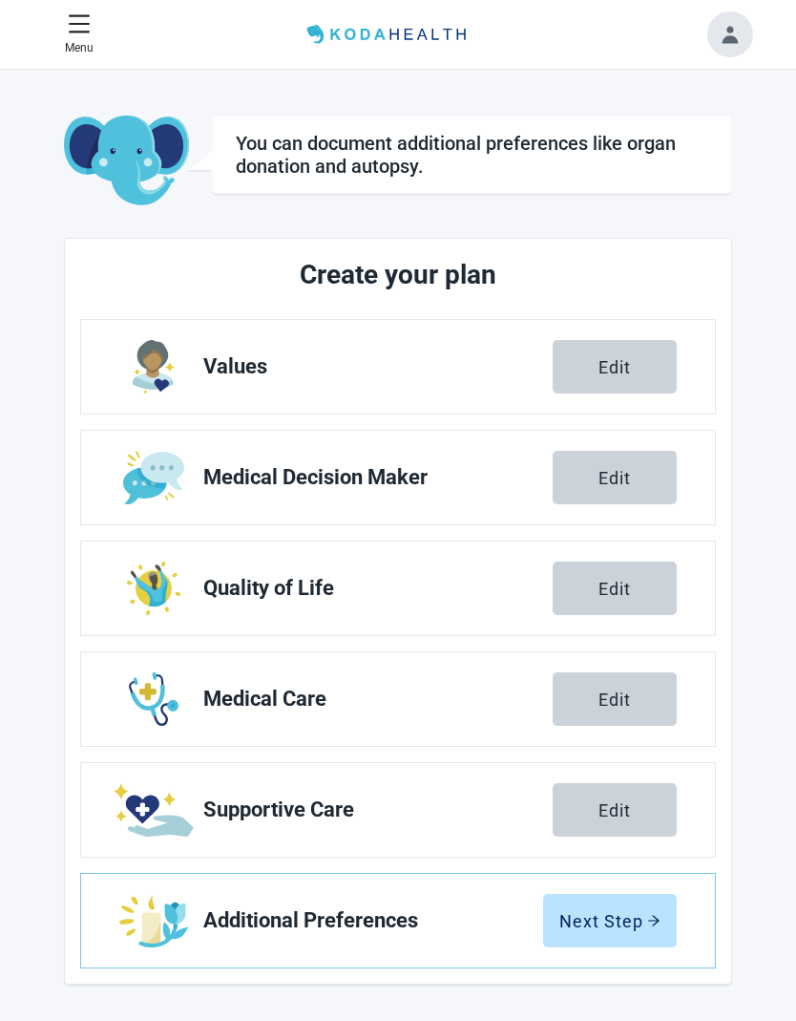
click at [623, 938] on button "Next Step" at bounding box center [610, 920] width 134 height 53
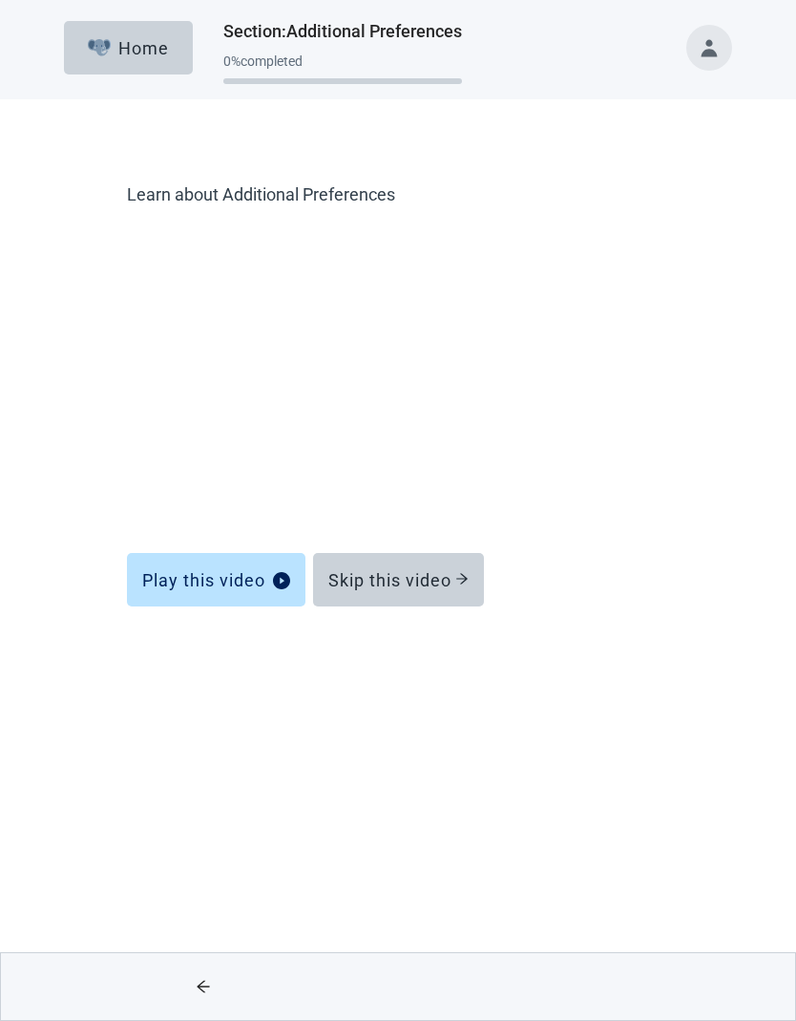
click at [415, 594] on button "Skip this video" at bounding box center [398, 579] width 171 height 53
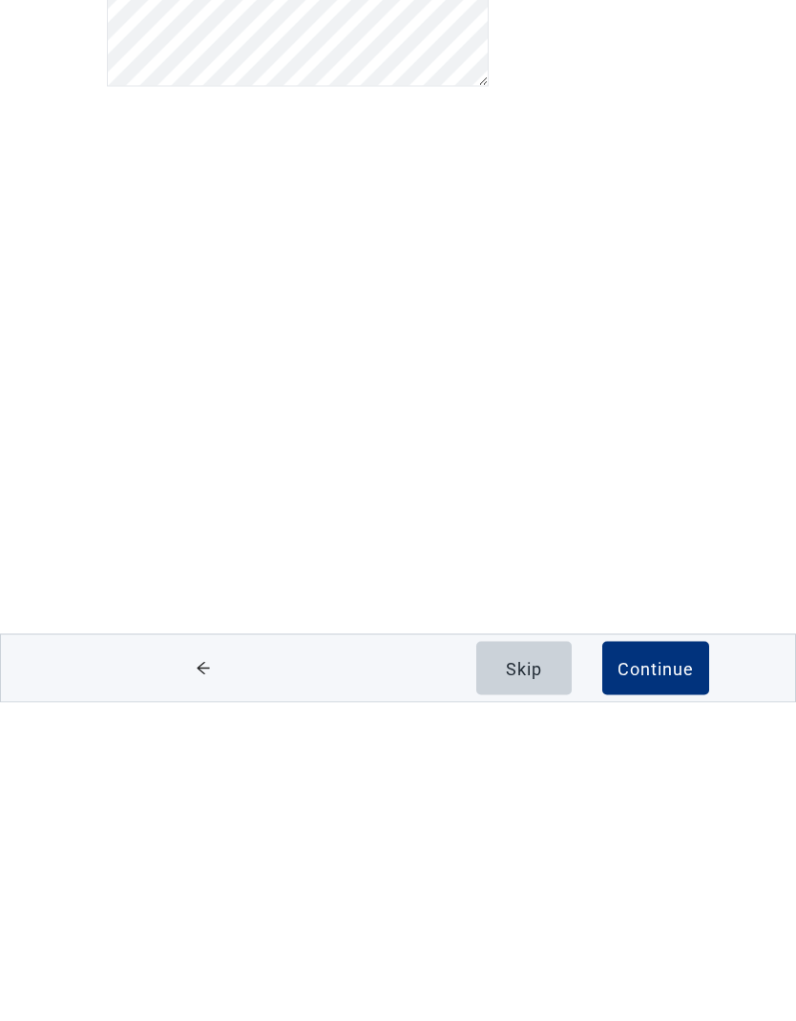
scroll to position [1, 0]
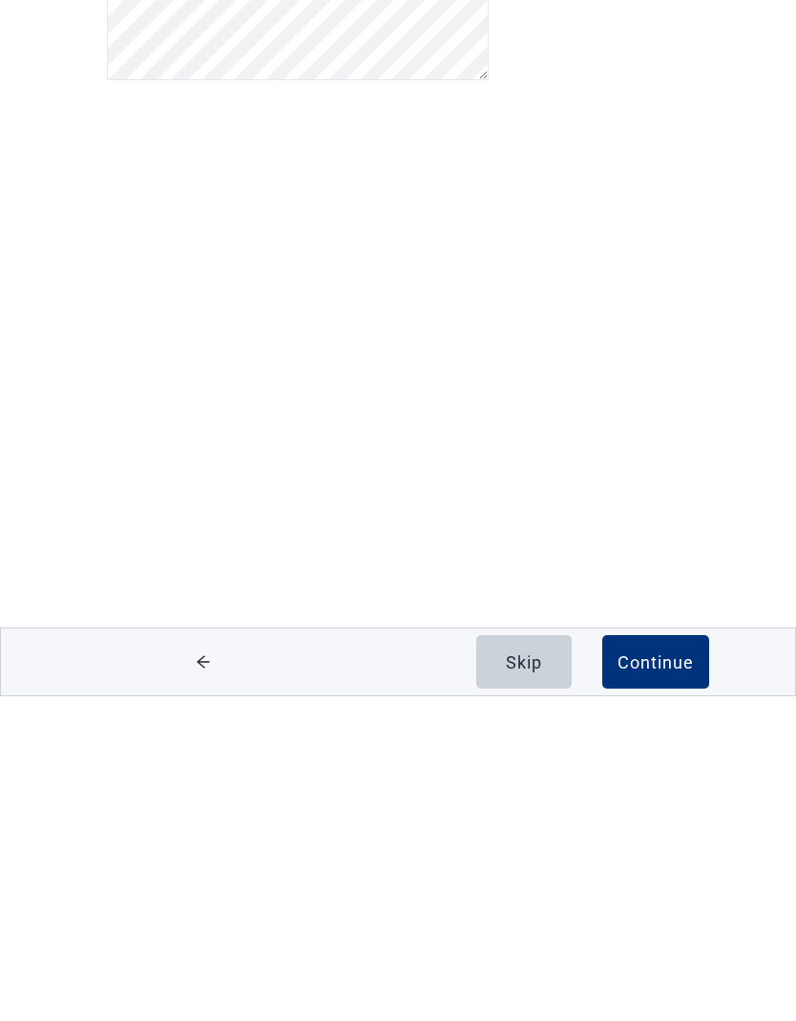
click at [671, 977] on div "Continue" at bounding box center [656, 986] width 76 height 19
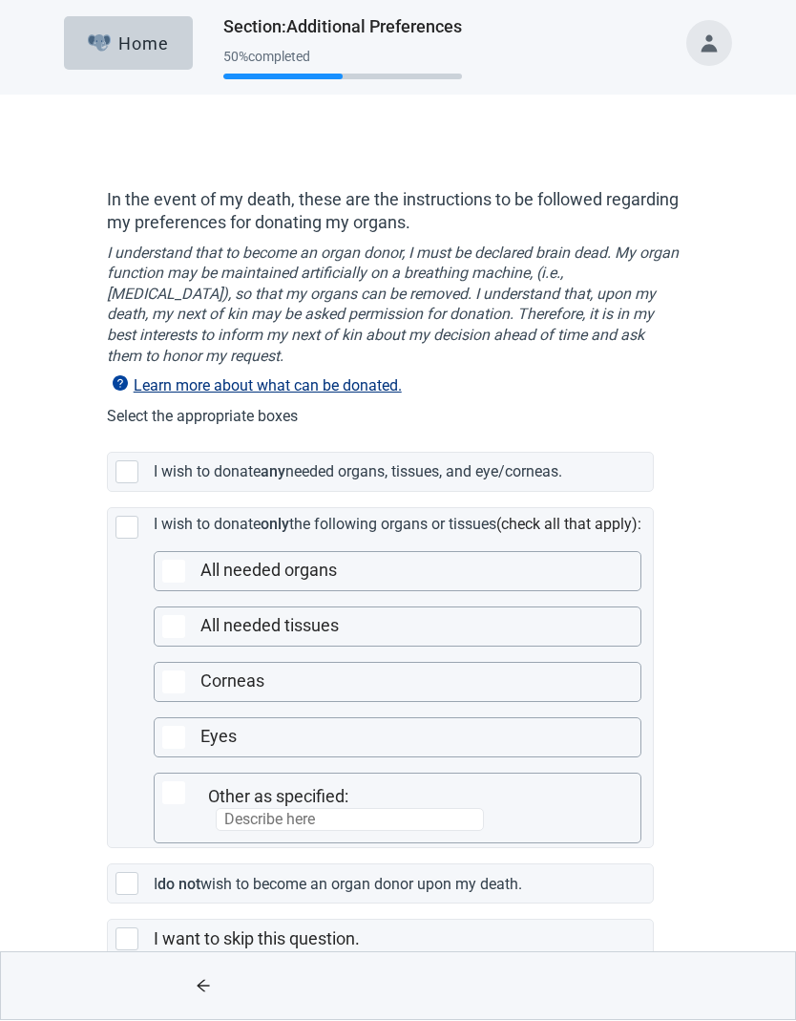
scroll to position [45, 0]
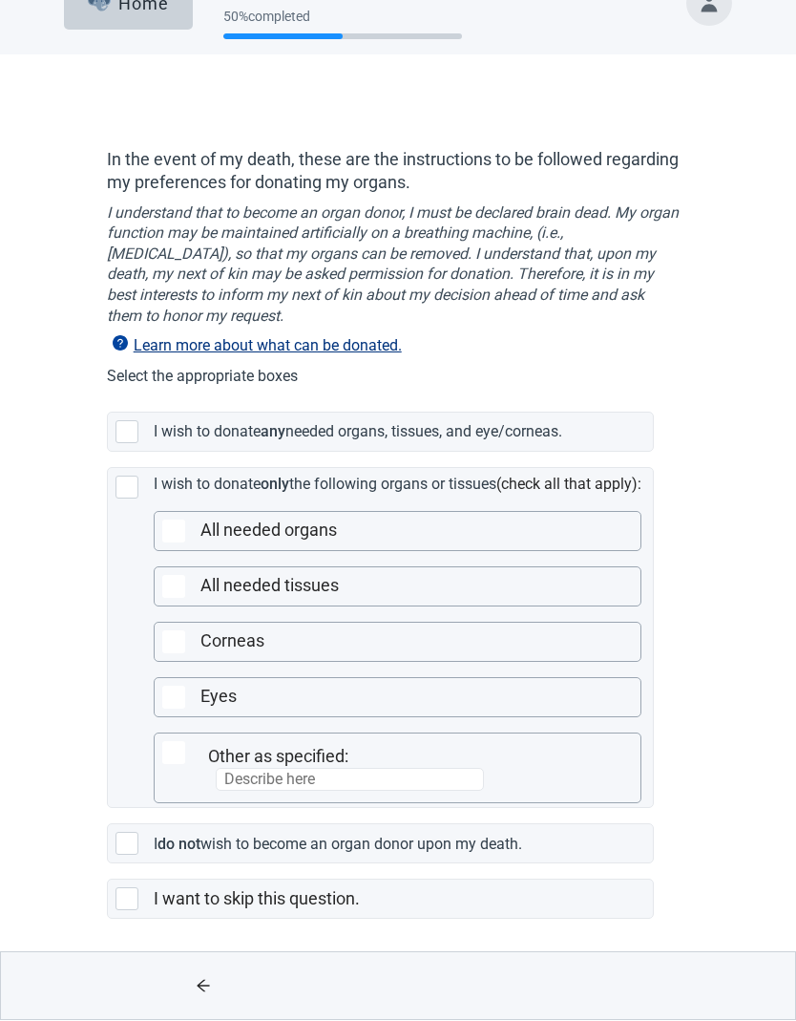
click at [138, 896] on div "Main content" at bounding box center [131, 899] width 31 height 23
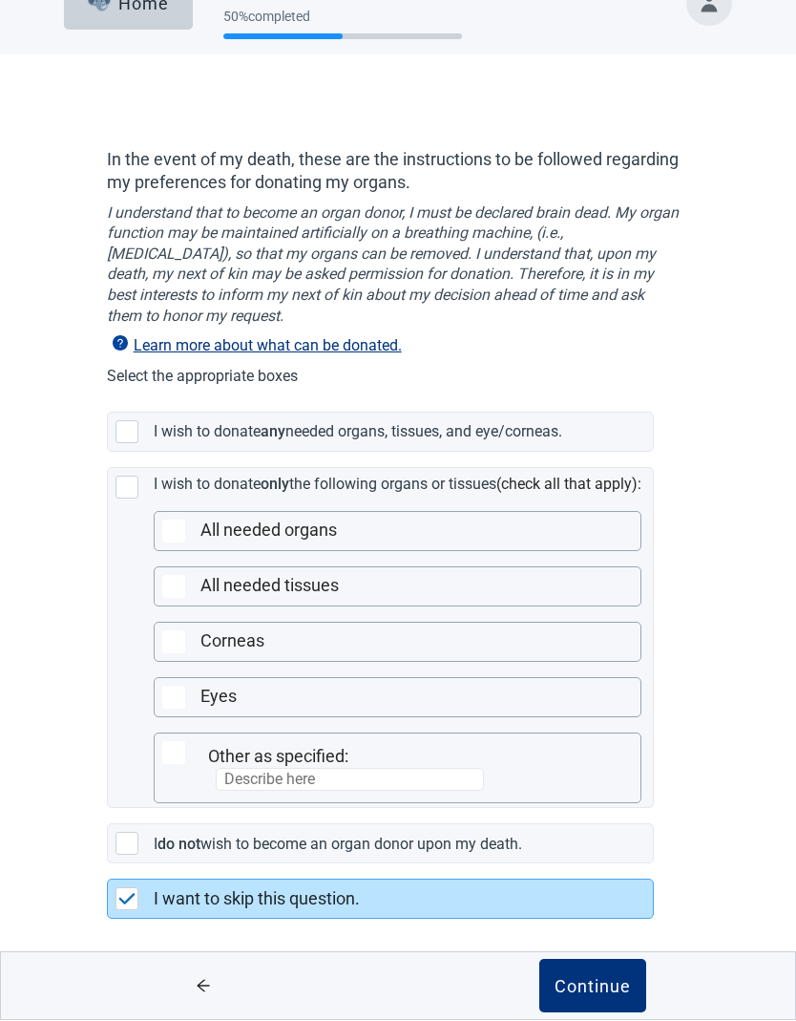
click at [619, 991] on div "Continue" at bounding box center [593, 986] width 76 height 19
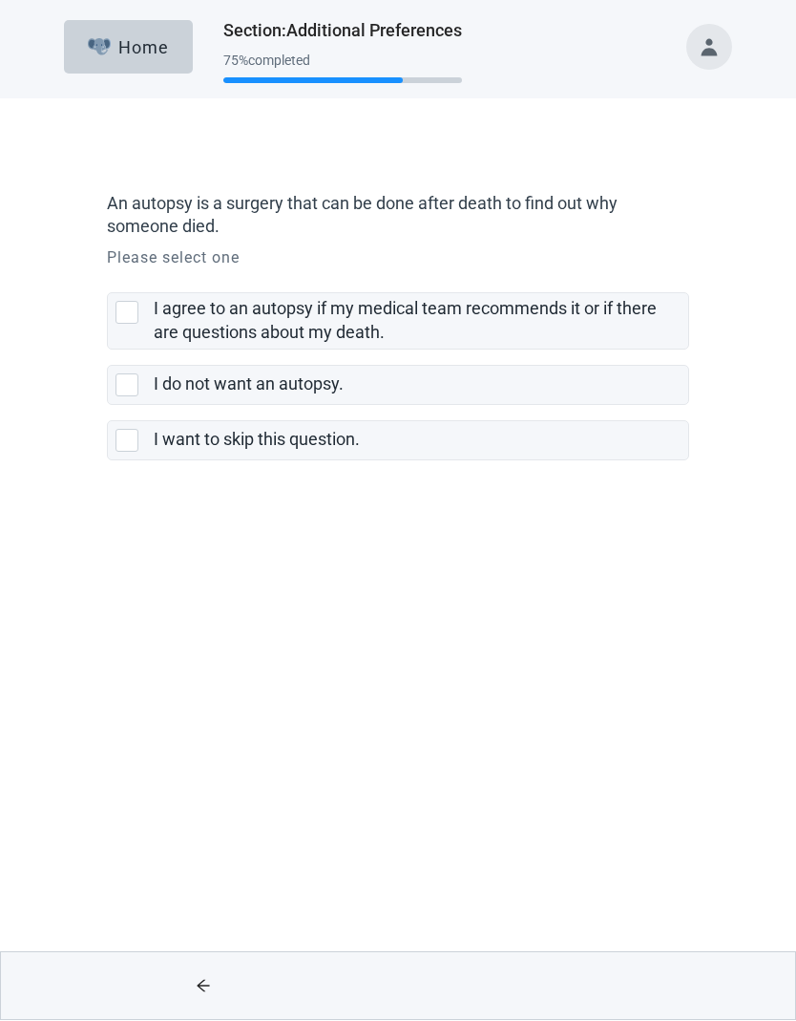
click at [151, 385] on div "I do not want an autopsy." at bounding box center [399, 386] width 582 height 38
click at [108, 351] on input "I do not want an autopsy." at bounding box center [107, 350] width 1 height 1
checkbox input "true"
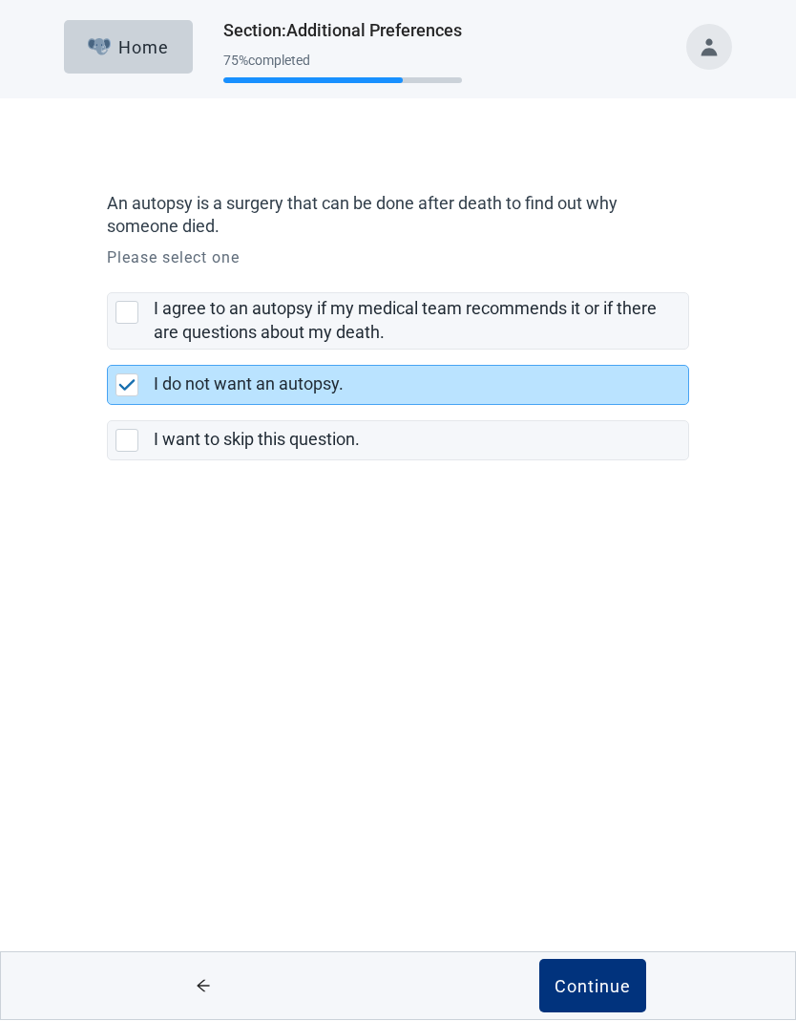
click at [624, 969] on button "Continue" at bounding box center [593, 986] width 107 height 53
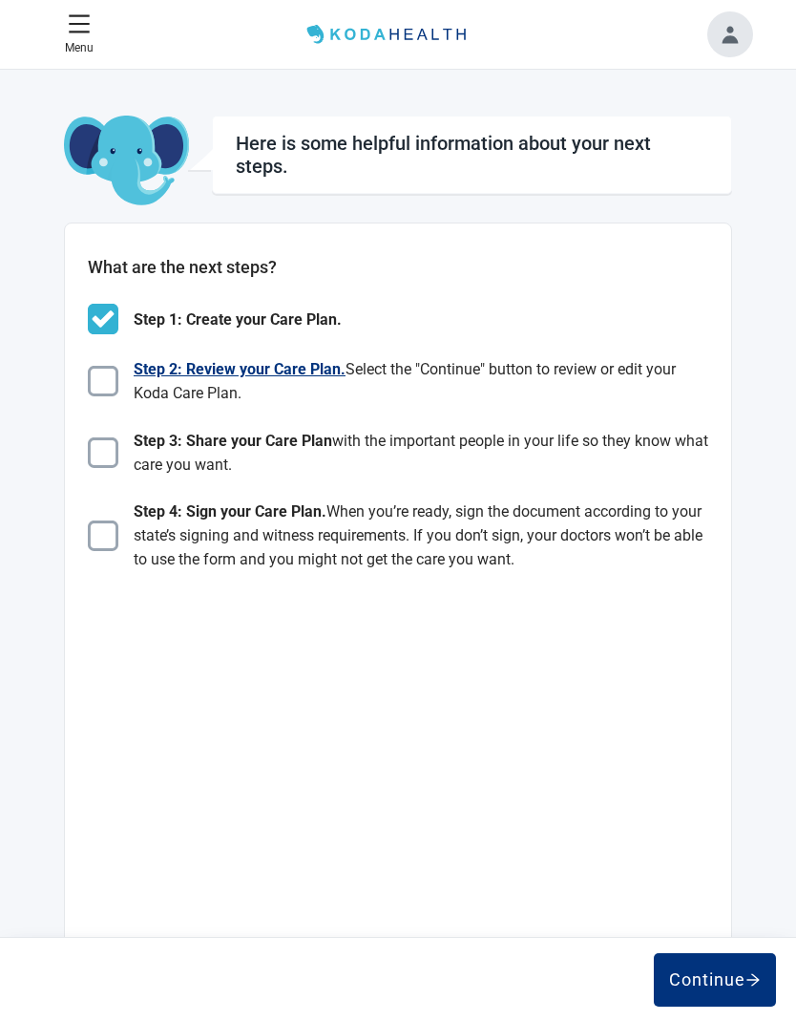
click at [103, 376] on img "Main content" at bounding box center [103, 381] width 31 height 31
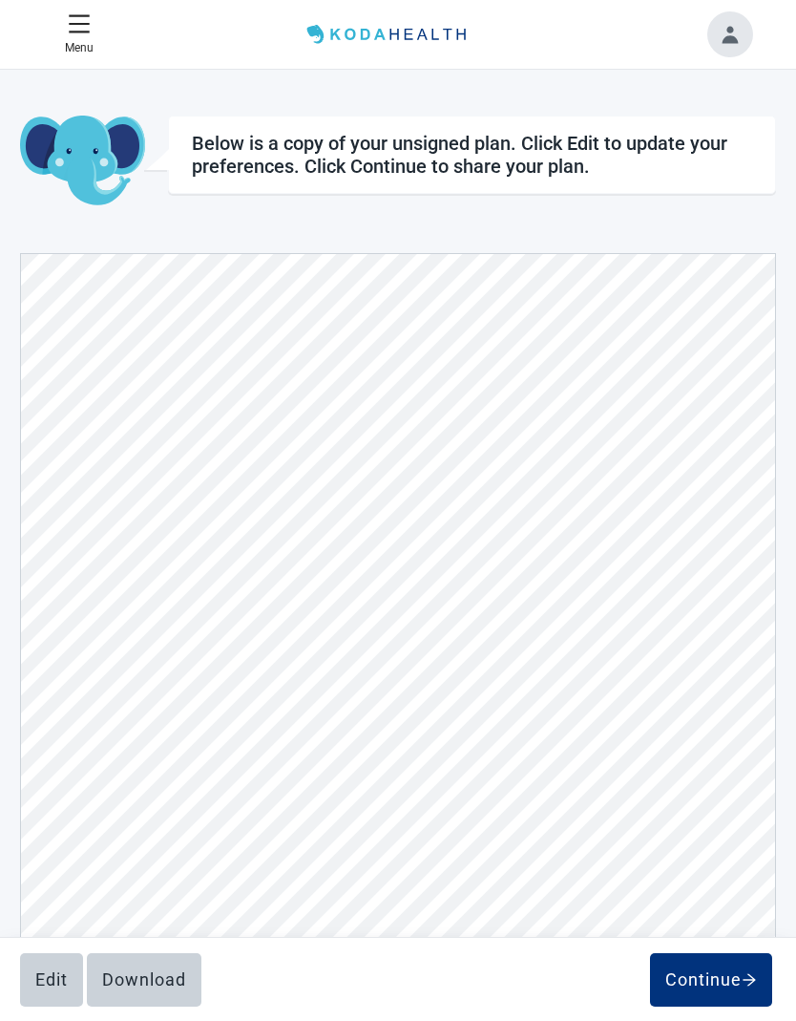
scroll to position [5828, 0]
click at [736, 971] on div "Continue" at bounding box center [712, 979] width 92 height 19
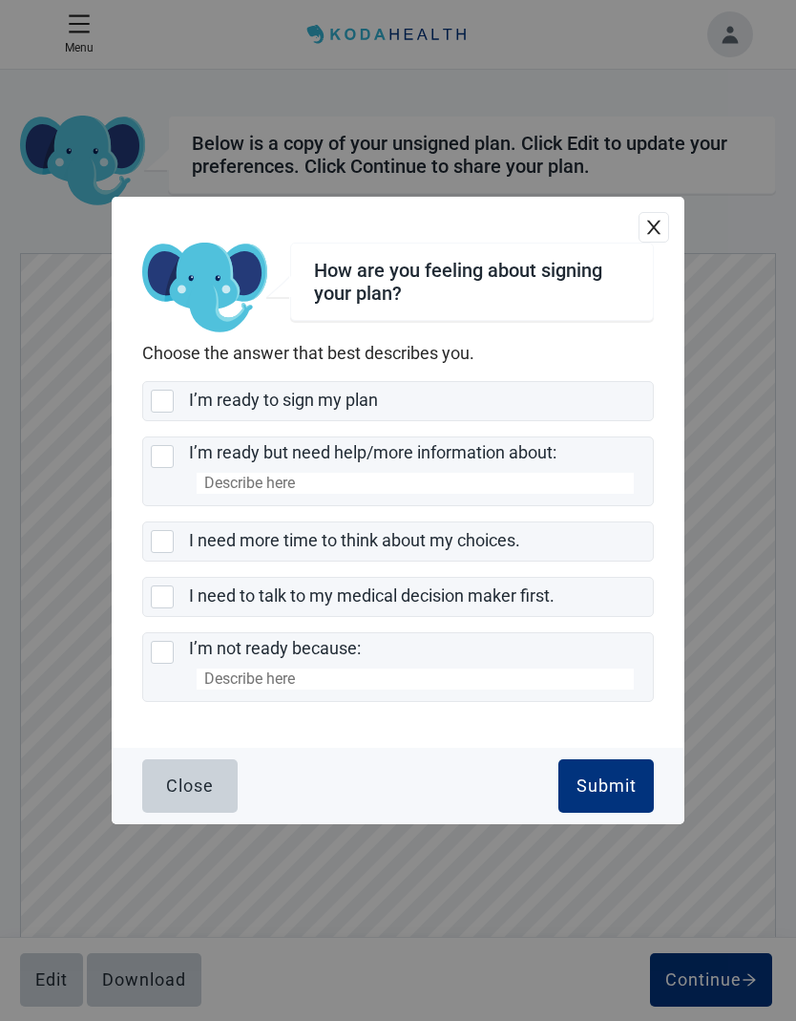
click at [615, 795] on div "Submit" at bounding box center [607, 785] width 60 height 19
click at [176, 420] on div "I’m ready to sign my plan" at bounding box center [398, 401] width 510 height 38
click at [143, 382] on input "I’m ready to sign my plan" at bounding box center [142, 381] width 1 height 1
checkbox input "true"
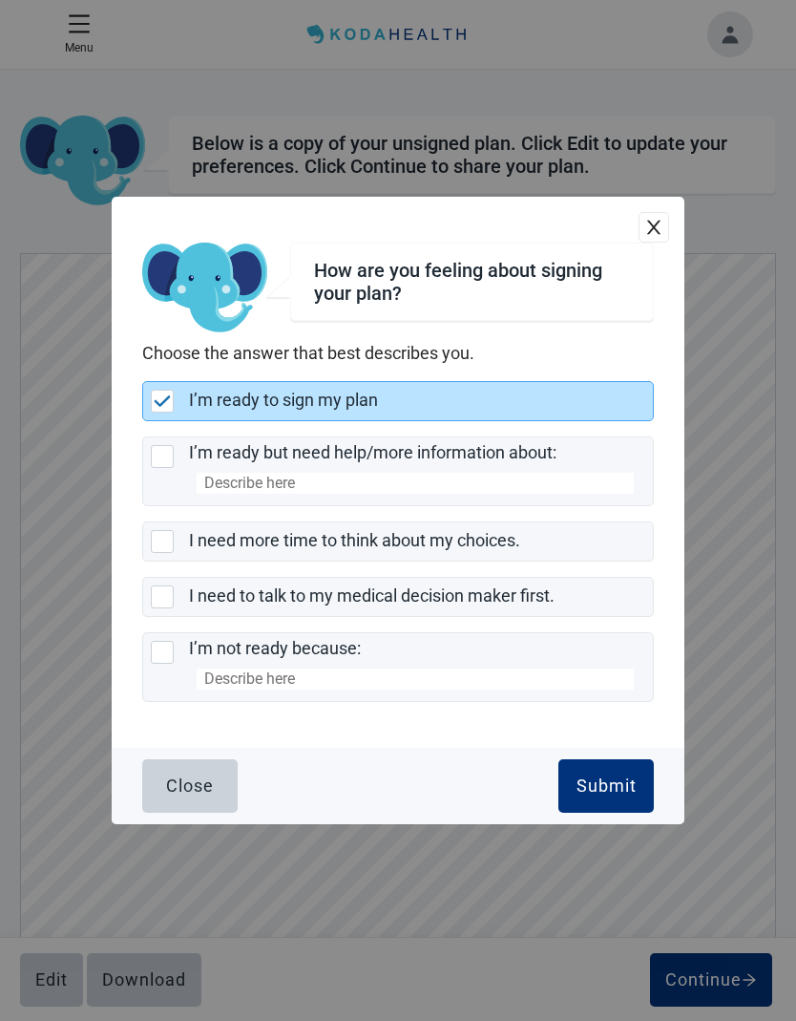
click at [631, 813] on button "Submit" at bounding box center [606, 785] width 95 height 53
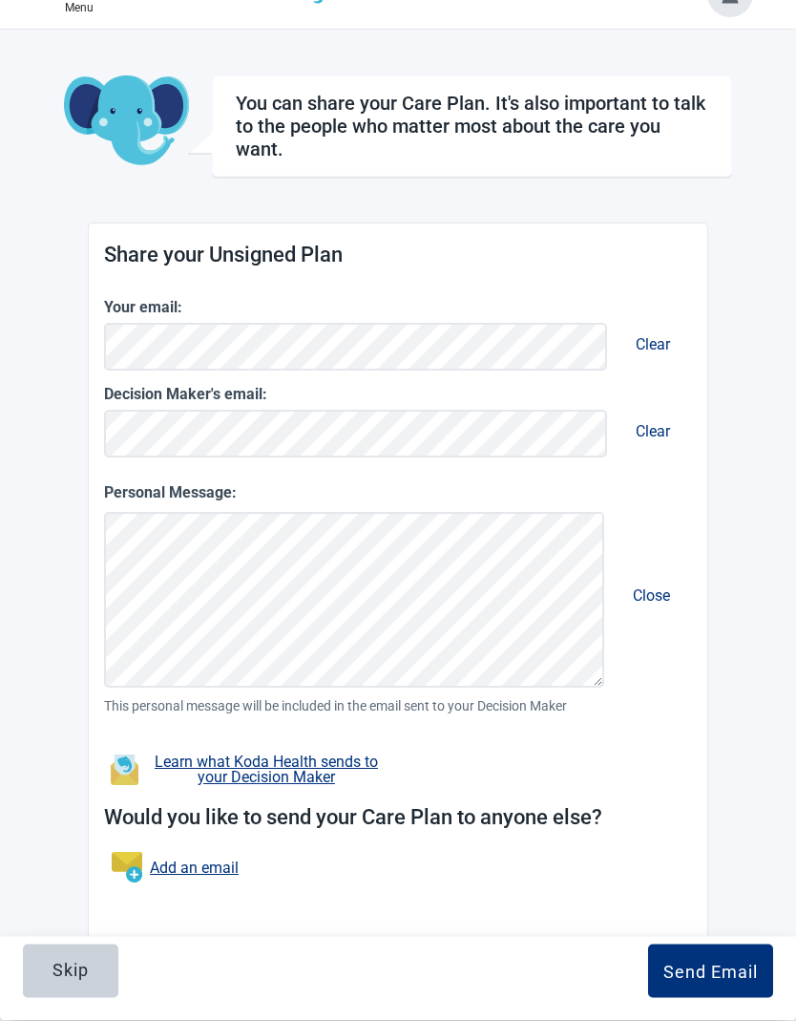
scroll to position [70, 0]
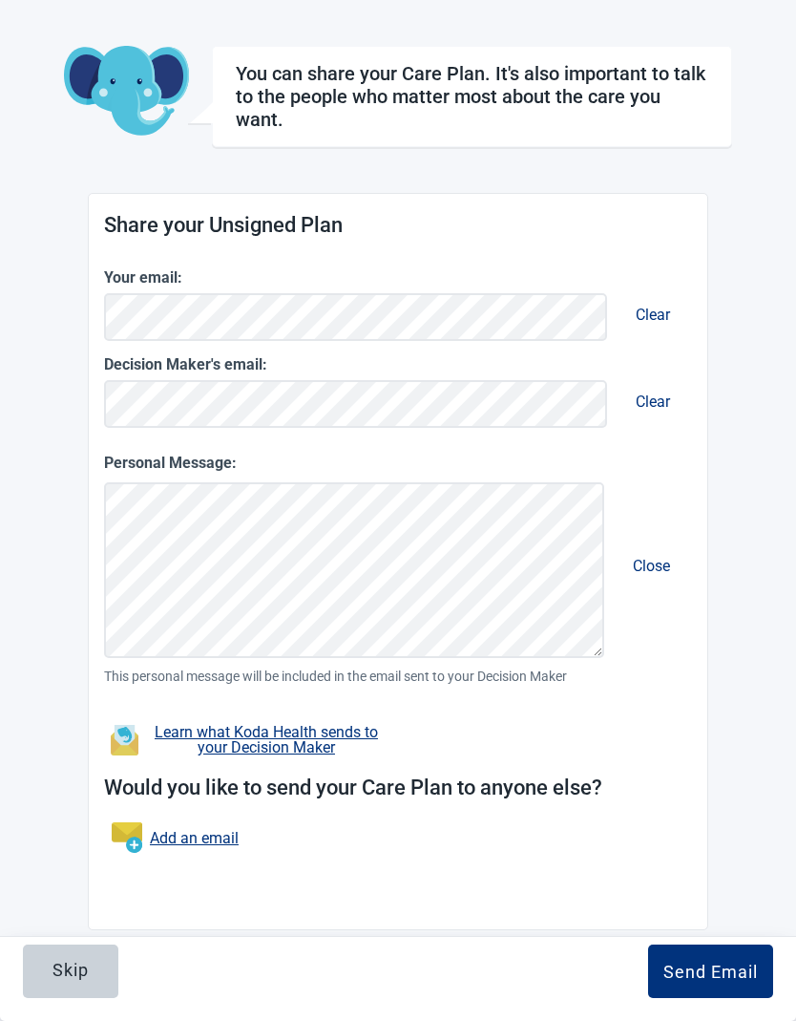
click at [219, 840] on link "Add an email" at bounding box center [194, 838] width 89 height 24
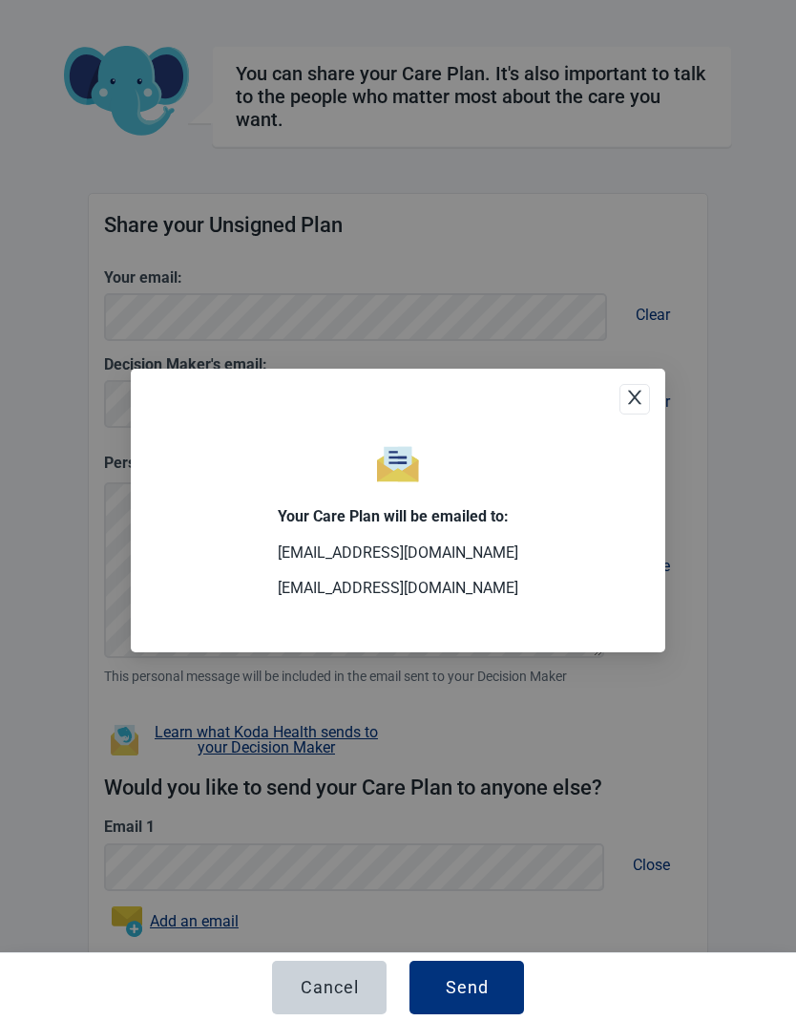
click at [424, 599] on p "[EMAIL_ADDRESS][DOMAIN_NAME]" at bounding box center [398, 588] width 241 height 21
click at [624, 966] on div "Your Care Plan will be emailed to: [EMAIL_ADDRESS][DOMAIN_NAME] [EMAIL_ADDRESS]…" at bounding box center [398, 510] width 796 height 1021
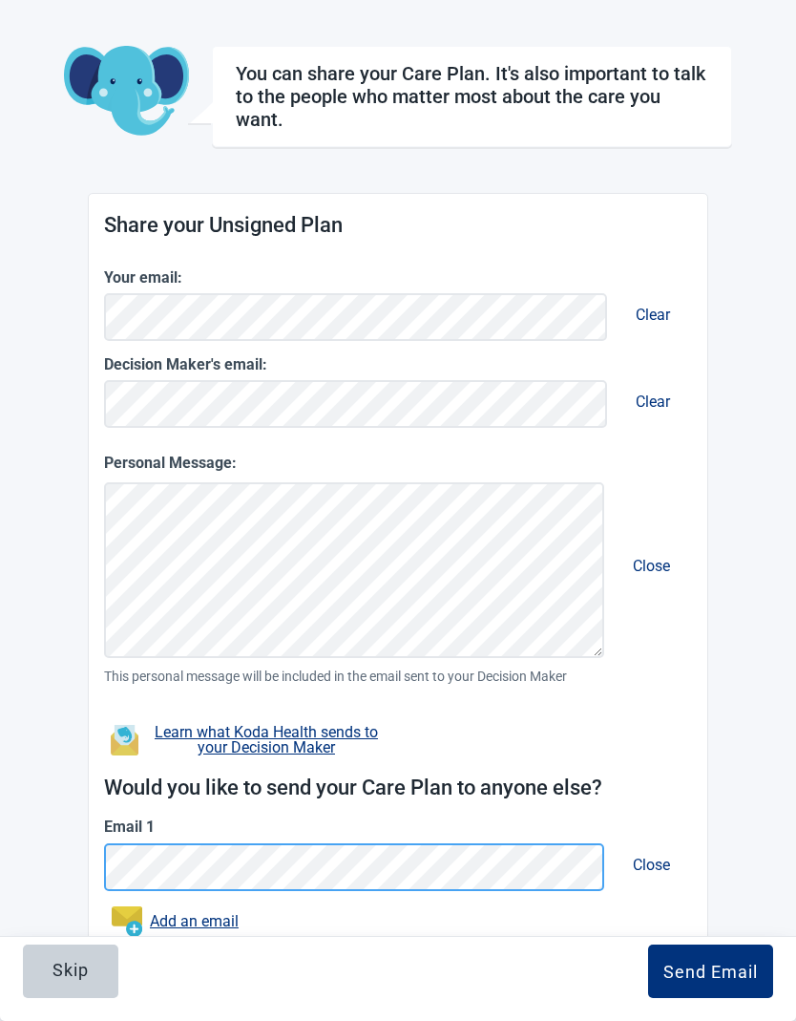
scroll to position [158, 0]
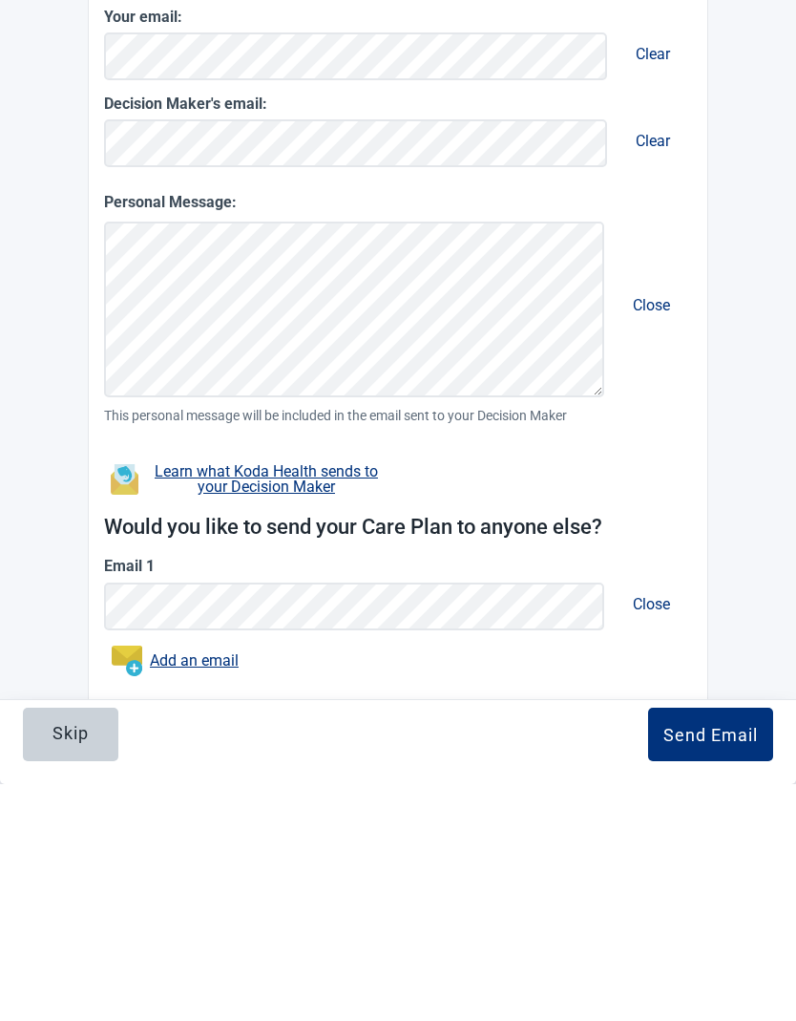
click at [221, 885] on link "Add an email" at bounding box center [194, 897] width 89 height 24
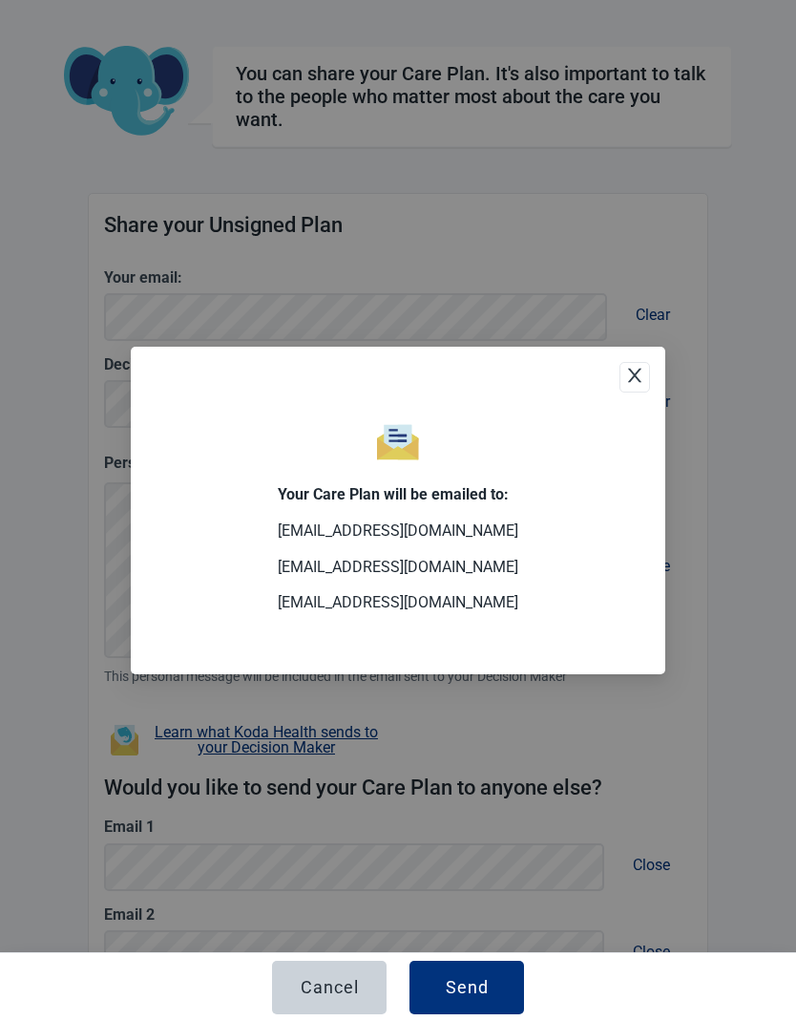
click at [362, 1014] on button "Cancel" at bounding box center [329, 987] width 115 height 53
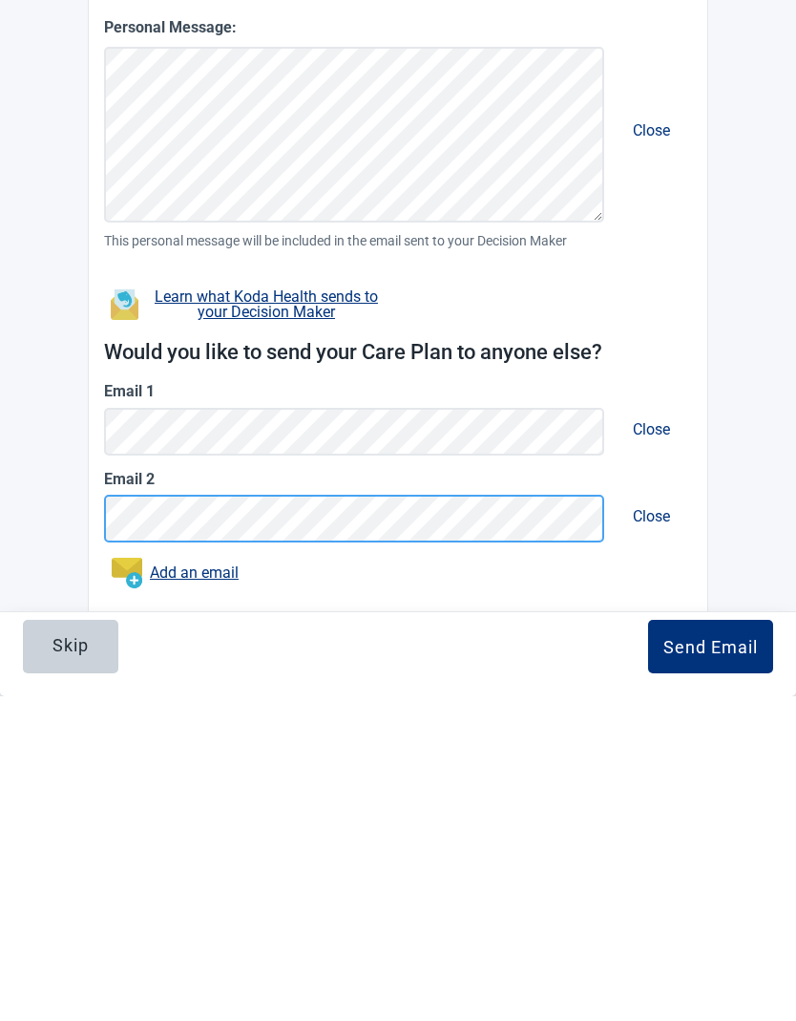
scroll to position [178, 0]
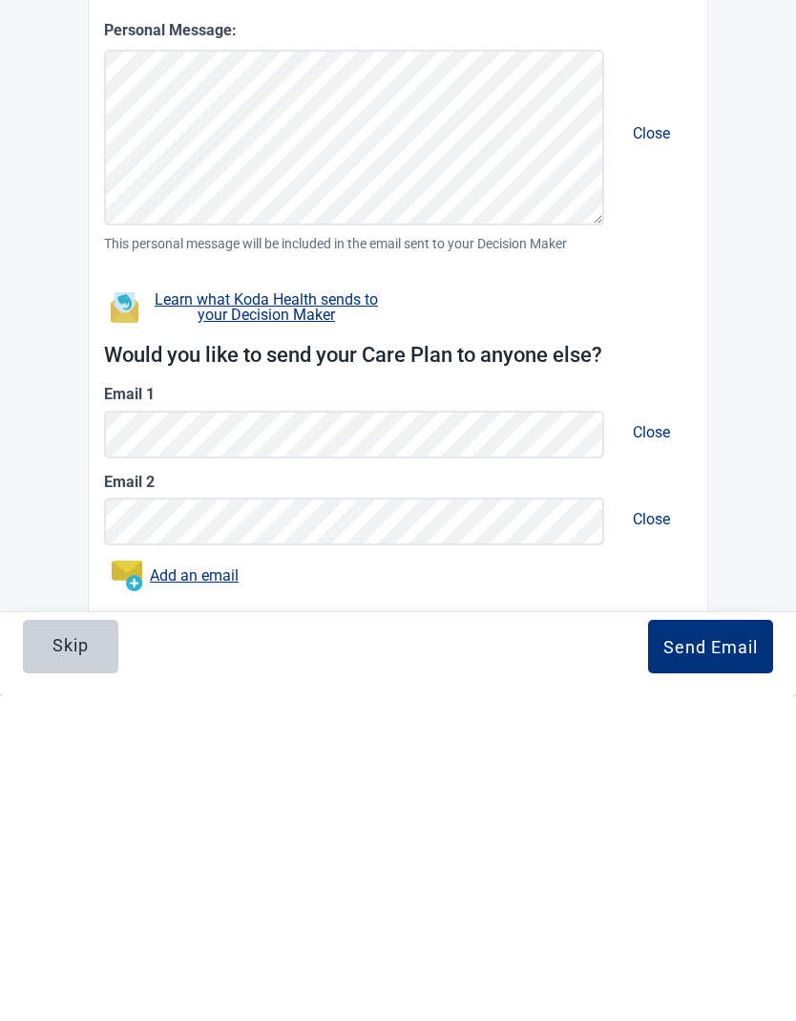
click at [717, 944] on button "Send Email" at bounding box center [710, 970] width 125 height 53
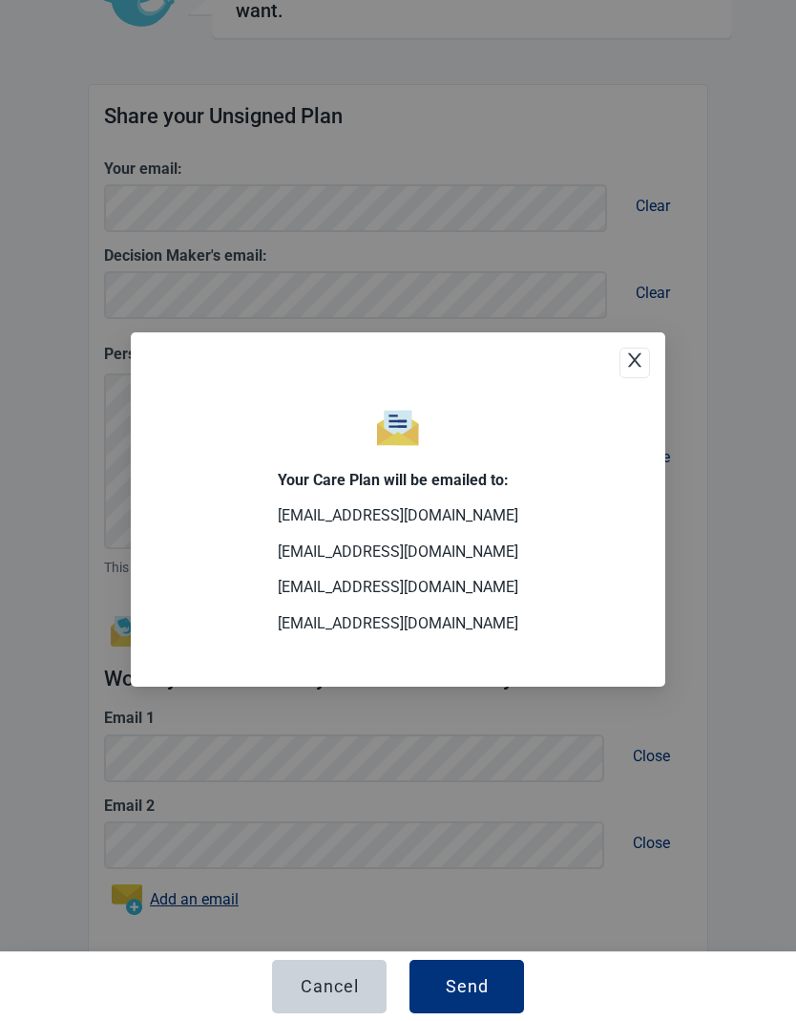
click at [497, 989] on button "Send" at bounding box center [467, 987] width 115 height 53
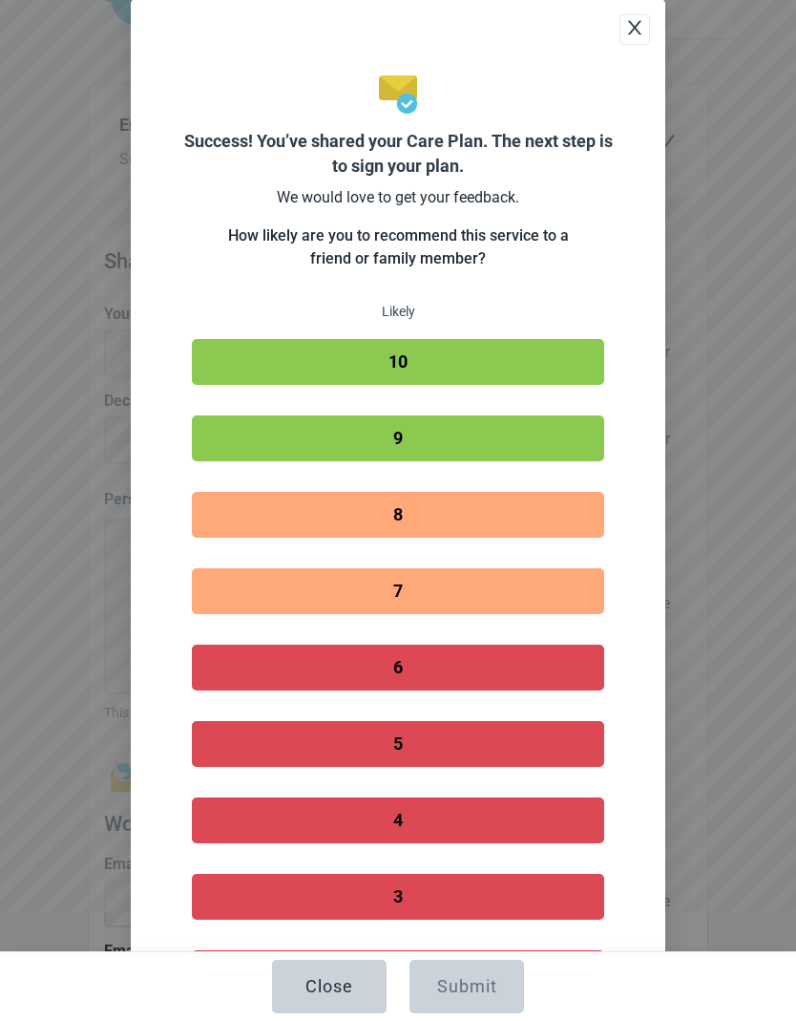
scroll to position [179, 0]
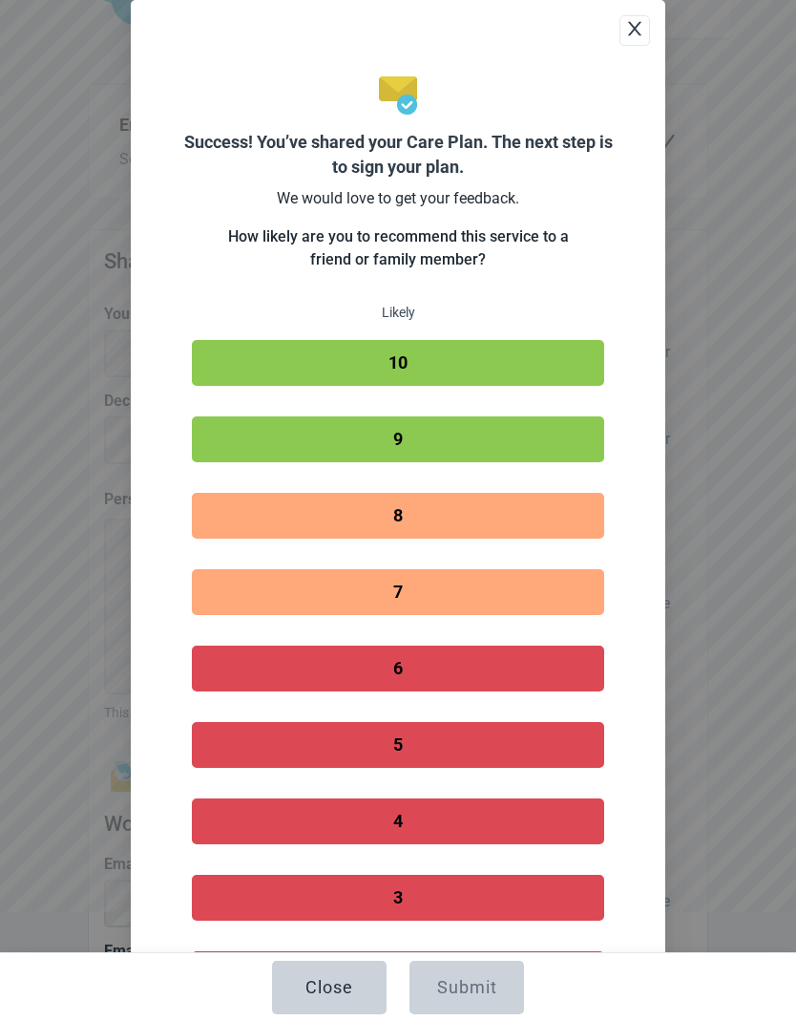
click at [429, 434] on button "9" at bounding box center [398, 439] width 413 height 46
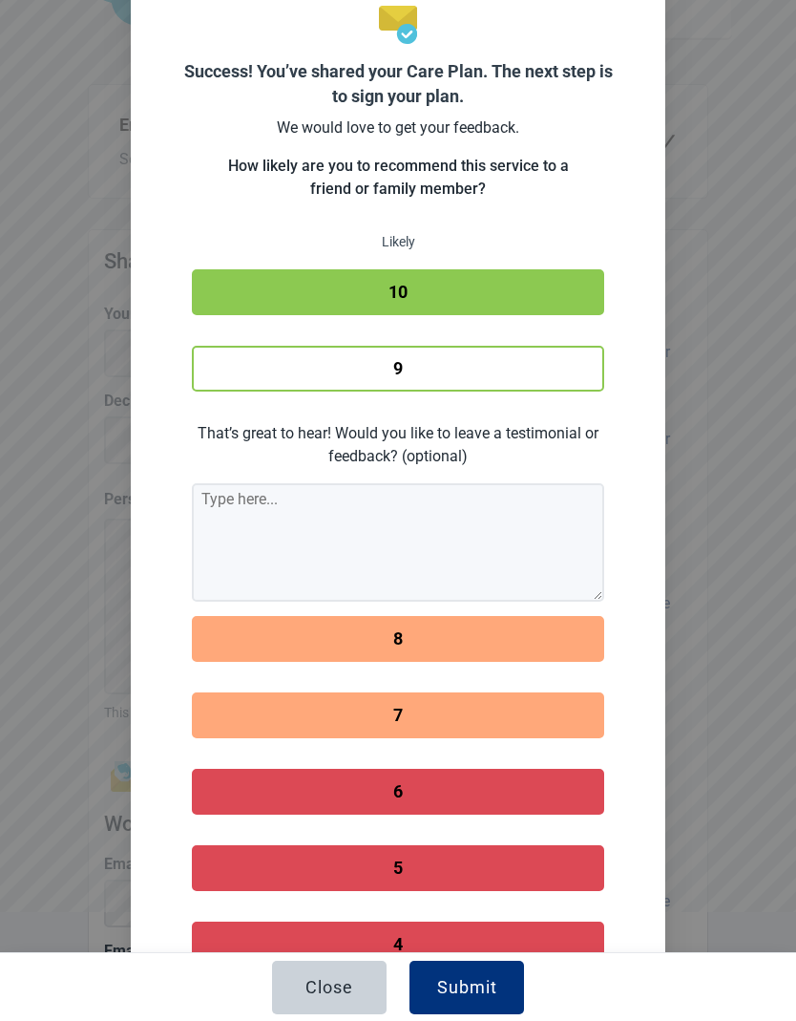
scroll to position [72, 0]
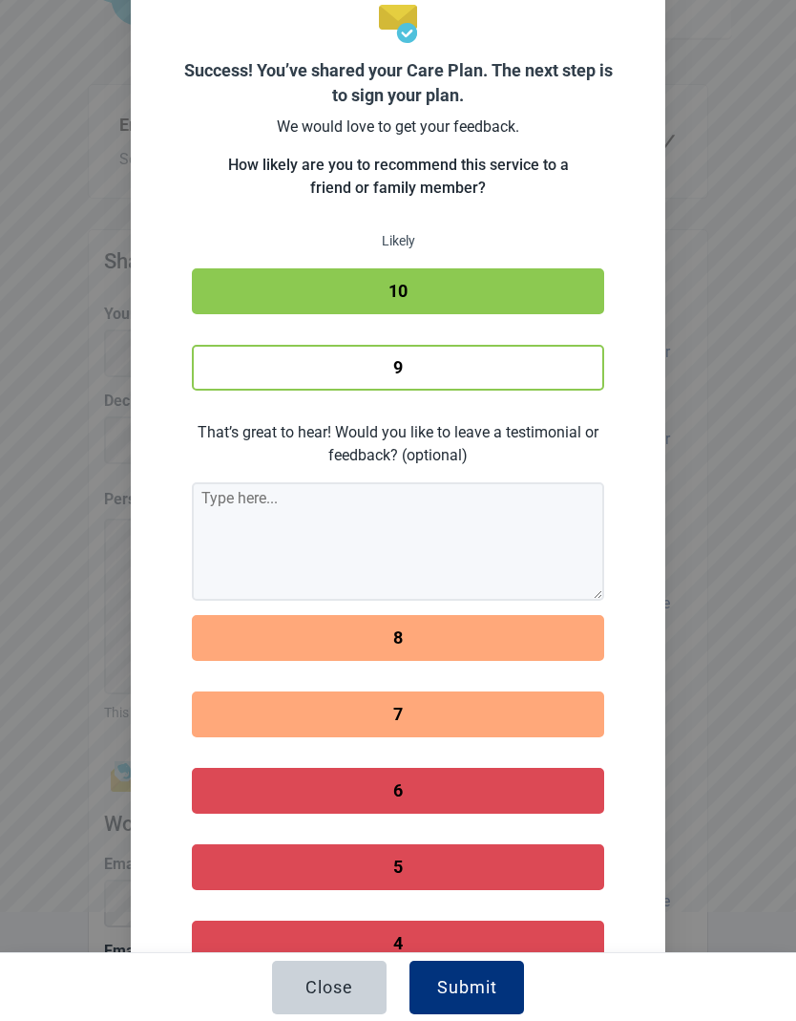
click at [491, 993] on div "Submit" at bounding box center [467, 987] width 60 height 19
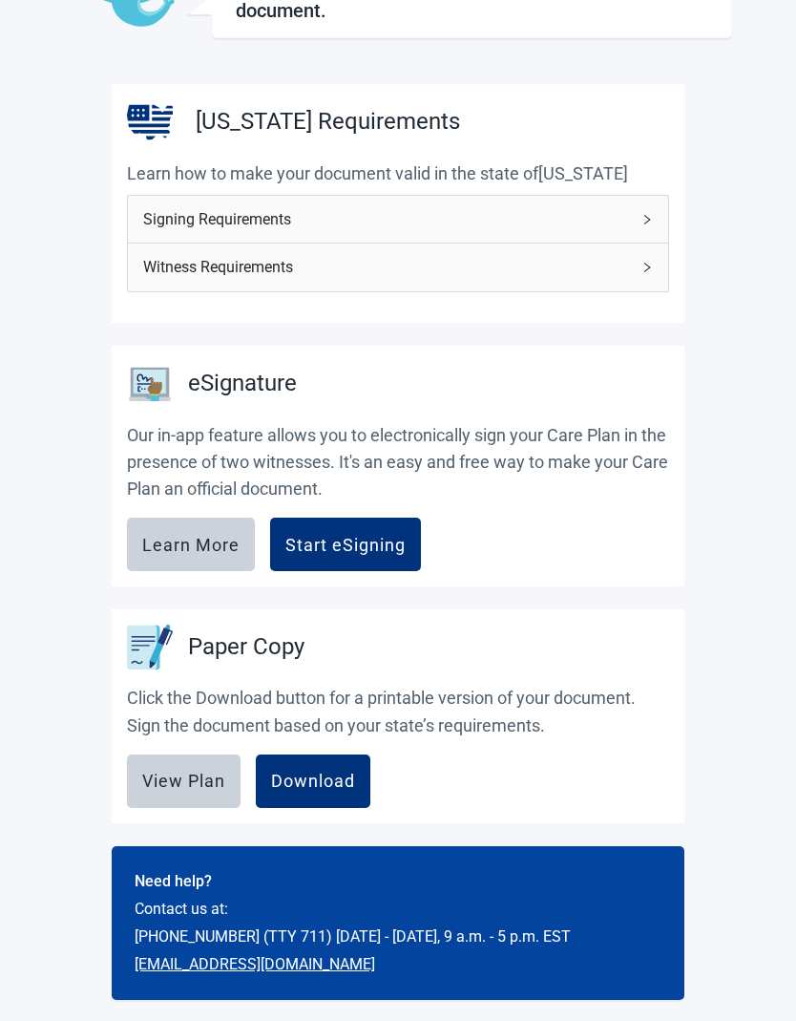
scroll to position [158, 0]
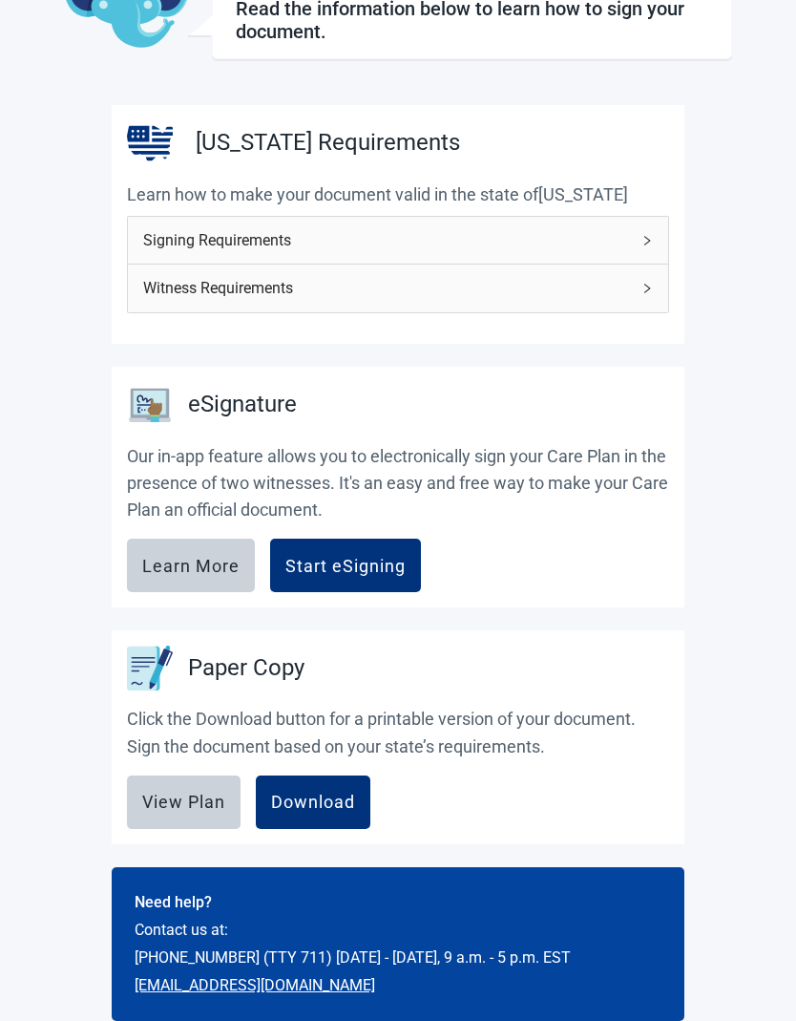
click at [195, 793] on div "View Plan" at bounding box center [183, 802] width 83 height 19
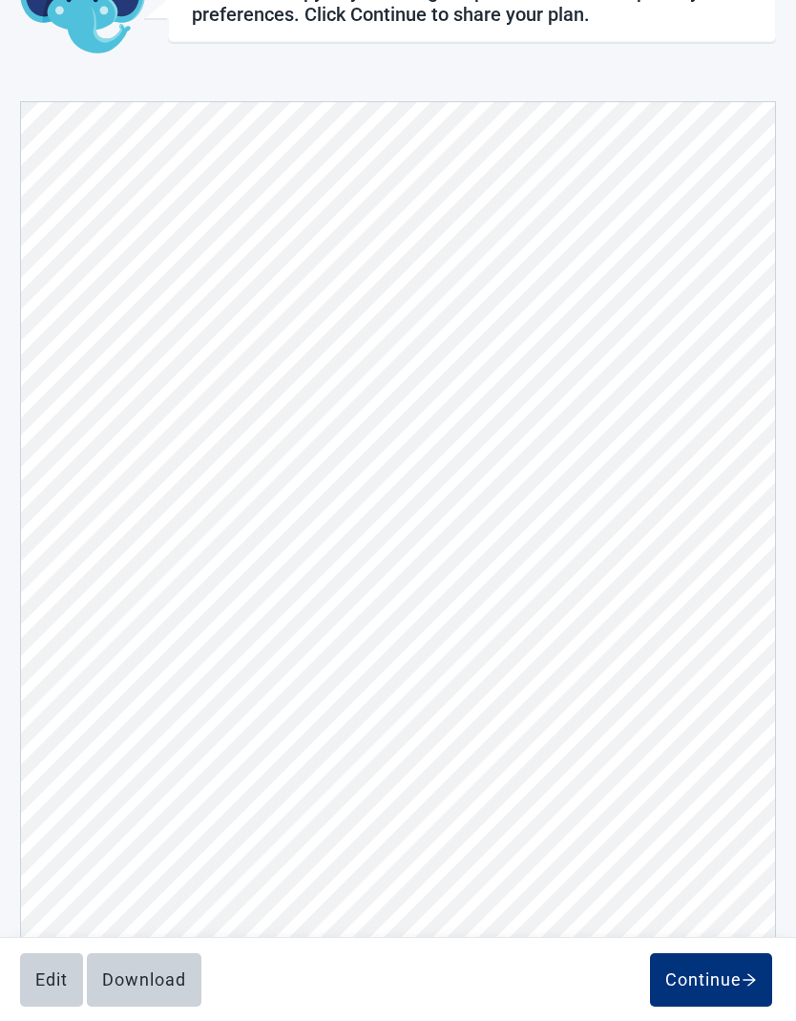
click at [726, 986] on div "Continue" at bounding box center [712, 979] width 92 height 19
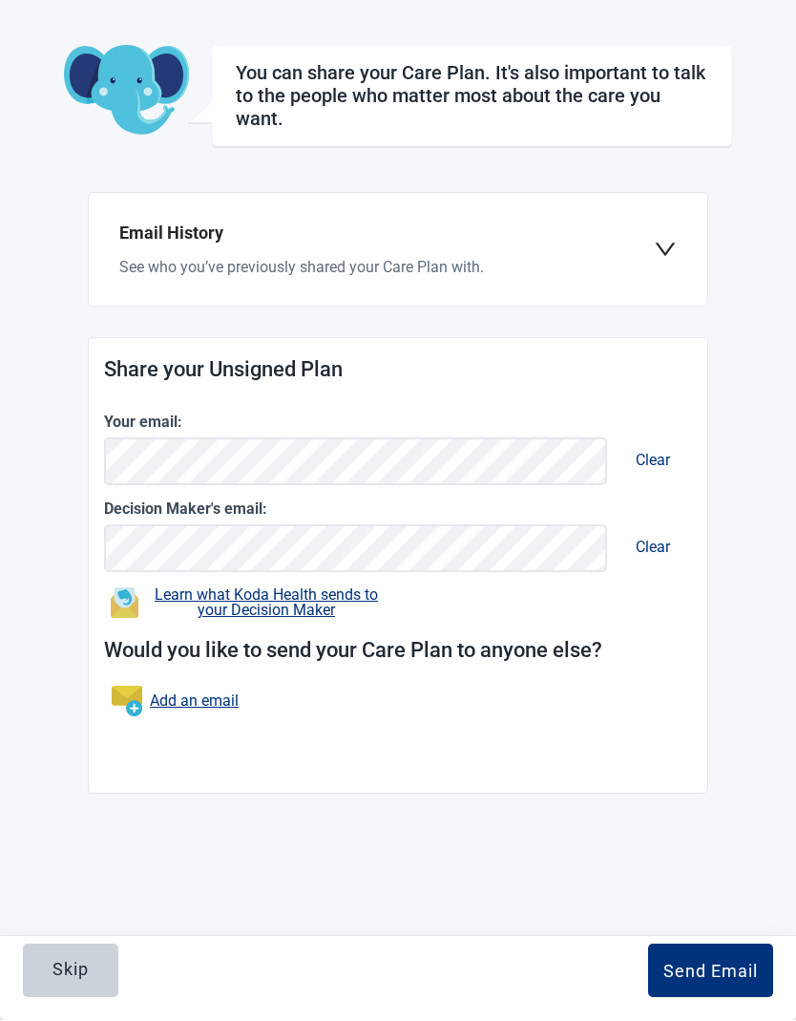
click at [72, 956] on button "Skip" at bounding box center [70, 970] width 95 height 53
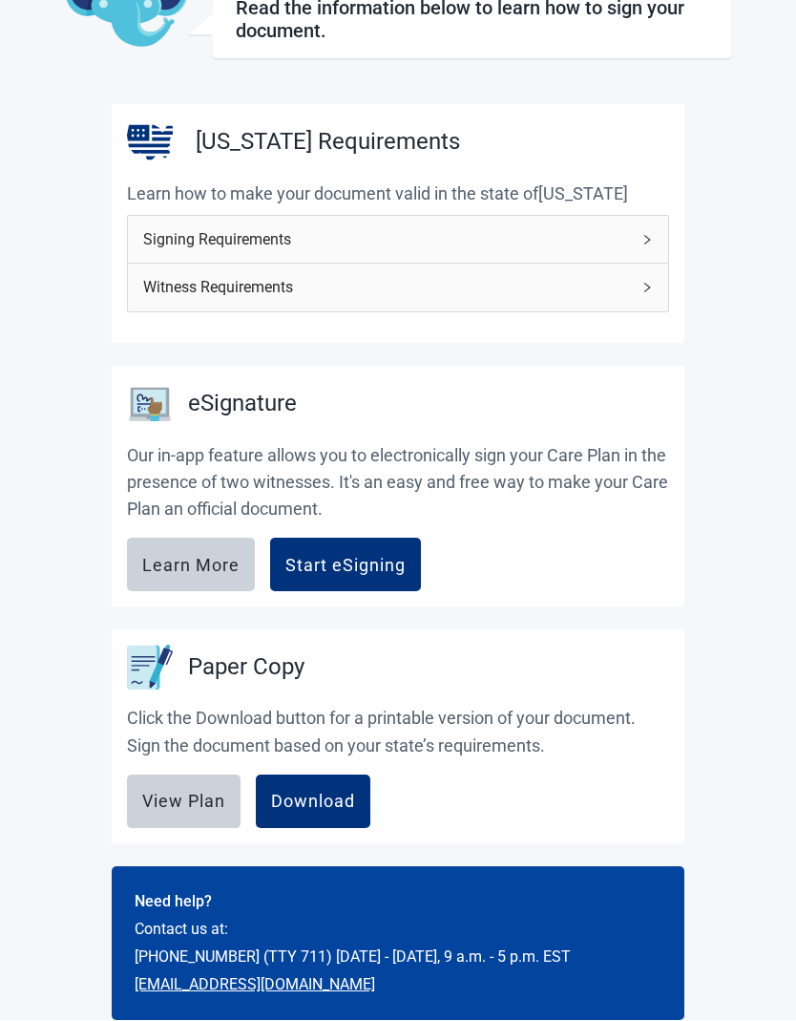
scroll to position [159, 0]
click at [381, 563] on div "Start eSigning" at bounding box center [346, 564] width 120 height 19
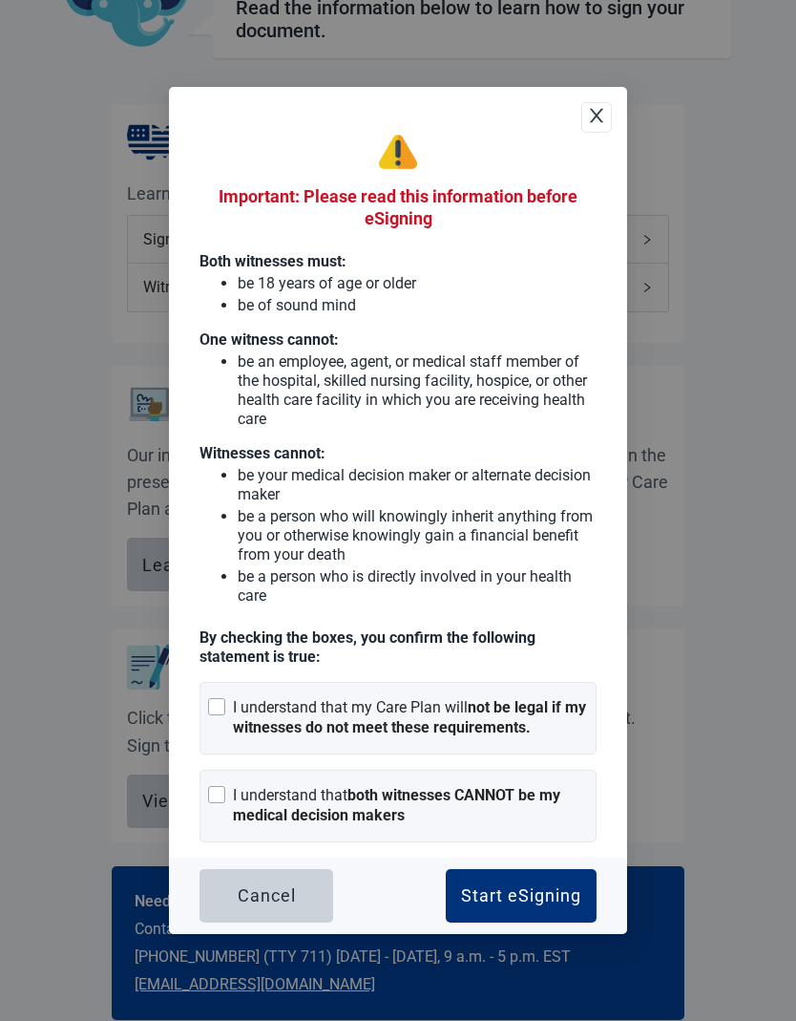
click at [296, 891] on button "Cancel" at bounding box center [267, 895] width 134 height 53
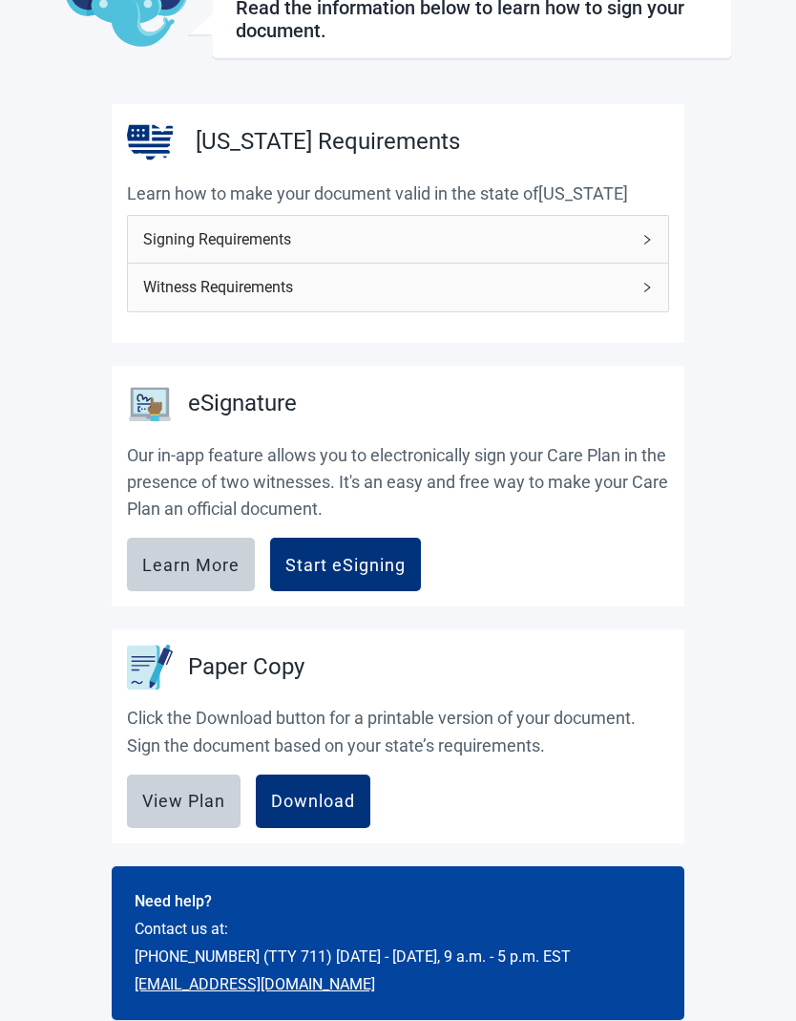
click at [349, 793] on div "Download" at bounding box center [313, 801] width 84 height 19
